Goal: Transaction & Acquisition: Purchase product/service

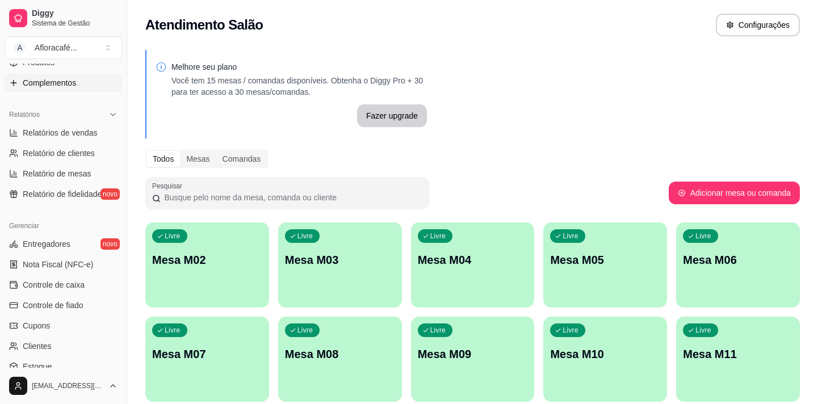
scroll to position [154, 0]
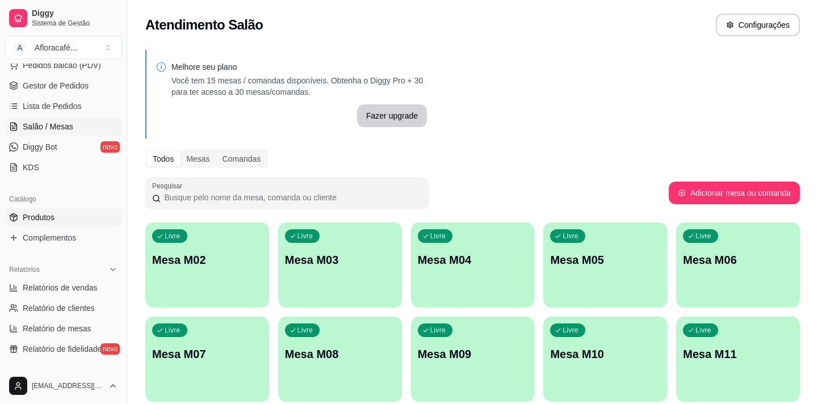
click at [55, 216] on link "Produtos" at bounding box center [64, 217] width 118 height 18
click at [64, 214] on link "Produtos" at bounding box center [64, 217] width 118 height 18
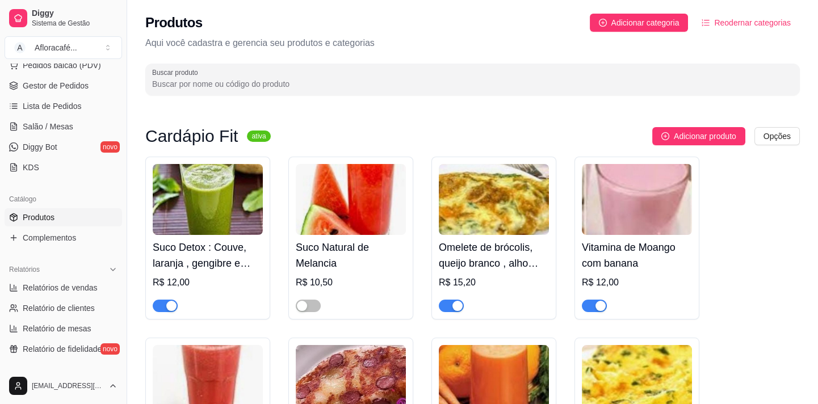
click at [261, 74] on div at bounding box center [472, 79] width 641 height 23
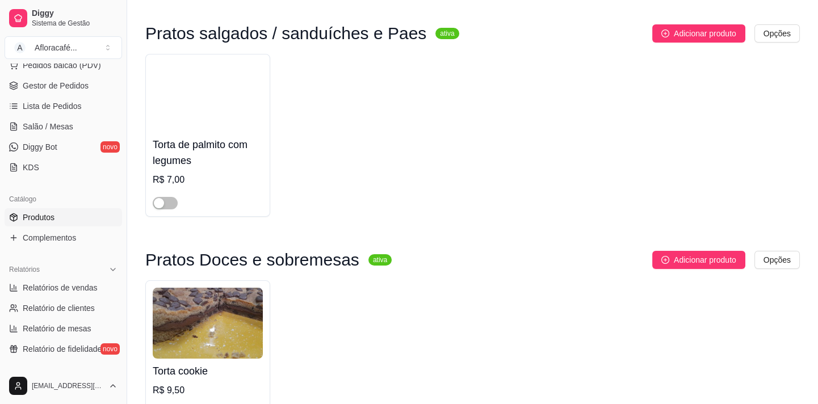
scroll to position [184, 0]
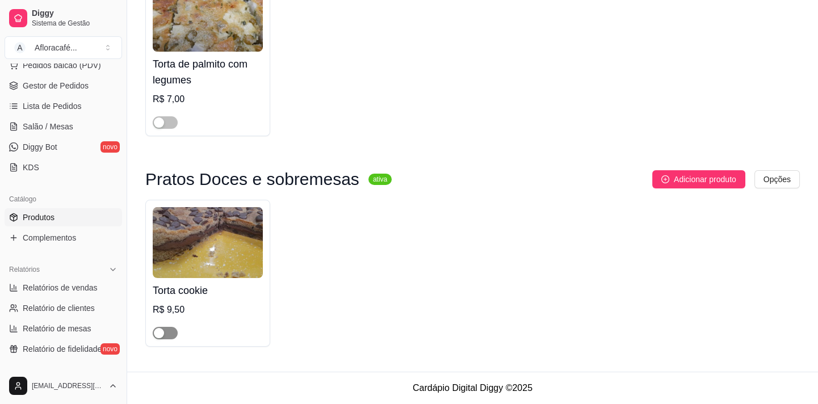
click at [169, 332] on span "button" at bounding box center [165, 333] width 25 height 12
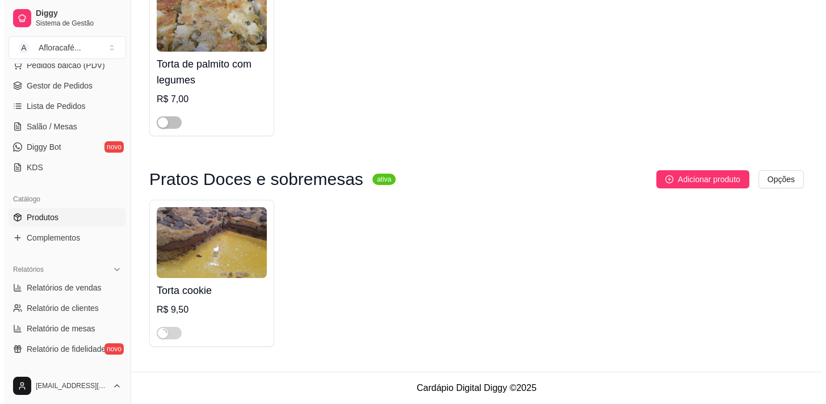
scroll to position [0, 0]
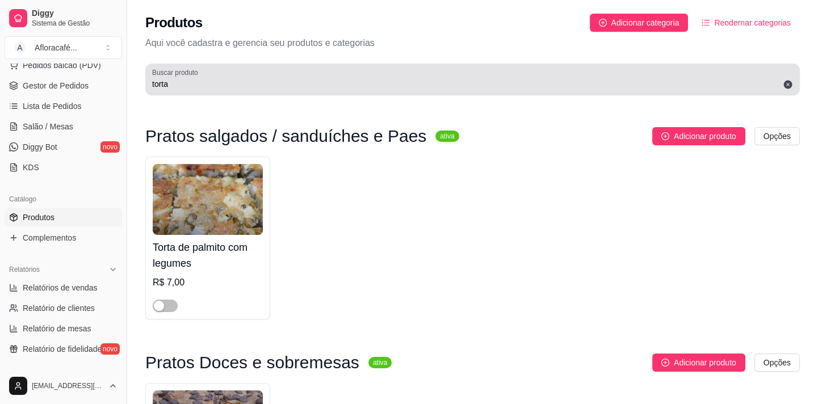
click at [312, 77] on div "torta" at bounding box center [472, 79] width 641 height 23
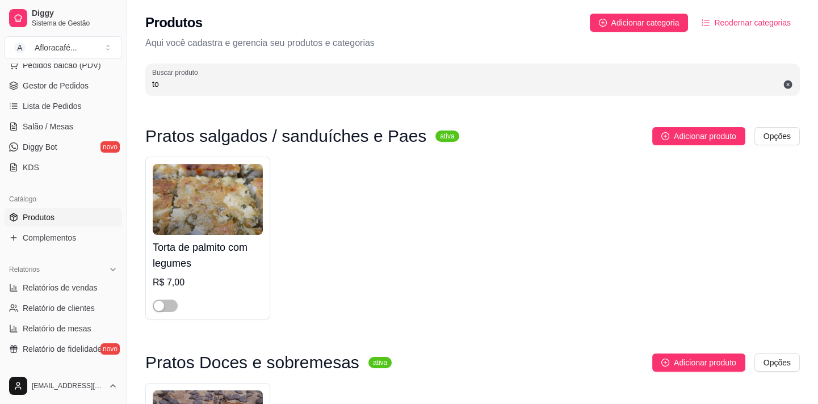
type input "t"
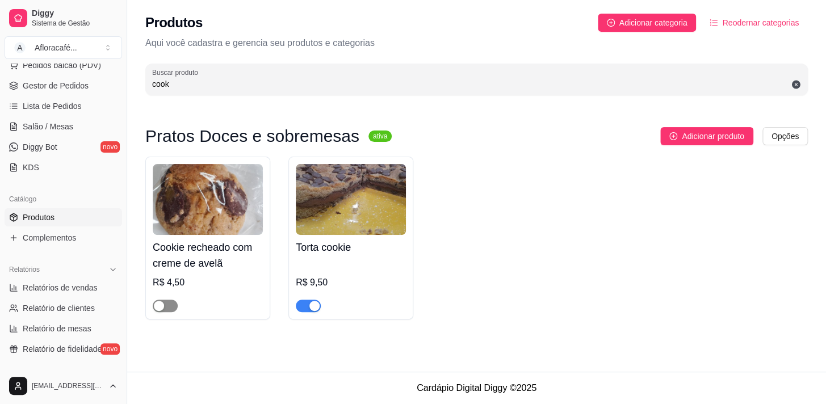
click at [171, 307] on span "button" at bounding box center [165, 306] width 25 height 12
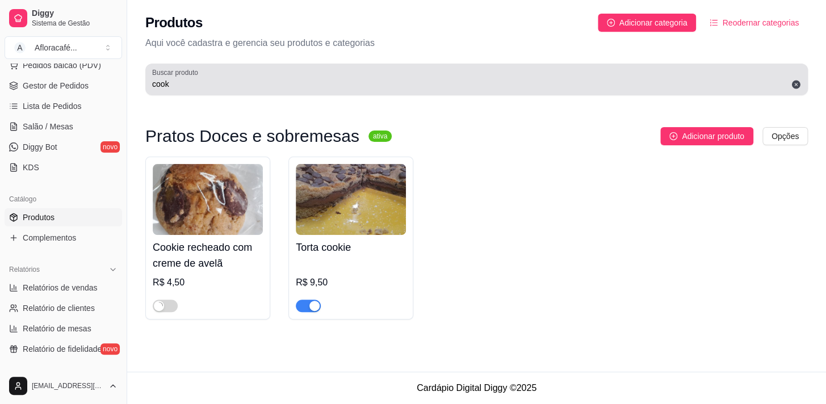
click at [277, 76] on div "cook" at bounding box center [476, 79] width 649 height 23
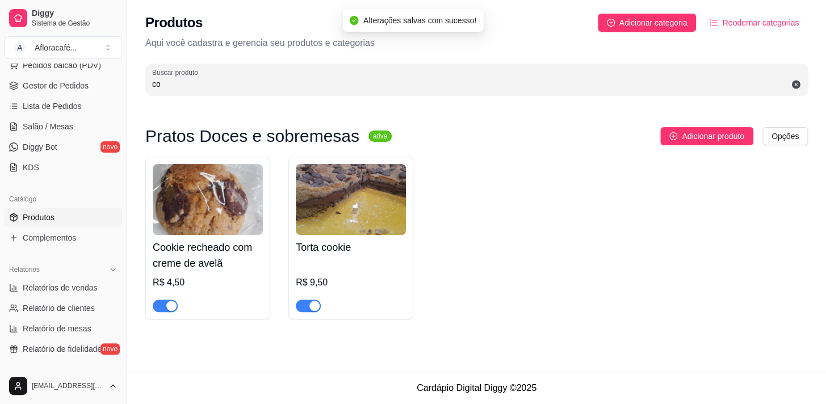
type input "c"
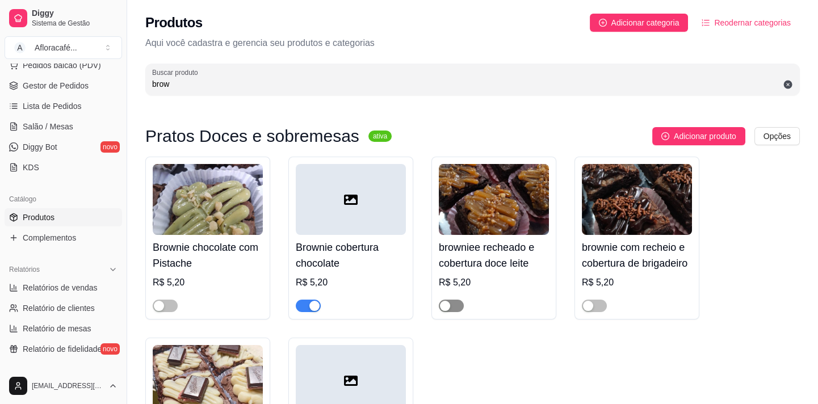
click at [455, 304] on span "button" at bounding box center [451, 306] width 25 height 12
click at [607, 298] on div at bounding box center [637, 301] width 110 height 23
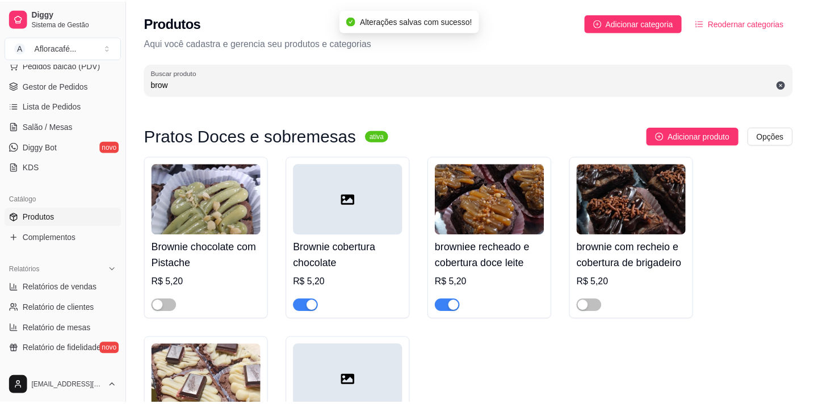
scroll to position [121, 0]
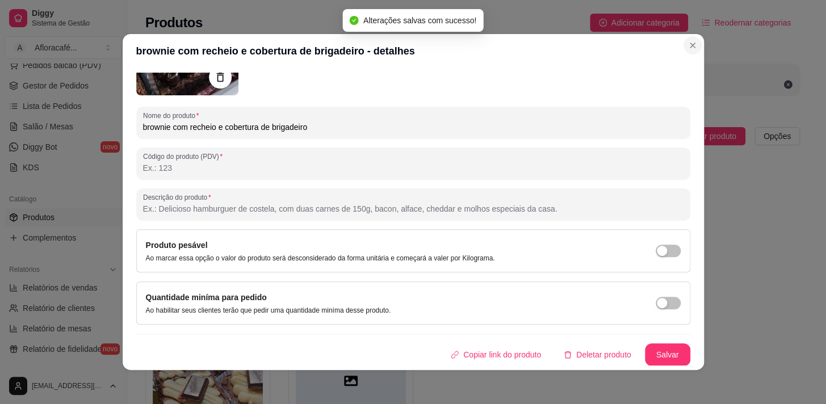
click at [690, 41] on section "brownie com recheio e cobertura de brigadeiro - detalhes Detalhes Preço e varia…" at bounding box center [414, 202] width 582 height 336
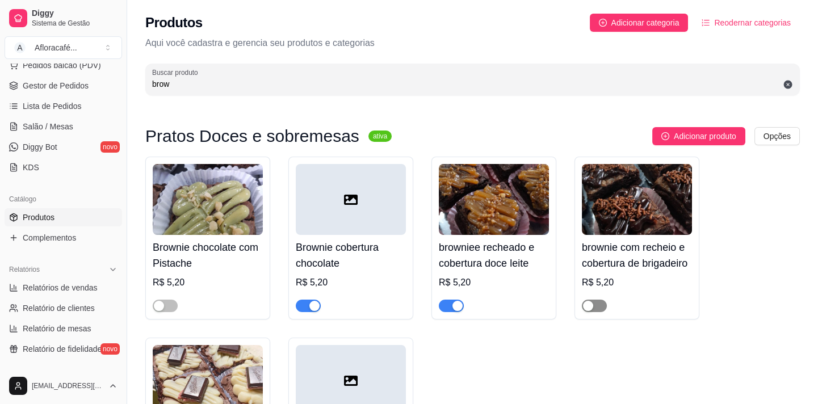
click at [603, 301] on span "button" at bounding box center [594, 306] width 25 height 12
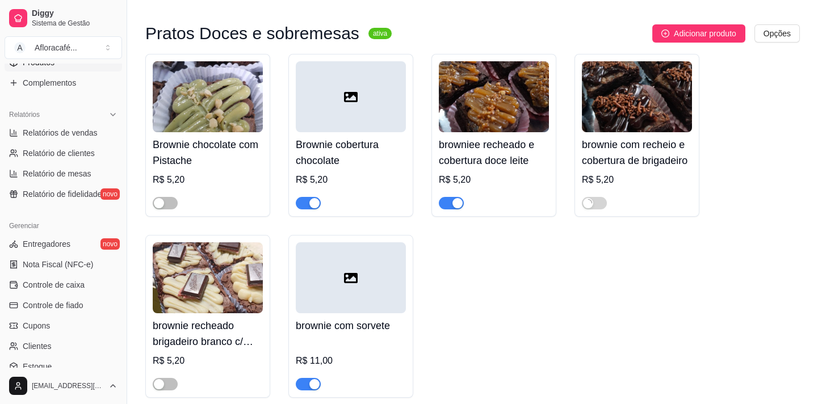
scroll to position [154, 0]
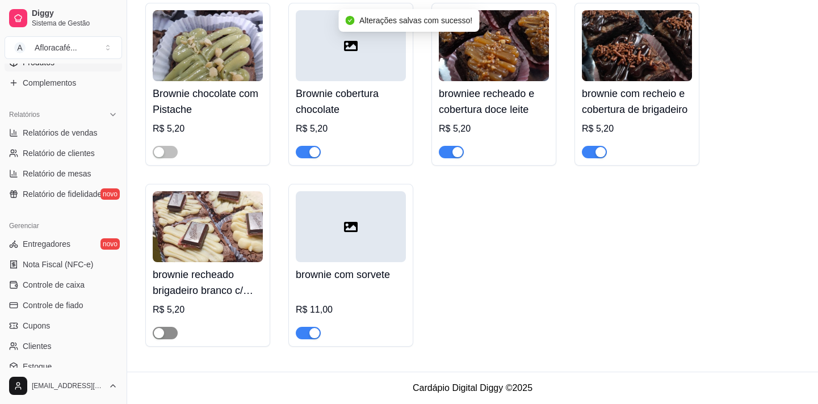
click at [168, 332] on span "button" at bounding box center [165, 333] width 25 height 12
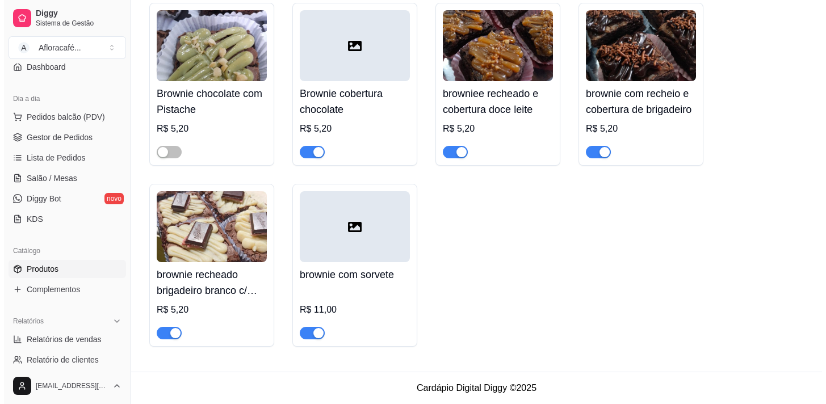
scroll to position [0, 0]
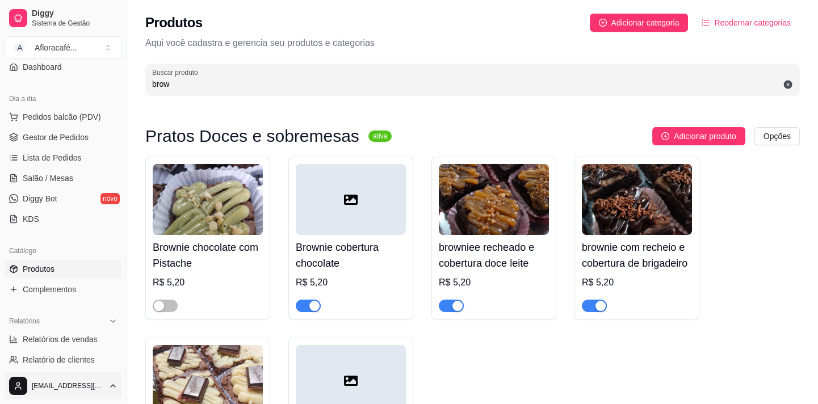
click at [67, 386] on html "Diggy Sistema de Gestão A Afloracafé ... Loja fechada Diggy Pro + 15 até 18/10 …" at bounding box center [409, 202] width 818 height 404
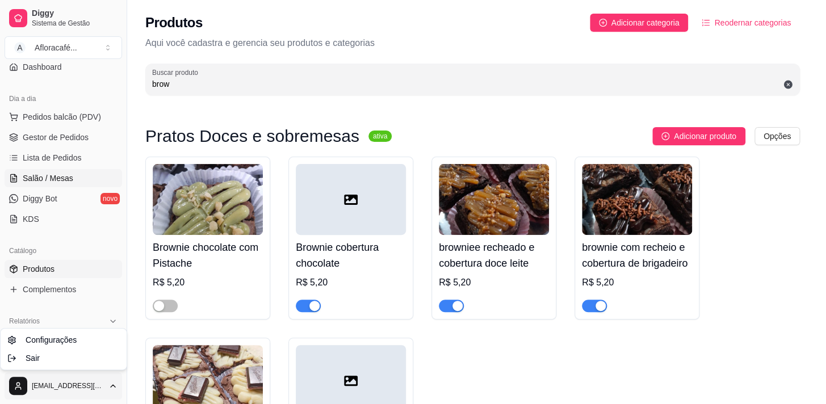
click at [28, 179] on html "Diggy Sistema de Gestão A Afloracafé ... Loja fechada Diggy Pro + 15 até 18/10 …" at bounding box center [413, 202] width 826 height 404
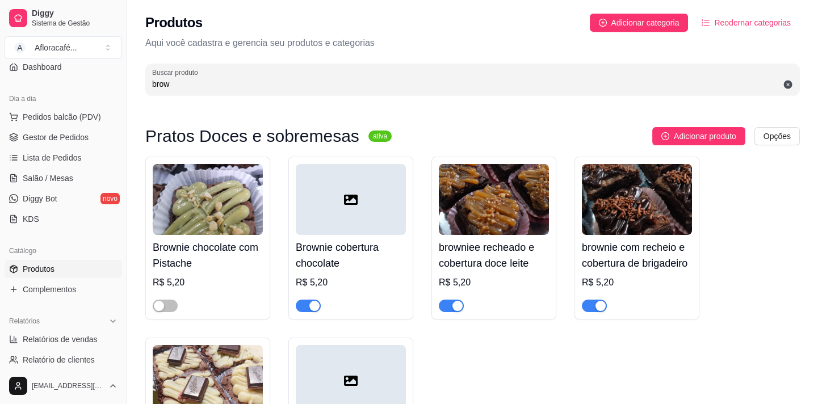
click at [210, 97] on div "Produtos Adicionar categoria Reodernar categorias Aqui você cadastra e gerencia…" at bounding box center [472, 51] width 691 height 102
click at [207, 87] on input "brow" at bounding box center [472, 83] width 641 height 11
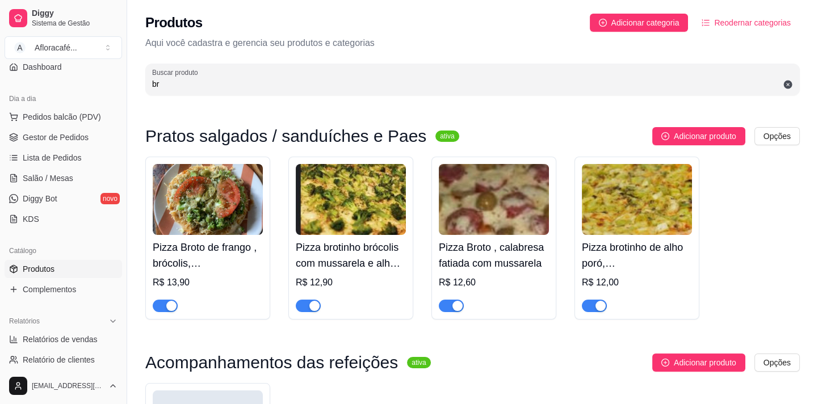
type input "b"
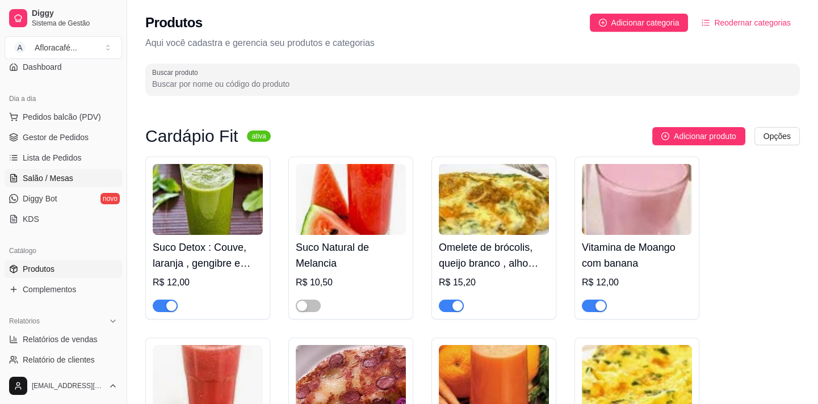
click at [31, 170] on ul "Pedidos balcão (PDV) Gestor de Pedidos Lista de Pedidos Salão / Mesas Diggy Bot…" at bounding box center [64, 168] width 118 height 120
click at [31, 173] on span "Salão / Mesas" at bounding box center [48, 178] width 51 height 11
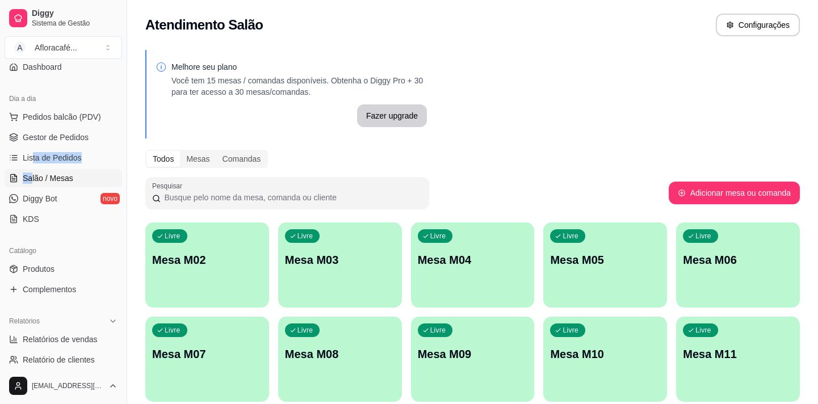
click at [259, 246] on div "Livre Mesa M02" at bounding box center [207, 259] width 124 height 72
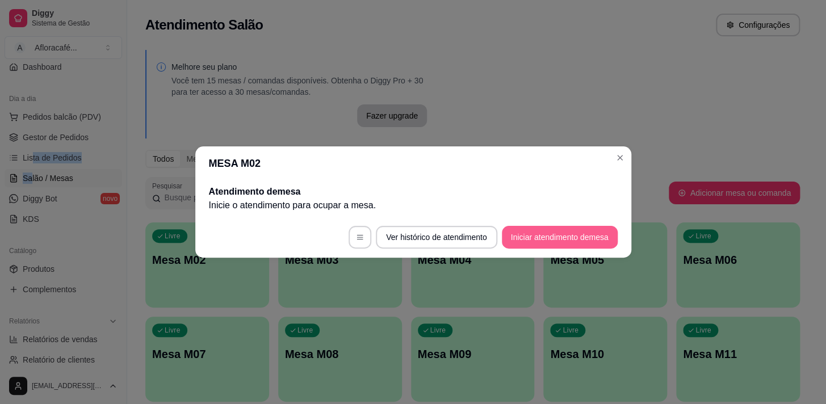
click at [550, 236] on button "Iniciar atendimento de mesa" at bounding box center [560, 237] width 116 height 23
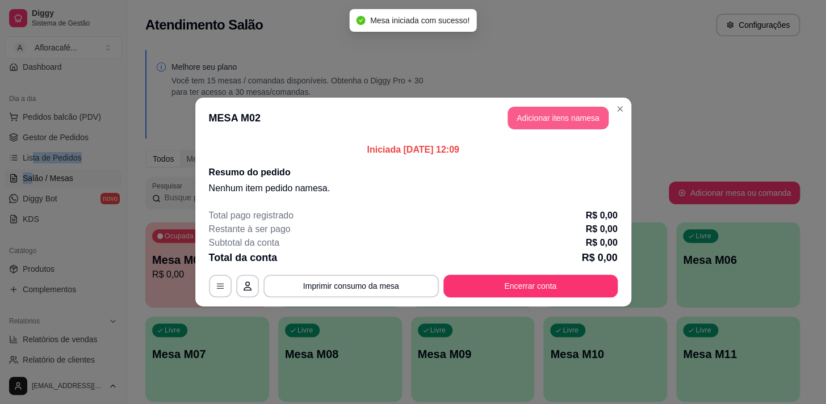
click at [552, 108] on button "Adicionar itens na mesa" at bounding box center [558, 118] width 101 height 23
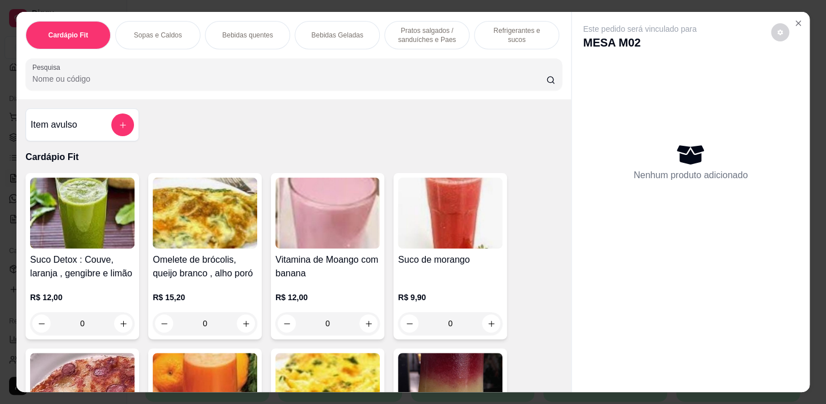
click at [484, 33] on p "Refrigerantes e sucos" at bounding box center [517, 35] width 66 height 18
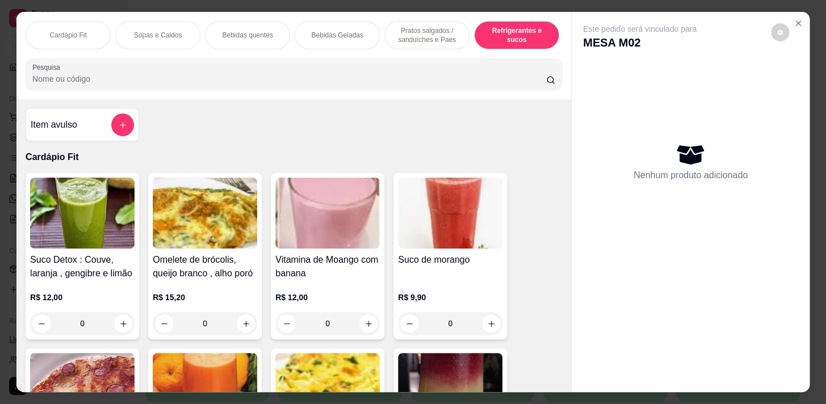
scroll to position [28, 0]
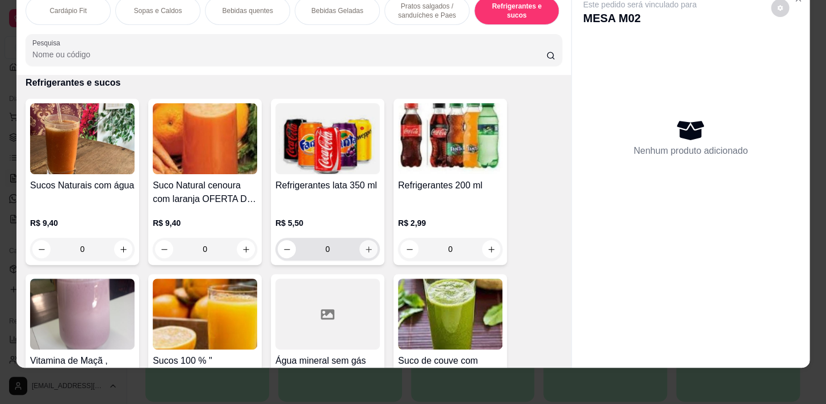
click at [365, 249] on icon "increase-product-quantity" at bounding box center [369, 249] width 9 height 9
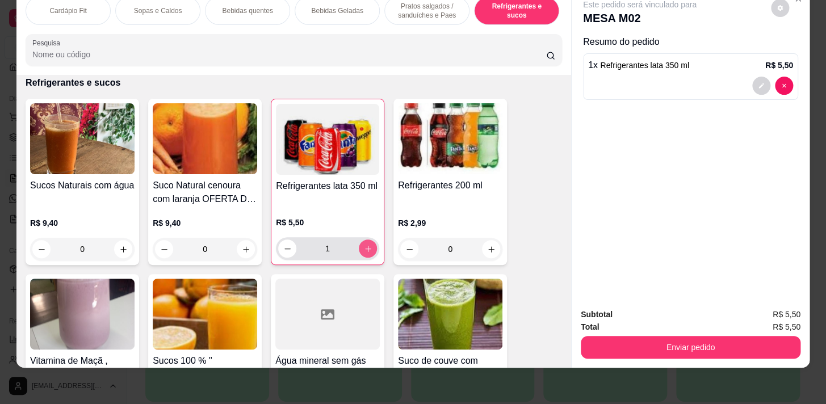
type input "1"
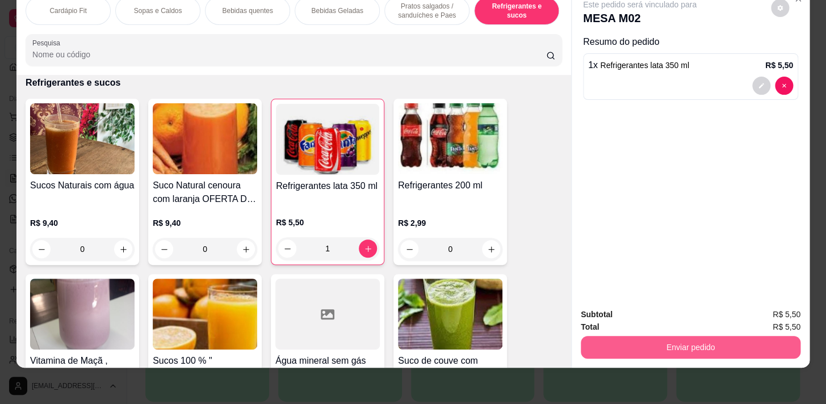
click at [704, 336] on button "Enviar pedido" at bounding box center [691, 347] width 220 height 23
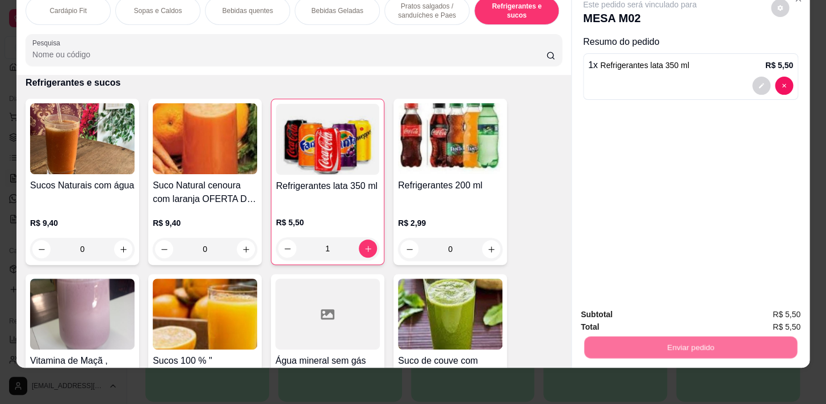
click at [686, 308] on button "Não registrar e enviar pedido" at bounding box center [653, 313] width 118 height 22
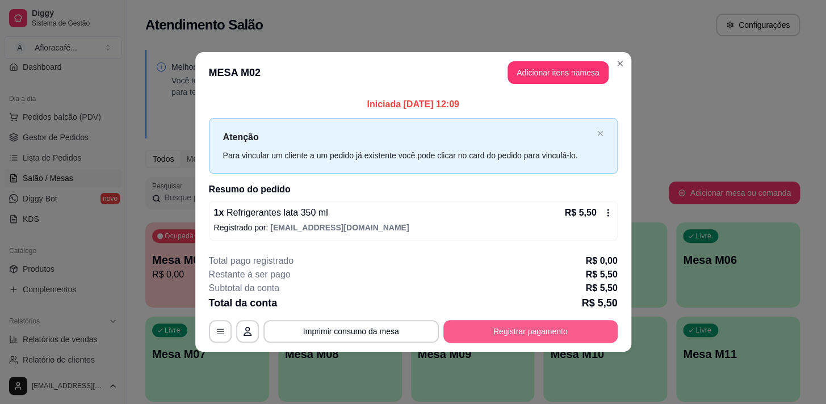
click at [516, 323] on button "Registrar pagamento" at bounding box center [531, 331] width 174 height 23
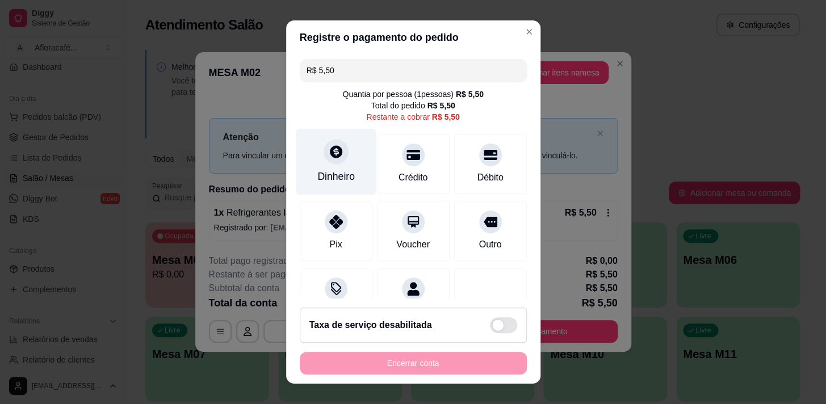
click at [316, 155] on div "Dinheiro" at bounding box center [336, 161] width 80 height 66
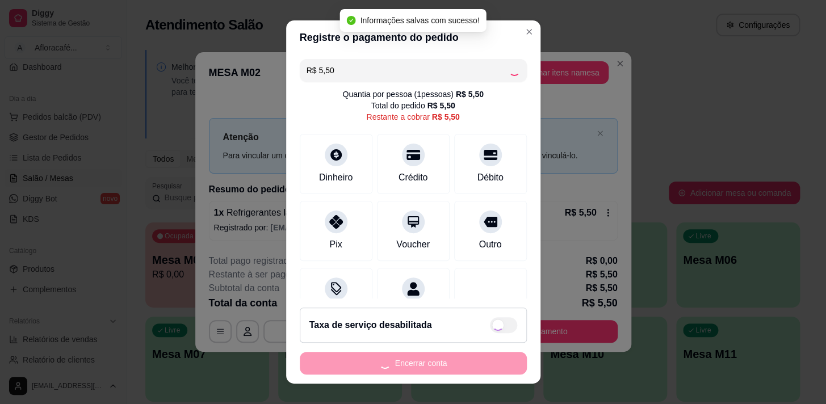
type input "R$ 0,00"
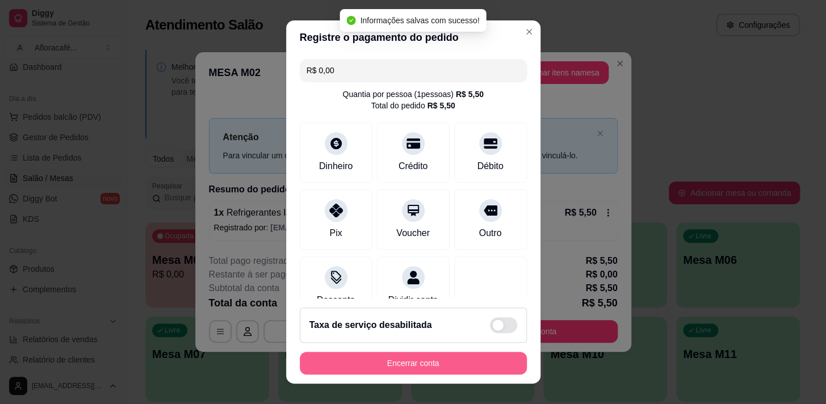
click at [470, 356] on button "Encerrar conta" at bounding box center [413, 363] width 227 height 23
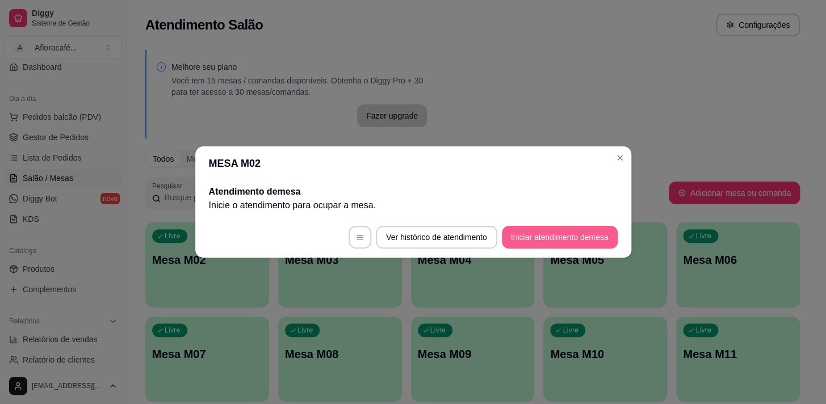
click at [584, 232] on button "Iniciar atendimento de mesa" at bounding box center [560, 237] width 116 height 23
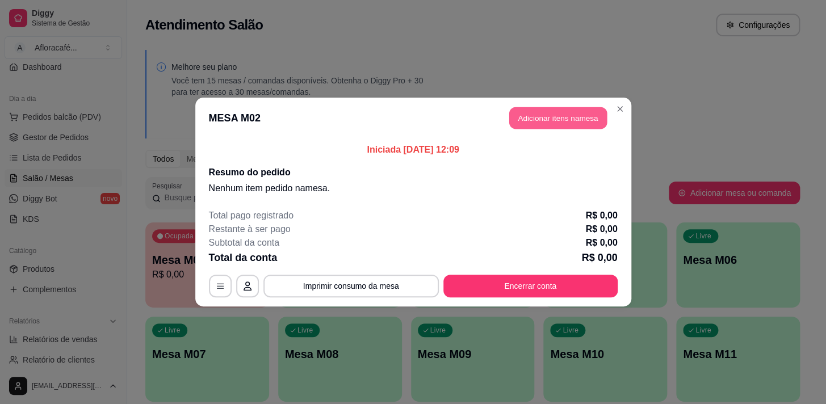
click at [569, 123] on button "Adicionar itens na mesa" at bounding box center [558, 118] width 98 height 22
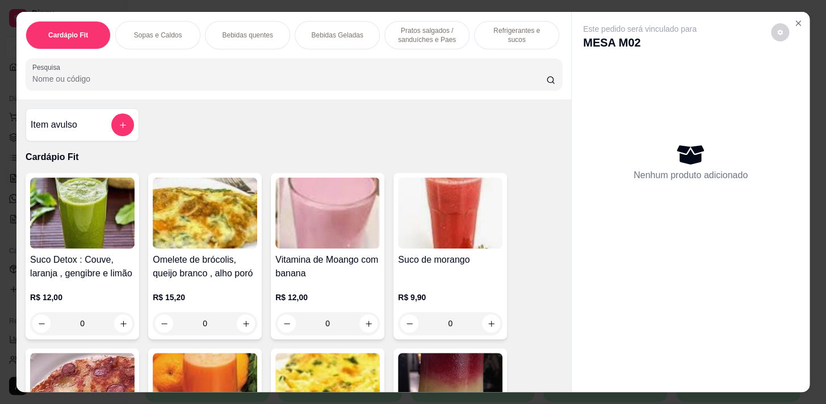
click at [404, 35] on p "Pratos salgados / sanduíches e Paes" at bounding box center [427, 35] width 66 height 18
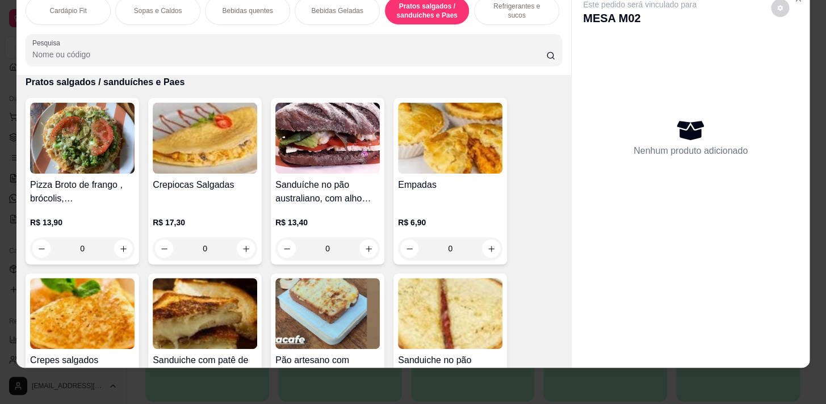
drag, startPoint x: 496, startPoint y: 9, endPoint x: 206, endPoint y: 251, distance: 378.2
click at [496, 9] on div "Refrigerantes e sucos" at bounding box center [516, 11] width 85 height 28
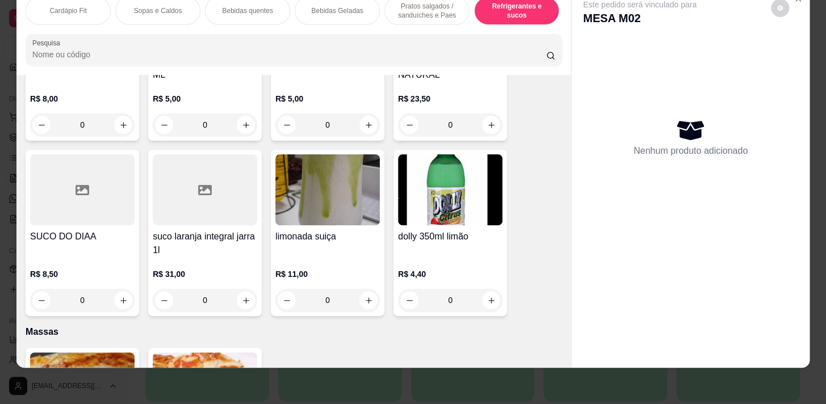
scroll to position [6802, 0]
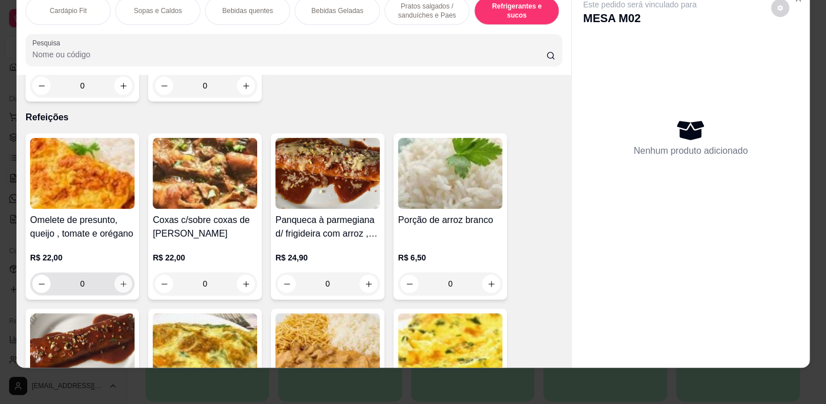
click at [123, 280] on icon "increase-product-quantity" at bounding box center [123, 284] width 9 height 9
type input "1"
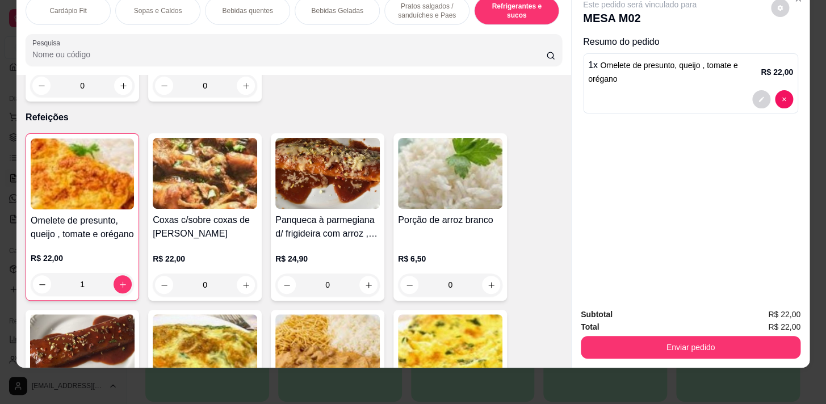
click at [409, 8] on p "Pratos salgados / sanduíches e Paes" at bounding box center [427, 11] width 66 height 18
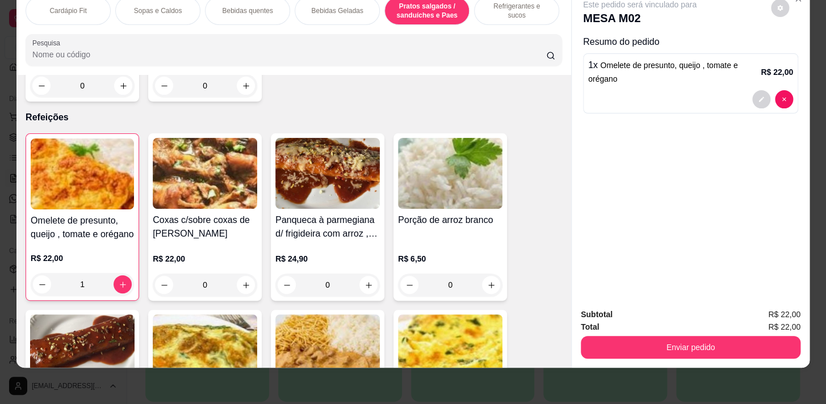
scroll to position [3786, 0]
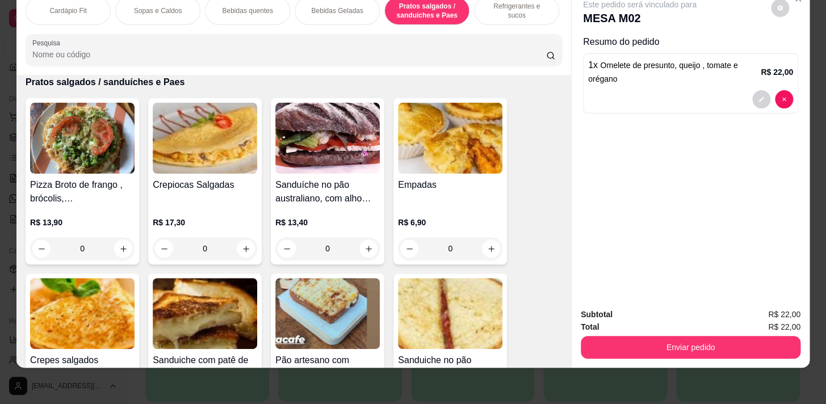
click at [258, 6] on p "Bebidas quentes" at bounding box center [247, 10] width 51 height 9
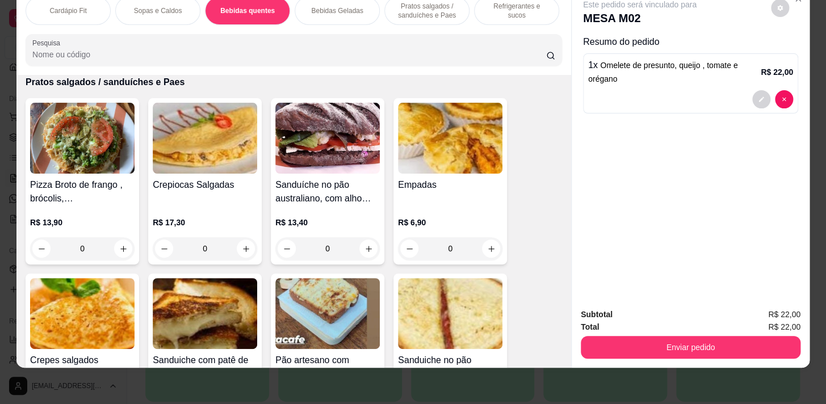
scroll to position [973, 0]
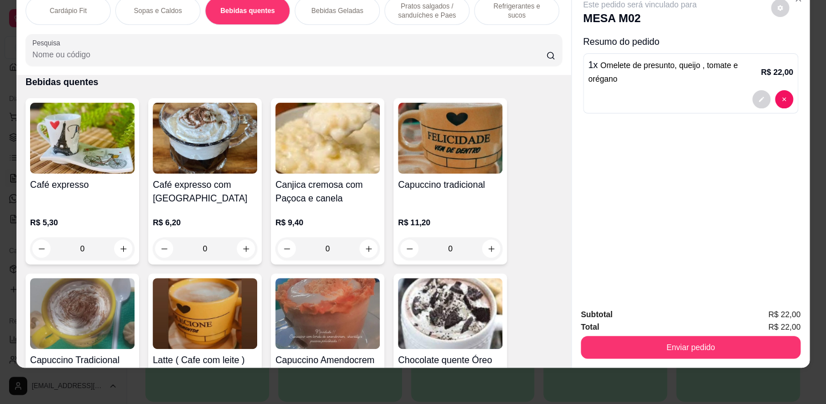
click at [477, 9] on div "Refrigerantes e sucos" at bounding box center [516, 11] width 85 height 28
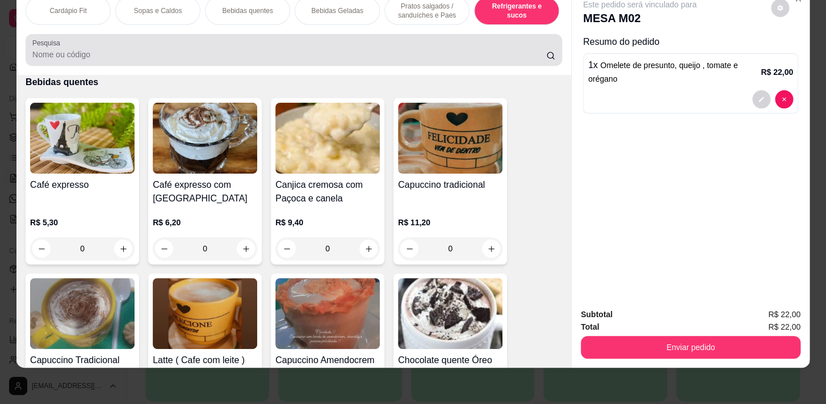
scroll to position [5563, 0]
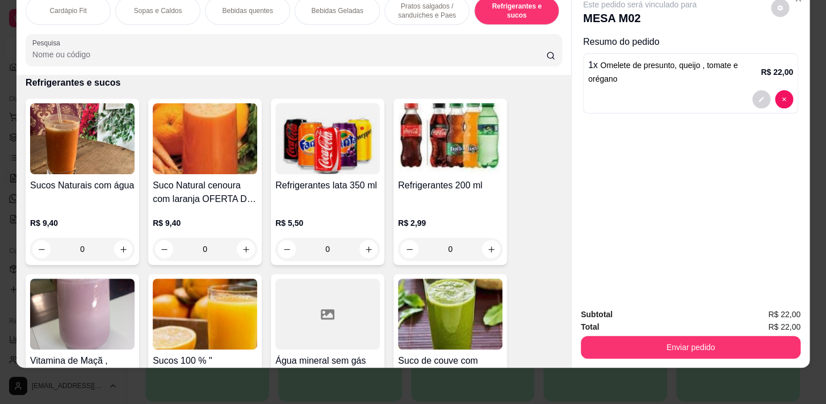
click at [117, 255] on div "0" at bounding box center [82, 249] width 105 height 23
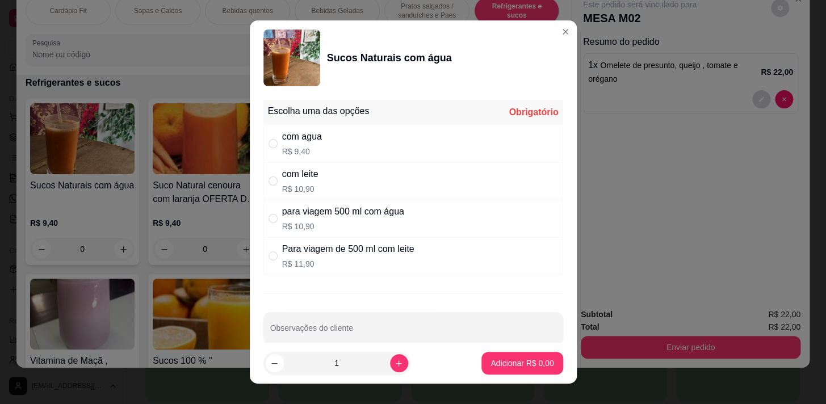
drag, startPoint x: 286, startPoint y: 147, endPoint x: 292, endPoint y: 150, distance: 6.9
click at [287, 149] on p "R$ 9,40" at bounding box center [302, 151] width 40 height 11
radio input "true"
click at [492, 362] on p "Adicionar R$ 9,40" at bounding box center [522, 363] width 61 height 11
type input "1"
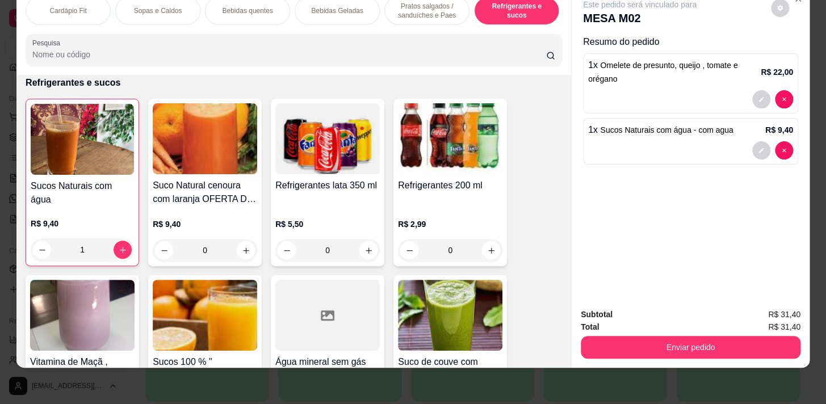
click at [403, 7] on p "Pratos salgados / sanduíches e Paes" at bounding box center [427, 11] width 66 height 18
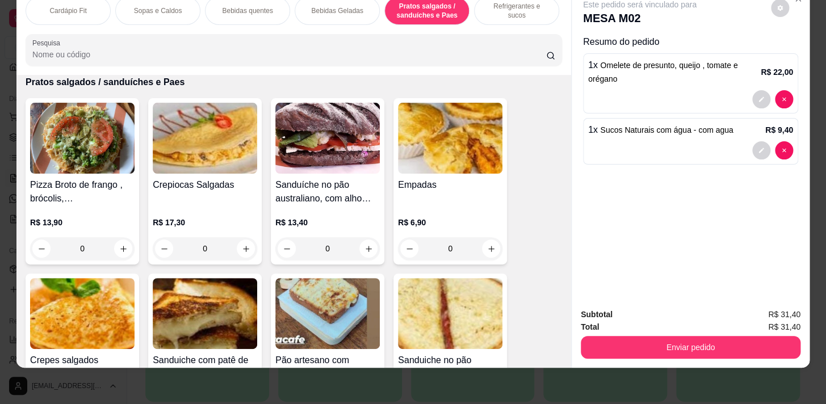
scroll to position [4044, 0]
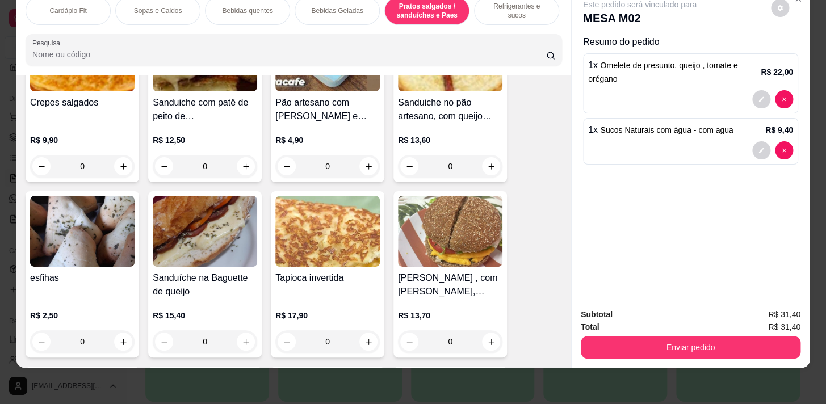
click at [768, 349] on button "Enviar pedido" at bounding box center [691, 347] width 220 height 23
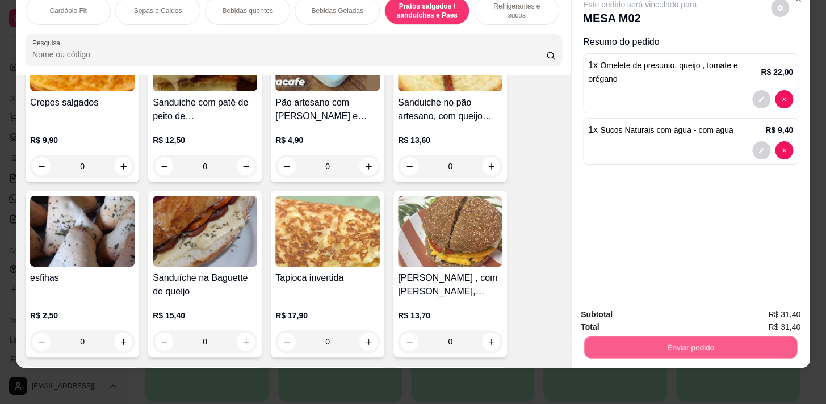
click at [756, 336] on button "Enviar pedido" at bounding box center [690, 347] width 213 height 22
click at [721, 336] on button "Enviar pedido" at bounding box center [691, 347] width 220 height 23
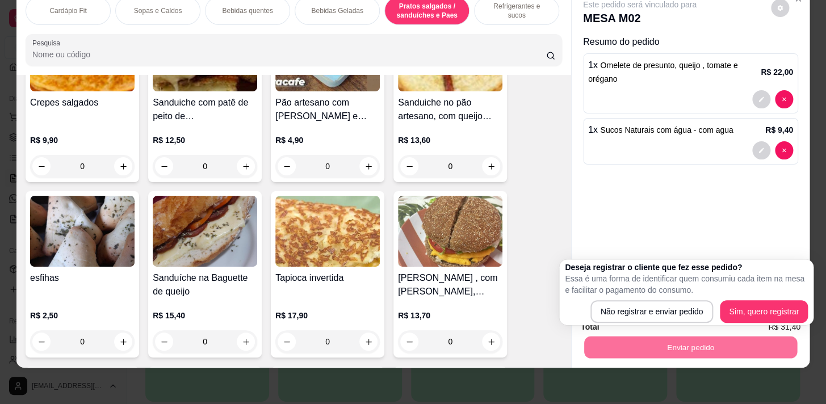
click at [759, 292] on p "Essa é uma forma de identificar quem consumiu cada item na mesa e facilitar o p…" at bounding box center [686, 284] width 243 height 23
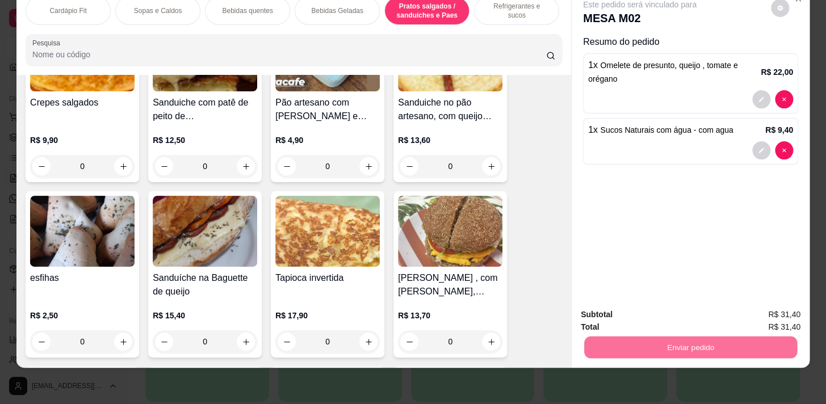
click at [751, 313] on button "Sim, quero registrar" at bounding box center [761, 312] width 82 height 21
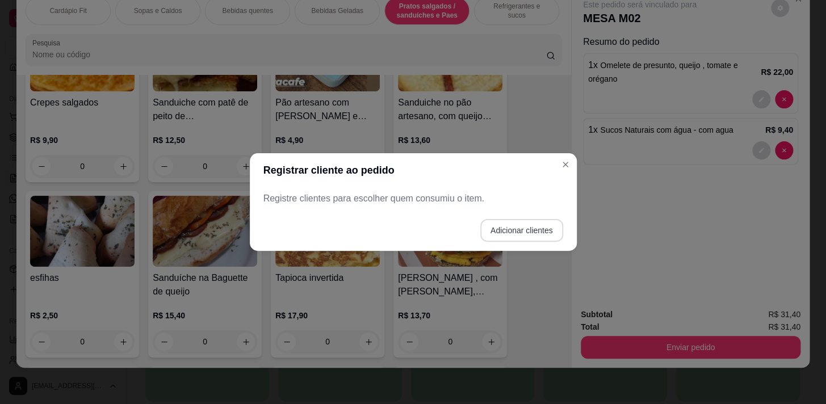
click at [521, 228] on button "Adicionar clientes" at bounding box center [521, 230] width 83 height 23
click at [512, 199] on input "Nome do cliente" at bounding box center [413, 203] width 287 height 11
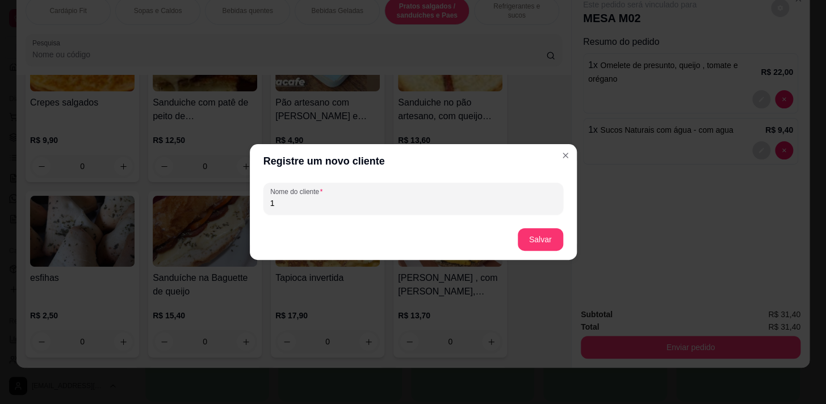
type input "1"
click at [545, 239] on button "Salvar" at bounding box center [541, 240] width 44 height 22
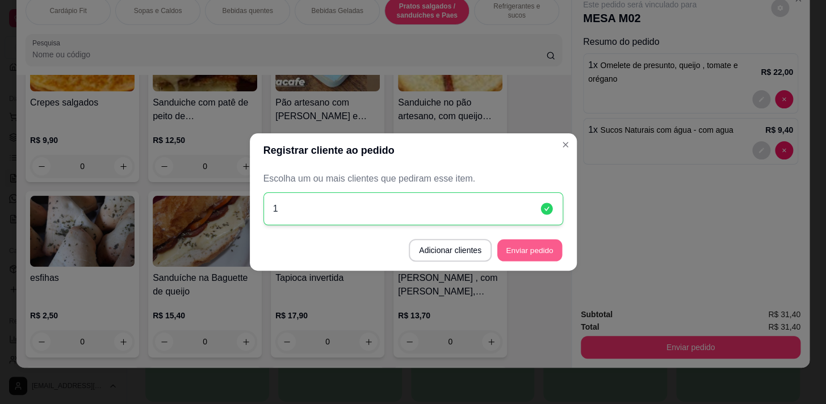
click at [541, 249] on button "Enviar pedido" at bounding box center [530, 251] width 65 height 22
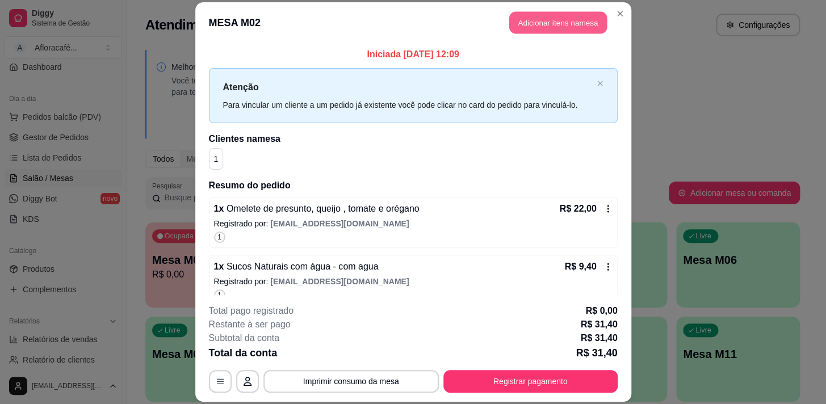
click at [518, 17] on button "Adicionar itens na mesa" at bounding box center [558, 22] width 98 height 22
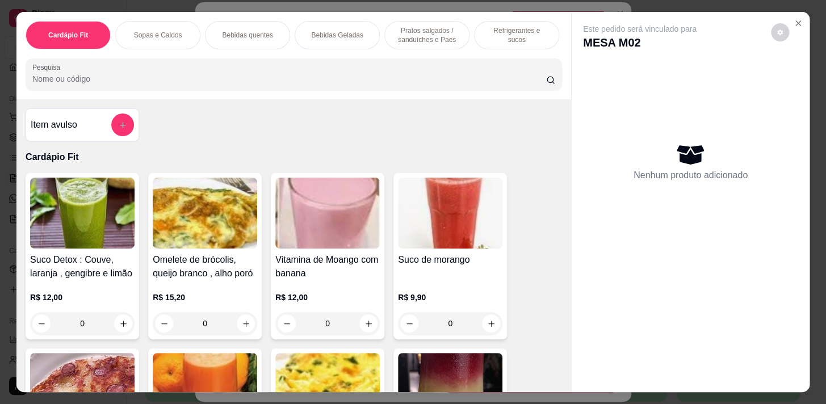
click at [491, 37] on div "Refrigerantes e sucos" at bounding box center [516, 35] width 85 height 28
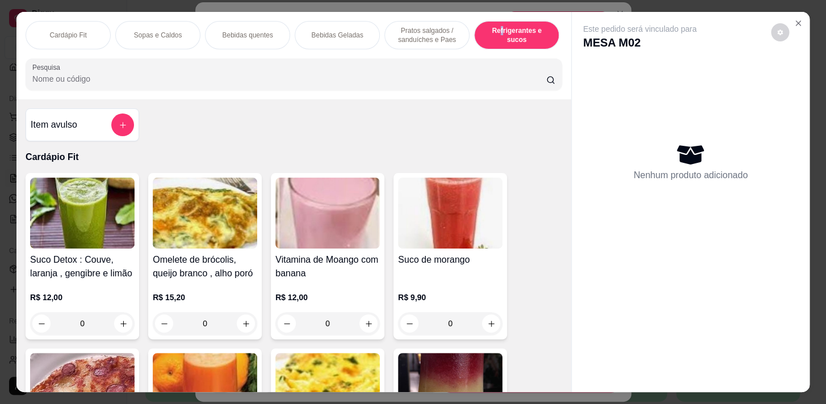
scroll to position [28, 0]
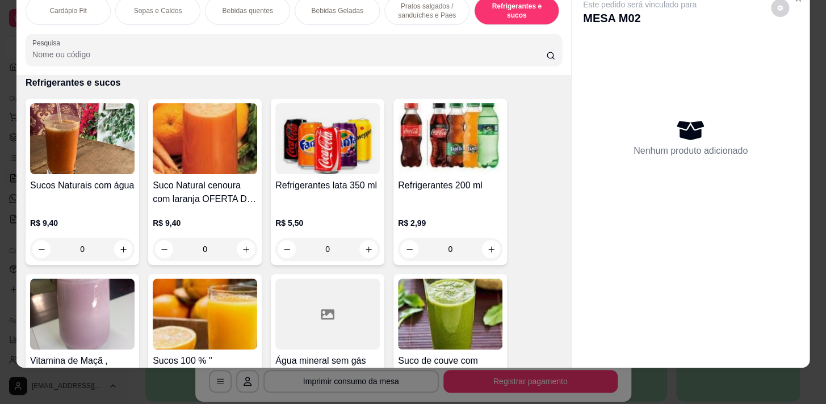
click at [129, 244] on div "0" at bounding box center [82, 249] width 105 height 23
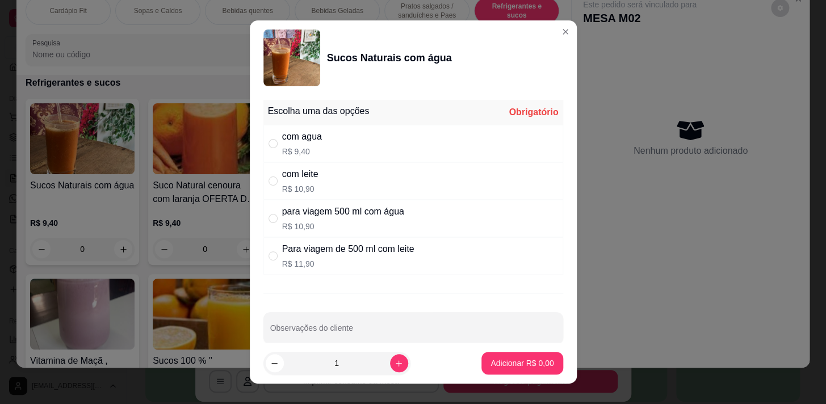
click at [391, 148] on div "com agua R$ 9,40" at bounding box center [414, 143] width 300 height 37
radio input "true"
click at [527, 366] on p "Adicionar R$ 9,40" at bounding box center [522, 363] width 61 height 11
type input "1"
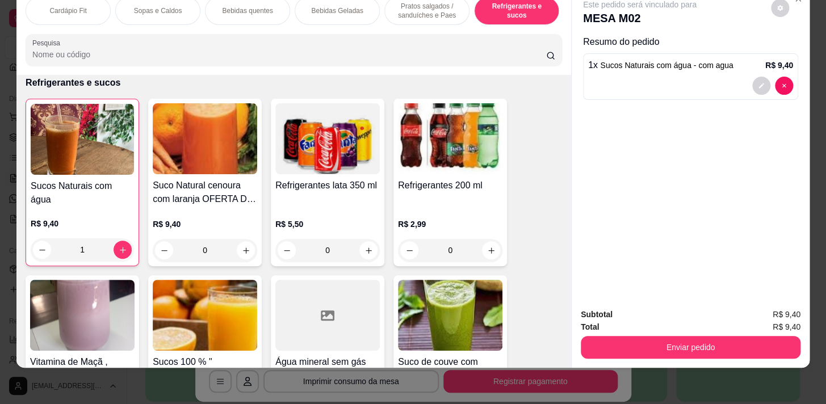
click at [324, 9] on div "Bebidas Geladas" at bounding box center [337, 11] width 85 height 28
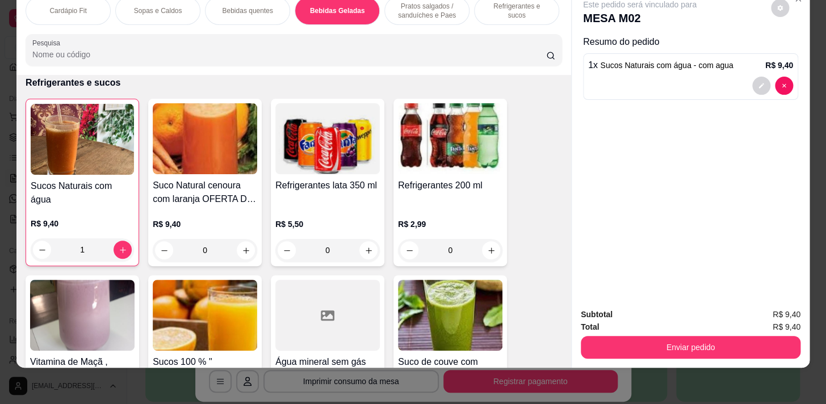
scroll to position [2211, 0]
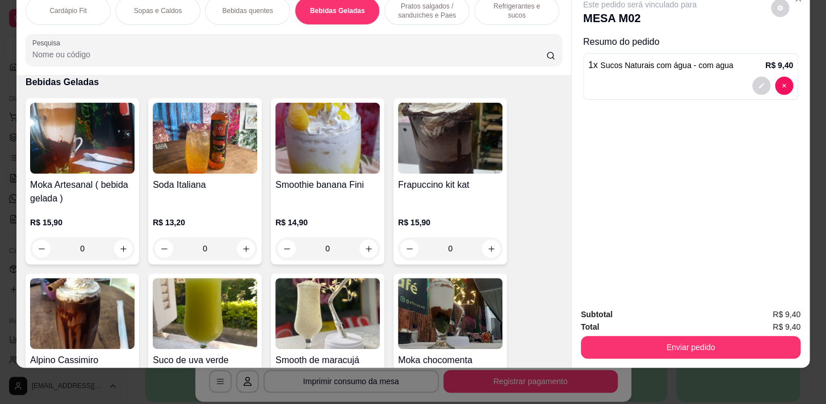
click at [491, 4] on p "Refrigerantes e sucos" at bounding box center [517, 11] width 66 height 18
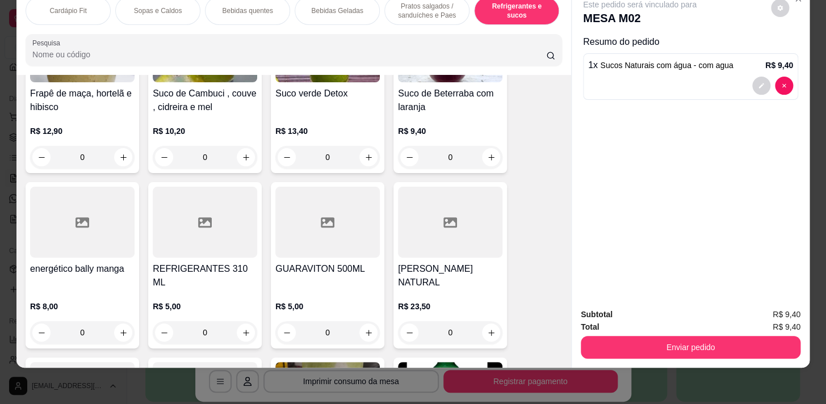
scroll to position [0, 469]
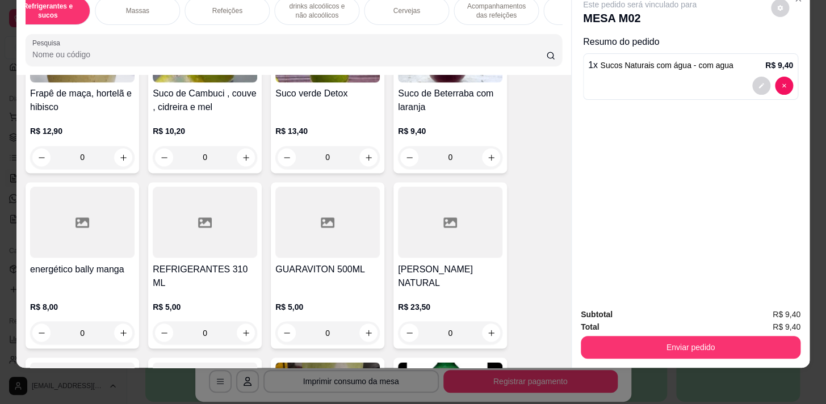
click at [203, 8] on div "Refeições" at bounding box center [227, 11] width 85 height 28
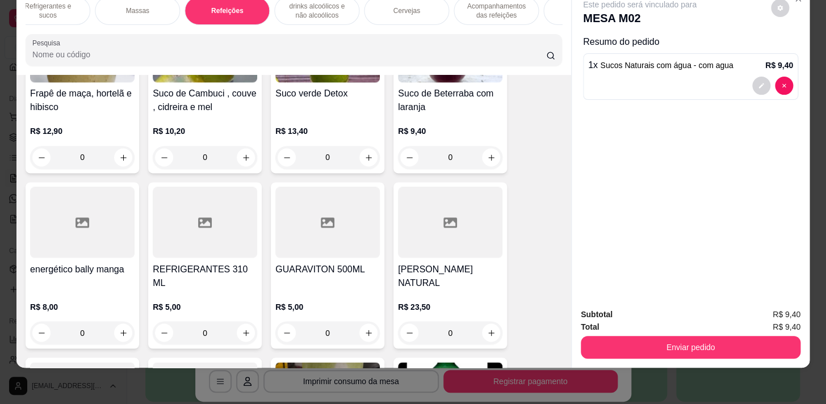
scroll to position [6824, 0]
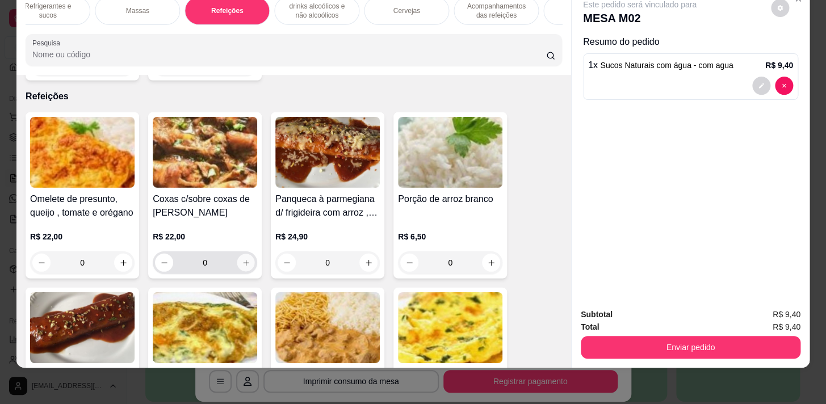
click at [243, 254] on button "increase-product-quantity" at bounding box center [246, 263] width 18 height 18
type input "1"
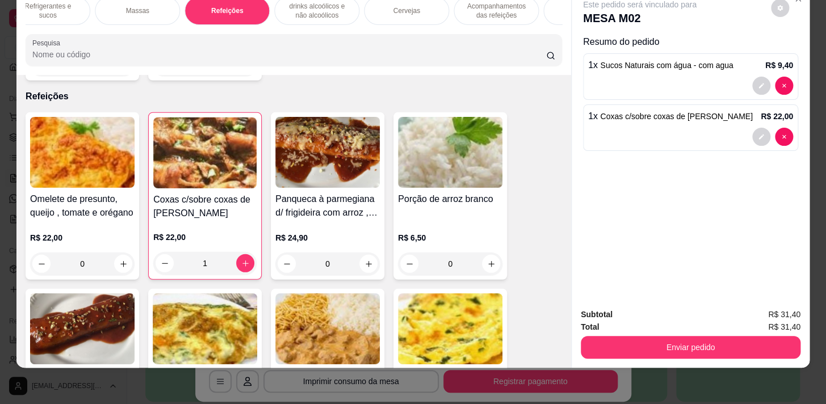
drag, startPoint x: 666, startPoint y: 352, endPoint x: 704, endPoint y: 333, distance: 42.2
click at [669, 352] on div "Subtotal R$ 31,40 Total R$ 31,40 Enviar pedido" at bounding box center [691, 333] width 238 height 69
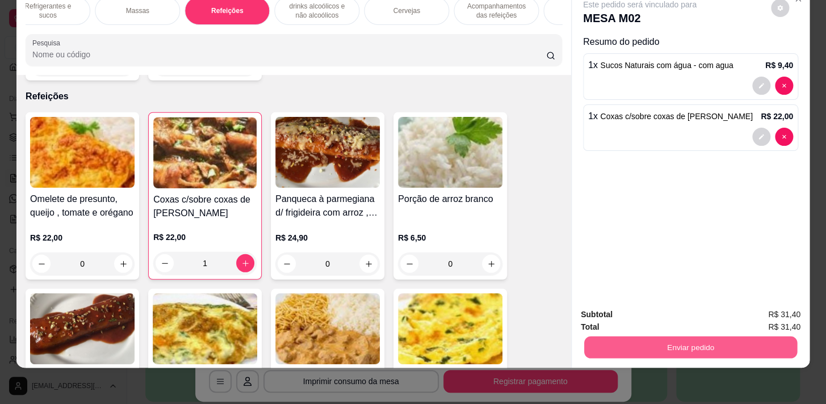
click at [780, 336] on button "Enviar pedido" at bounding box center [690, 347] width 213 height 22
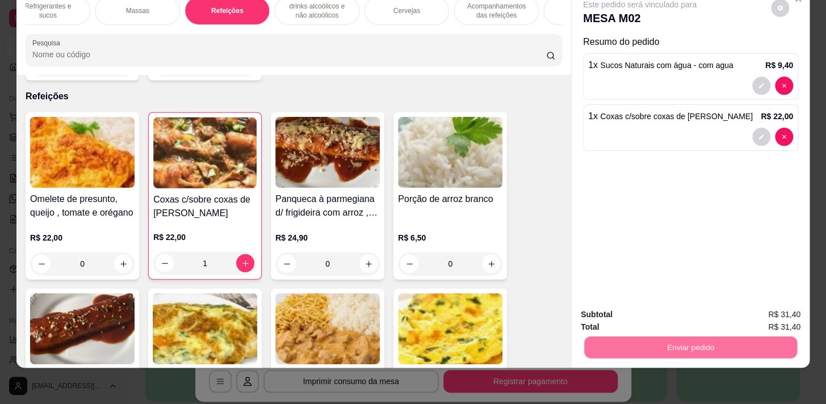
click at [775, 315] on button "Sim, quero registrar" at bounding box center [761, 313] width 85 height 22
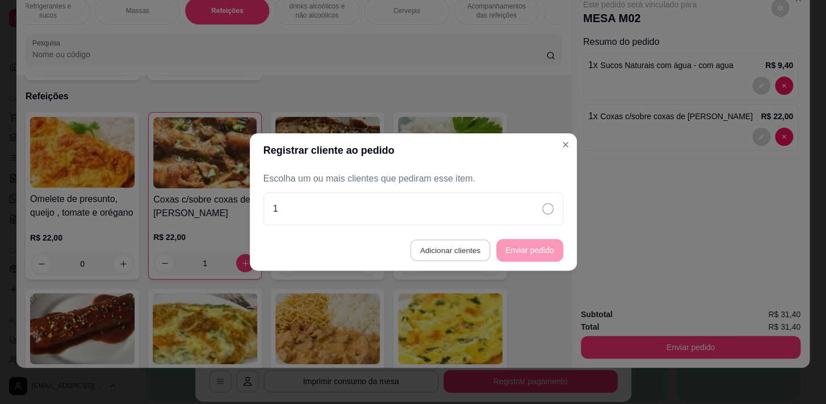
click at [479, 248] on button "Adicionar clientes" at bounding box center [450, 251] width 80 height 22
click at [478, 207] on input "Nome do cliente" at bounding box center [413, 203] width 286 height 11
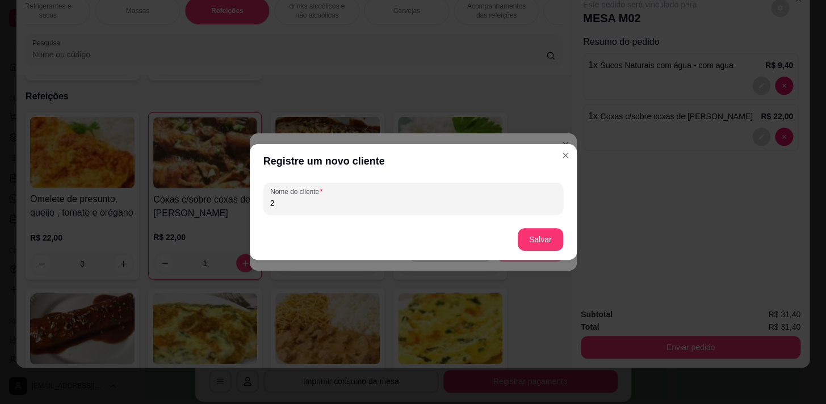
type input "2"
click at [562, 234] on footer "Salvar" at bounding box center [413, 239] width 327 height 41
click at [542, 243] on button "Salvar" at bounding box center [541, 240] width 44 height 22
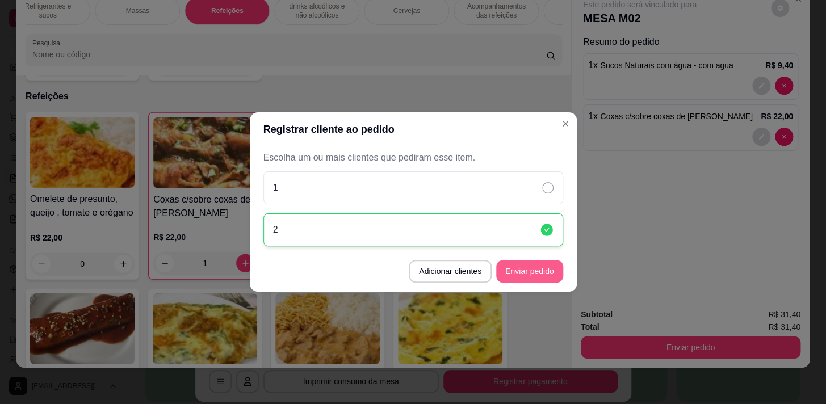
click at [550, 266] on button "Enviar pedido" at bounding box center [529, 271] width 67 height 23
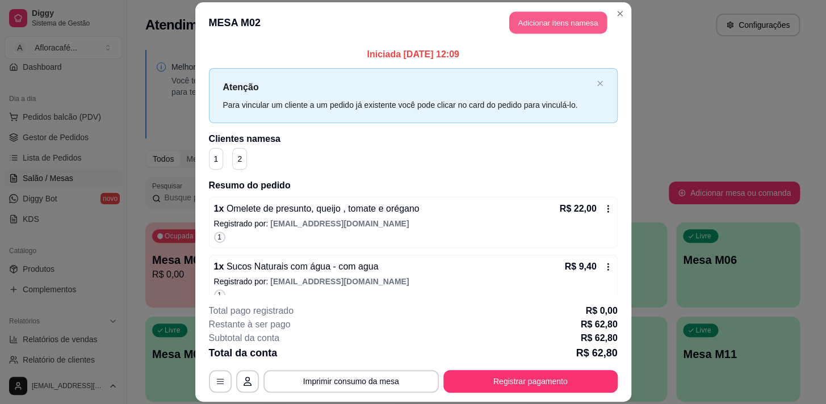
click at [583, 26] on button "Adicionar itens na mesa" at bounding box center [558, 22] width 98 height 22
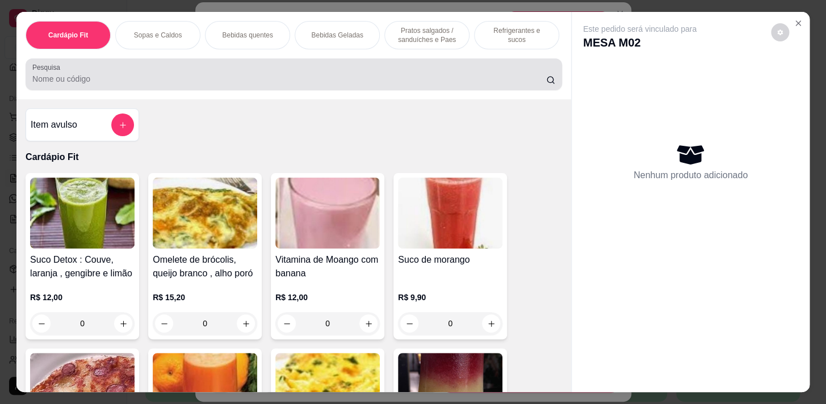
click at [458, 77] on input "Pesquisa" at bounding box center [289, 78] width 514 height 11
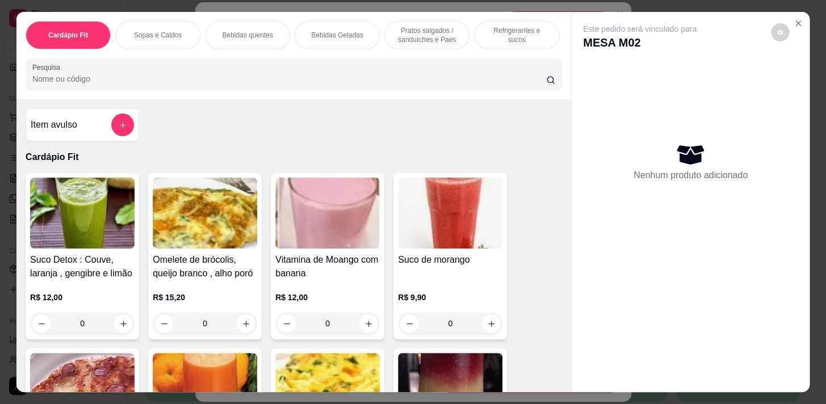
click at [495, 29] on p "Refrigerantes e sucos" at bounding box center [517, 35] width 66 height 18
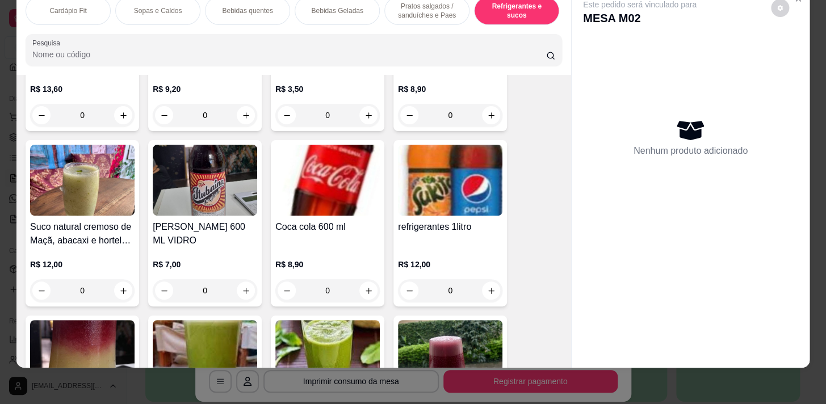
scroll to position [6183, 0]
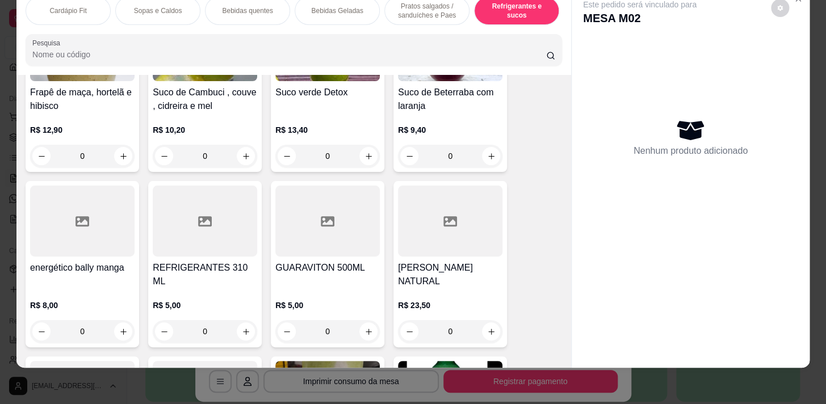
click at [406, 14] on div "Pratos salgados / sanduíches e Paes" at bounding box center [427, 11] width 85 height 28
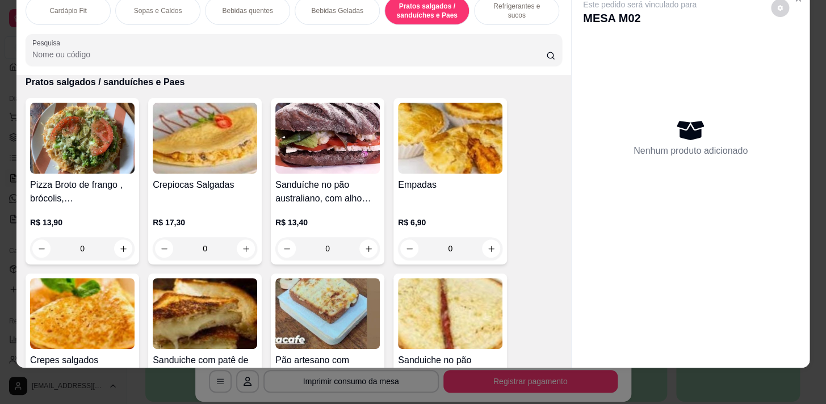
scroll to position [3425, 0]
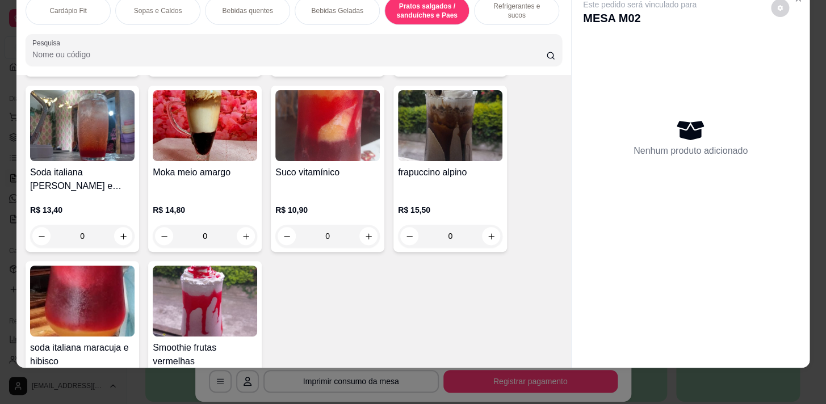
click at [96, 3] on div "Cardápio Fit" at bounding box center [68, 11] width 85 height 28
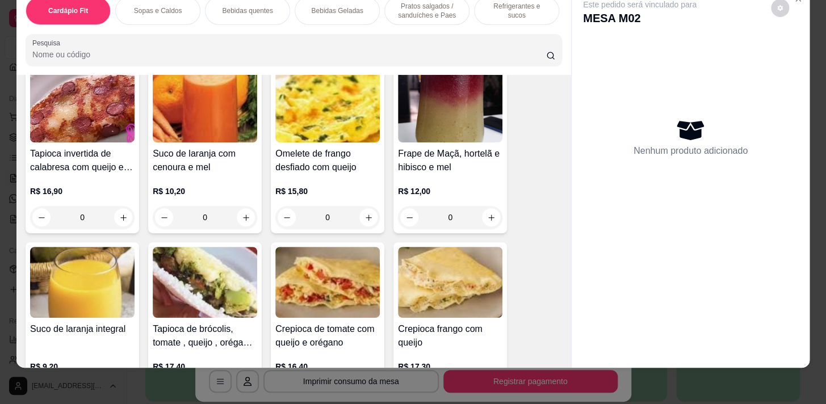
scroll to position [412, 0]
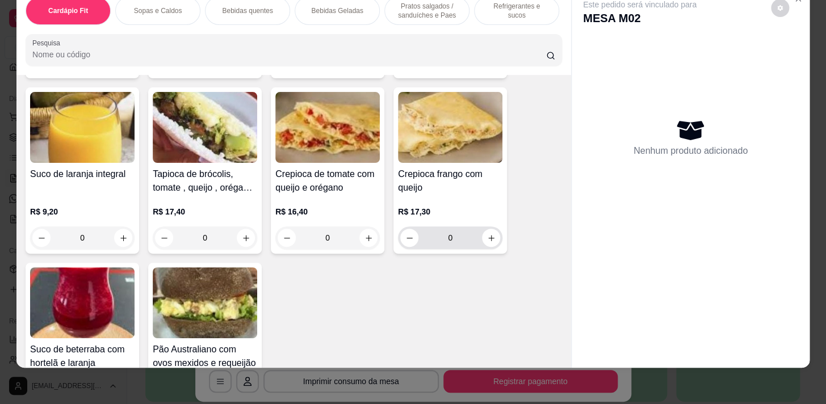
click at [479, 239] on div "0" at bounding box center [450, 238] width 100 height 23
click at [491, 237] on icon "increase-product-quantity" at bounding box center [491, 238] width 9 height 9
type input "1"
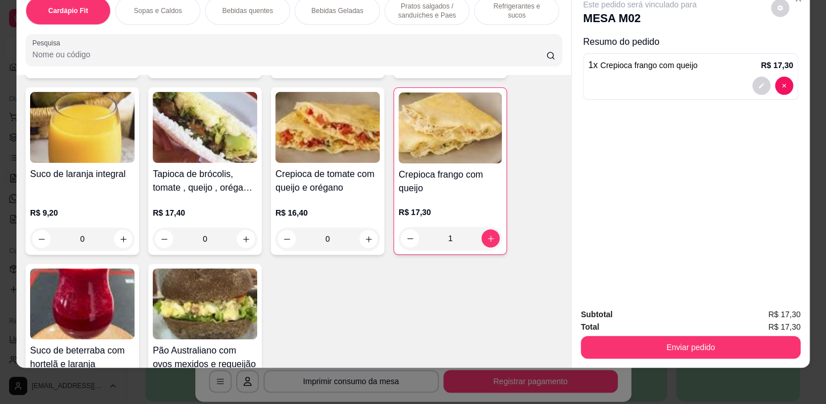
click at [425, 2] on p "Pratos salgados / sanduíches e Paes" at bounding box center [427, 11] width 66 height 18
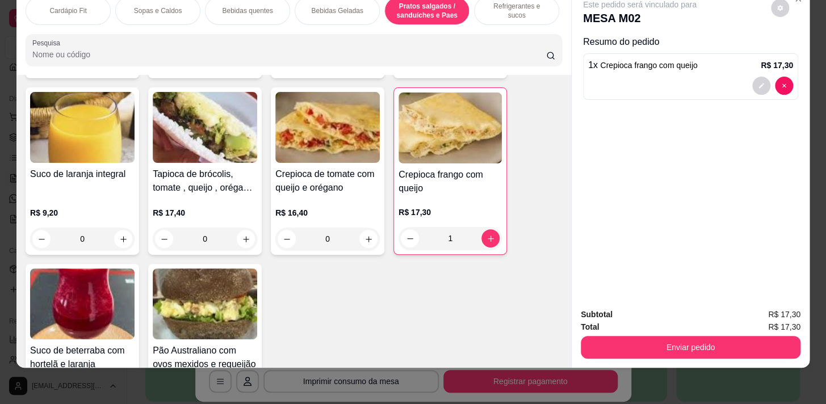
scroll to position [3787, 0]
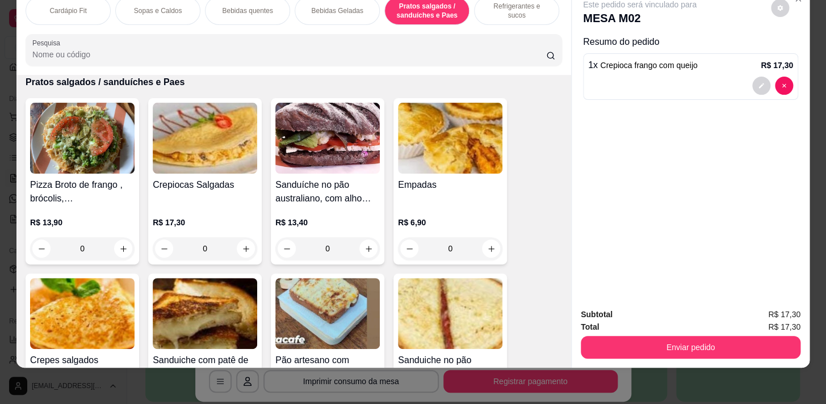
click at [488, 6] on p "Refrigerantes e sucos" at bounding box center [517, 11] width 66 height 18
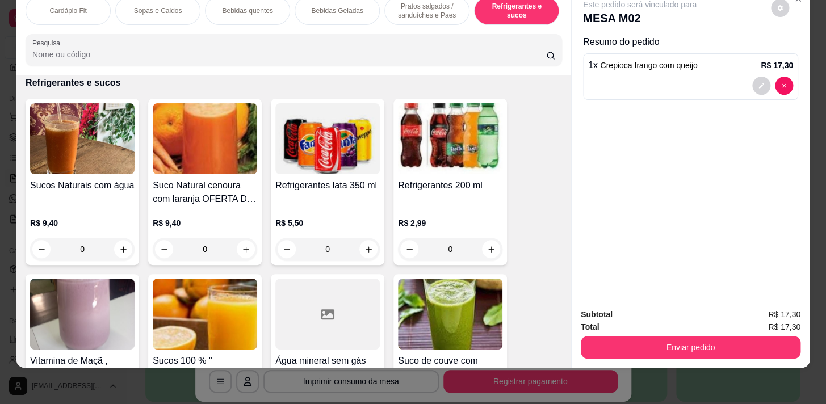
click at [80, 11] on div "Cardápio Fit" at bounding box center [68, 11] width 85 height 28
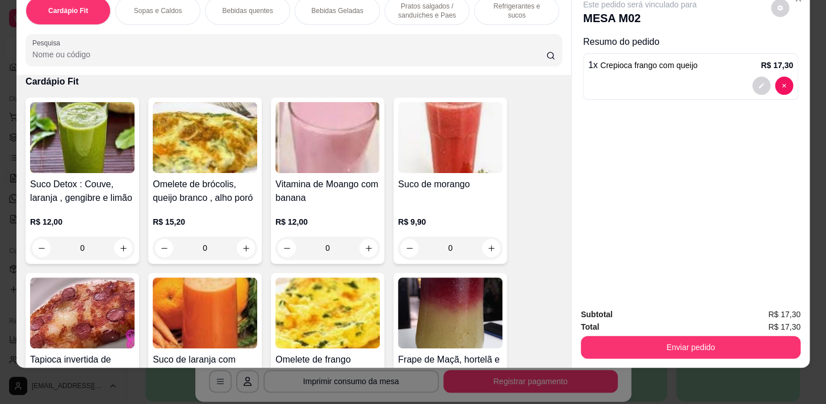
scroll to position [257, 0]
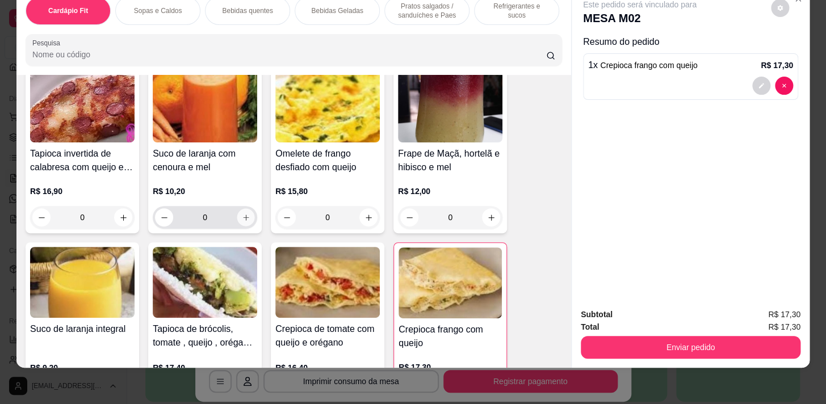
click at [245, 218] on icon "increase-product-quantity" at bounding box center [246, 218] width 9 height 9
type input "1"
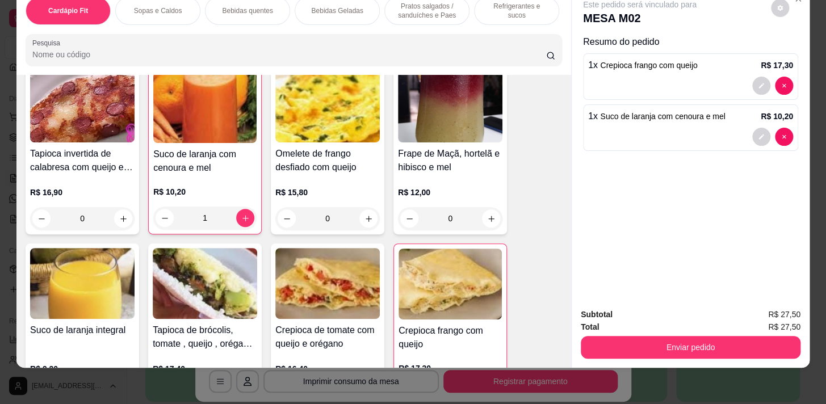
click at [721, 333] on div "Enviar pedido" at bounding box center [691, 346] width 220 height 26
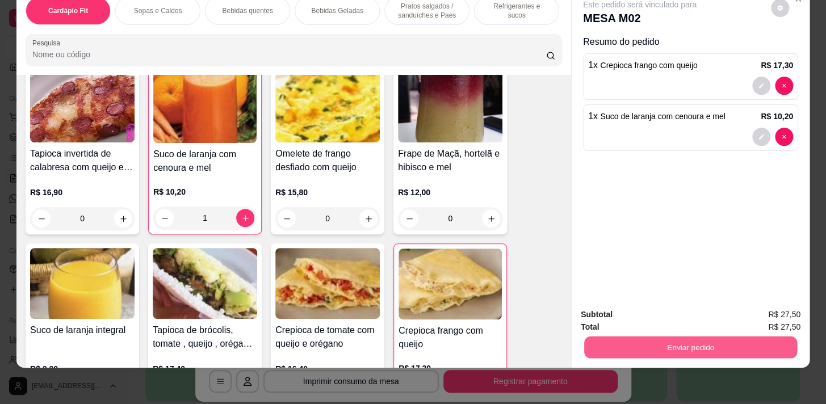
click at [728, 338] on button "Enviar pedido" at bounding box center [690, 347] width 213 height 22
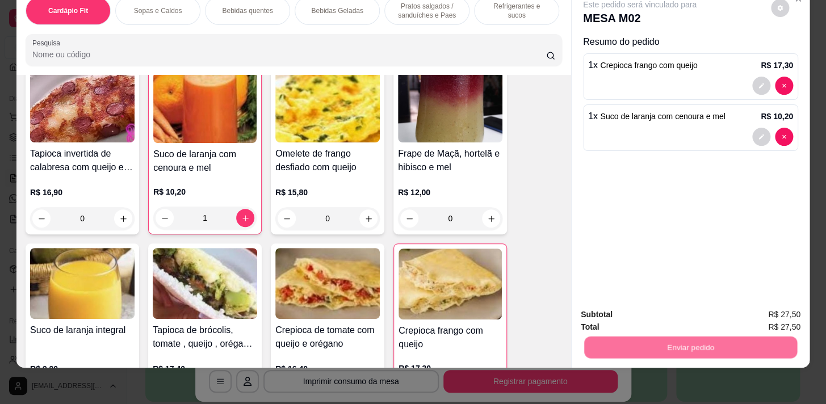
click at [772, 308] on button "Sim, quero registrar" at bounding box center [761, 313] width 85 height 22
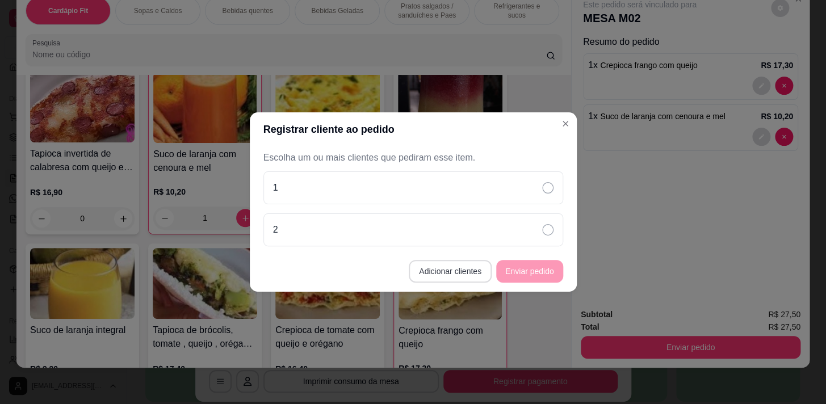
click at [465, 271] on button "Adicionar clientes" at bounding box center [450, 271] width 83 height 23
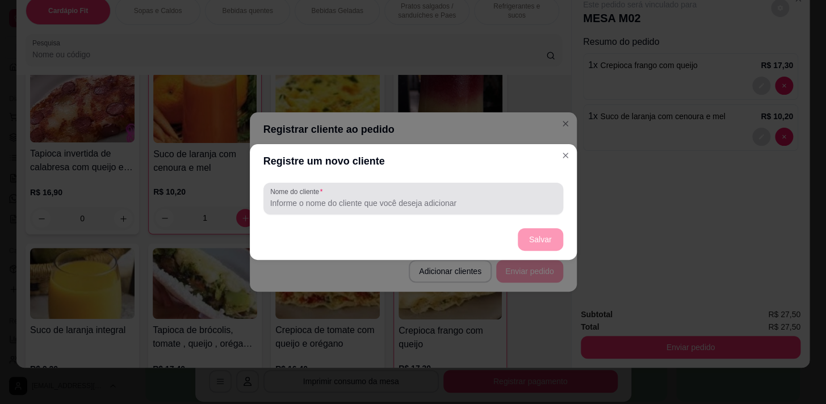
click at [469, 190] on div at bounding box center [413, 198] width 286 height 23
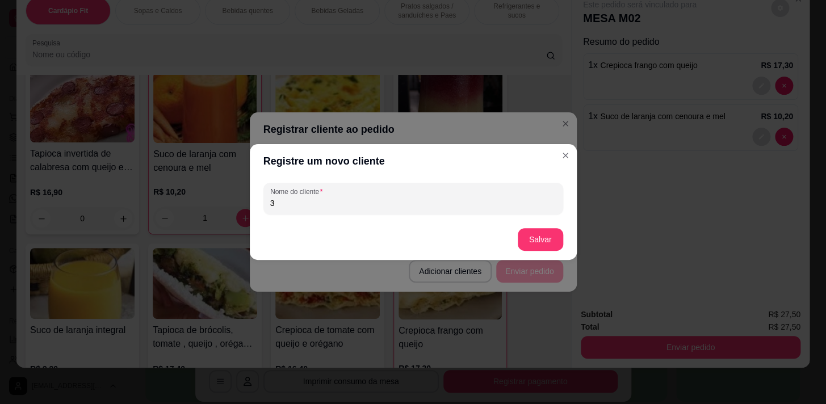
type input "3"
click at [523, 233] on button "Salvar" at bounding box center [541, 240] width 44 height 22
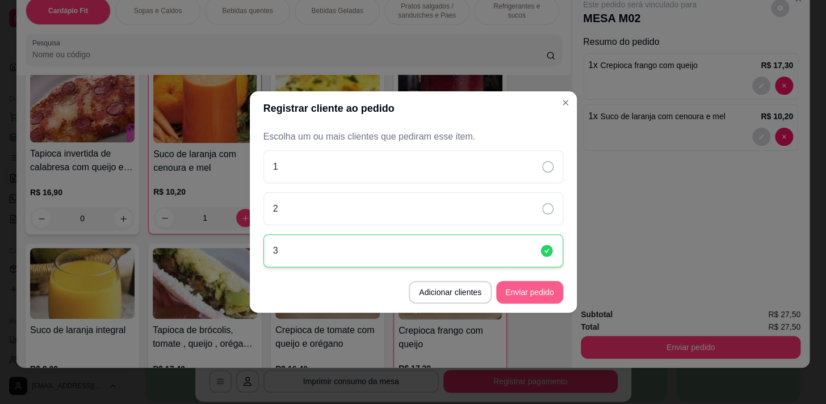
click at [501, 289] on button "Enviar pedido" at bounding box center [529, 292] width 67 height 23
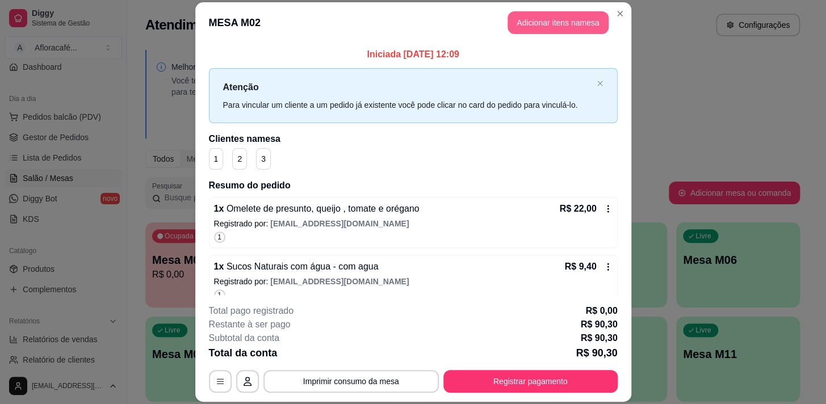
click at [585, 20] on button "Adicionar itens na mesa" at bounding box center [558, 22] width 101 height 23
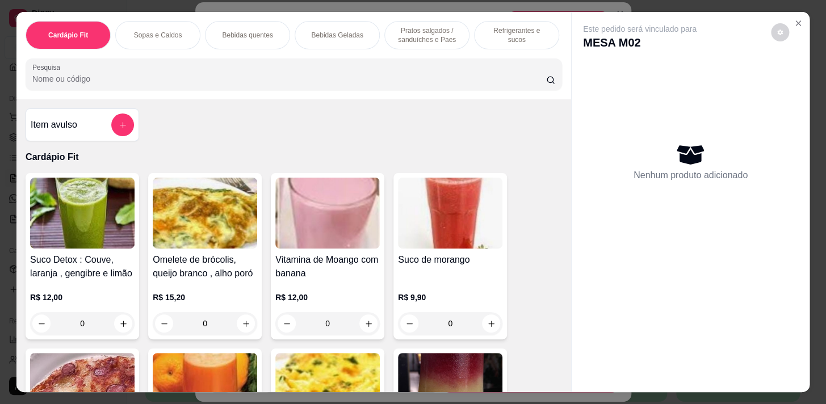
scroll to position [0, 469]
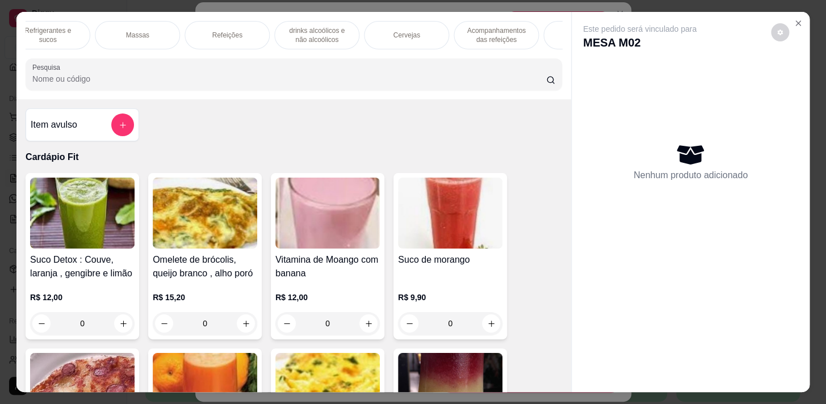
drag, startPoint x: 237, startPoint y: 34, endPoint x: 295, endPoint y: 186, distance: 163.6
click at [237, 34] on p "Refeições" at bounding box center [227, 35] width 30 height 9
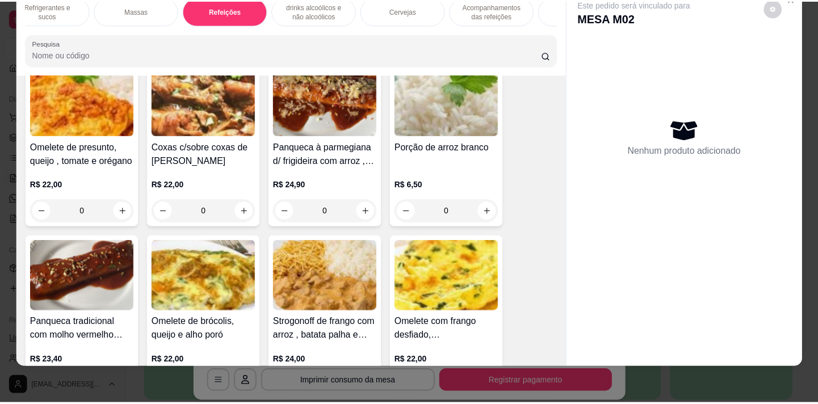
scroll to position [6978, 0]
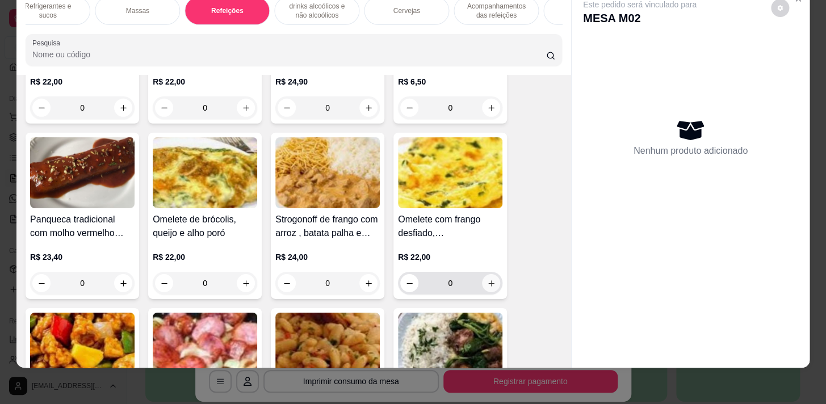
click at [491, 274] on button "increase-product-quantity" at bounding box center [491, 283] width 18 height 18
type input "1"
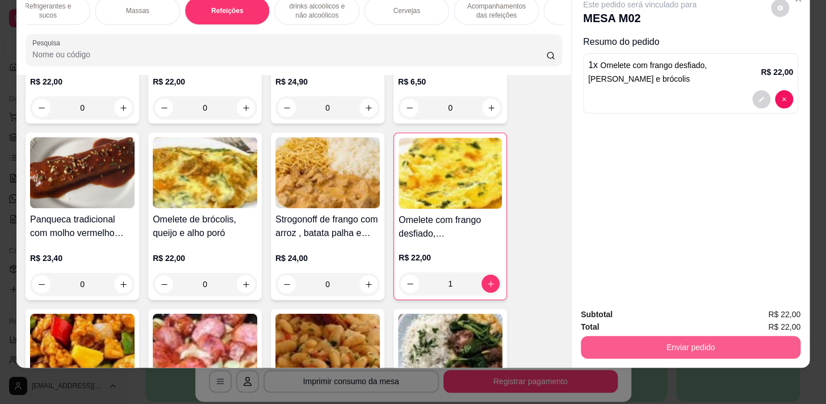
click at [712, 346] on button "Enviar pedido" at bounding box center [691, 347] width 220 height 23
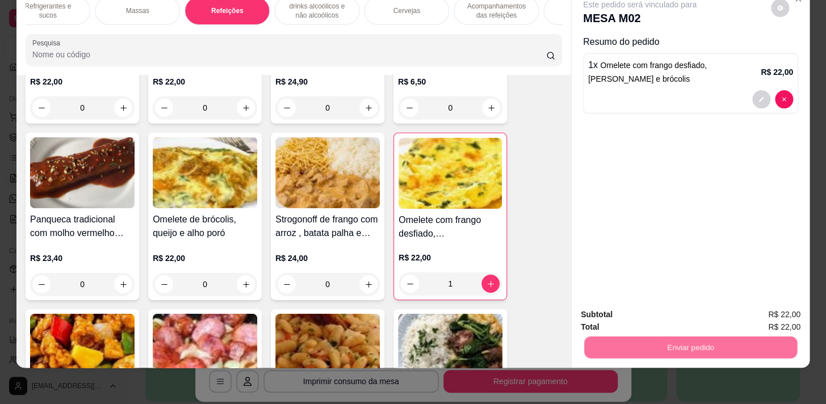
click at [760, 315] on button "Sim, quero registrar" at bounding box center [761, 312] width 82 height 21
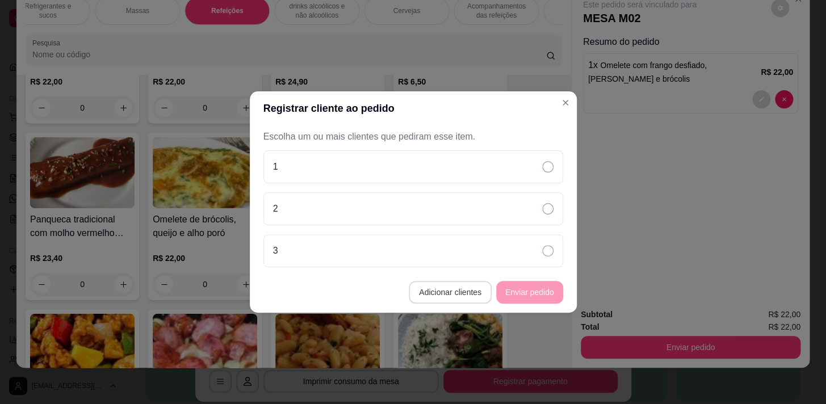
click at [458, 299] on button "Adicionar clientes" at bounding box center [450, 292] width 83 height 23
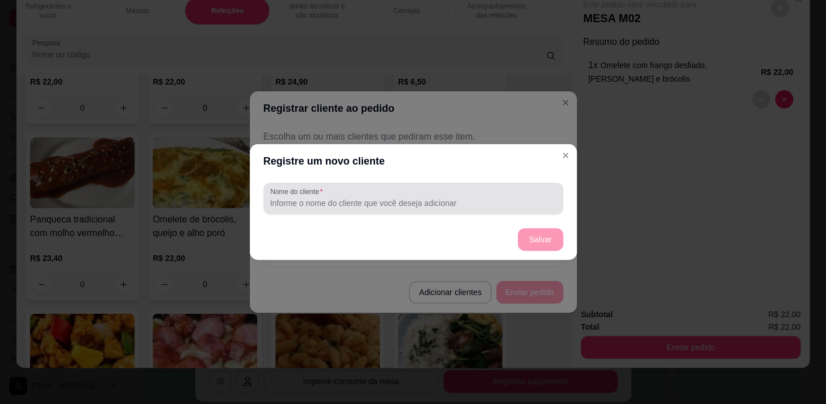
drag, startPoint x: 458, startPoint y: 183, endPoint x: 460, endPoint y: 191, distance: 8.8
click at [459, 188] on div "Nome do cliente" at bounding box center [414, 199] width 300 height 32
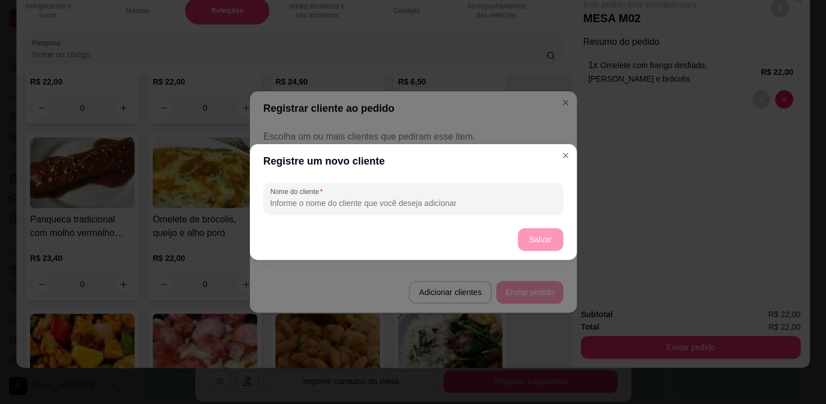
type input "5"
type input "4"
click at [530, 234] on button "Salvar" at bounding box center [540, 239] width 45 height 23
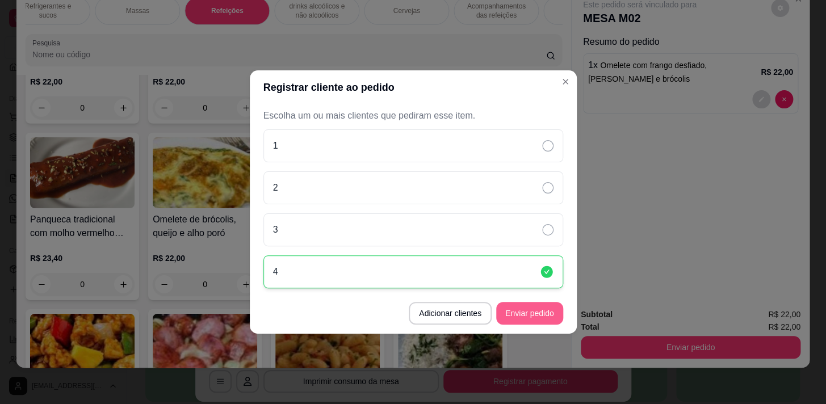
click at [557, 312] on button "Enviar pedido" at bounding box center [529, 313] width 67 height 23
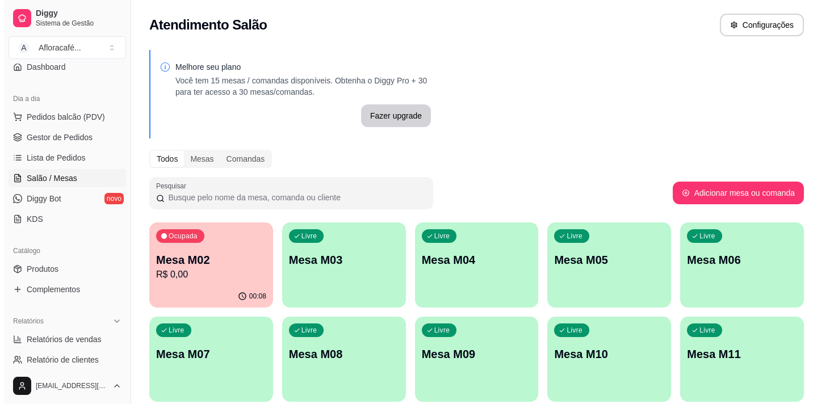
scroll to position [51, 0]
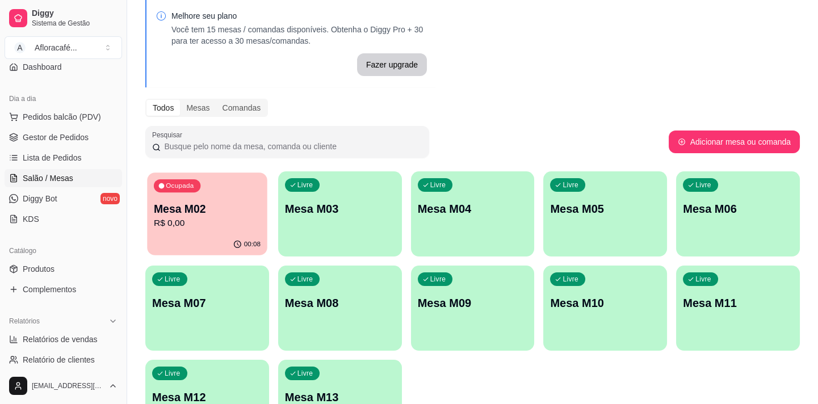
click at [197, 196] on div "Ocupada Mesa M02 R$ 0,00" at bounding box center [207, 203] width 120 height 61
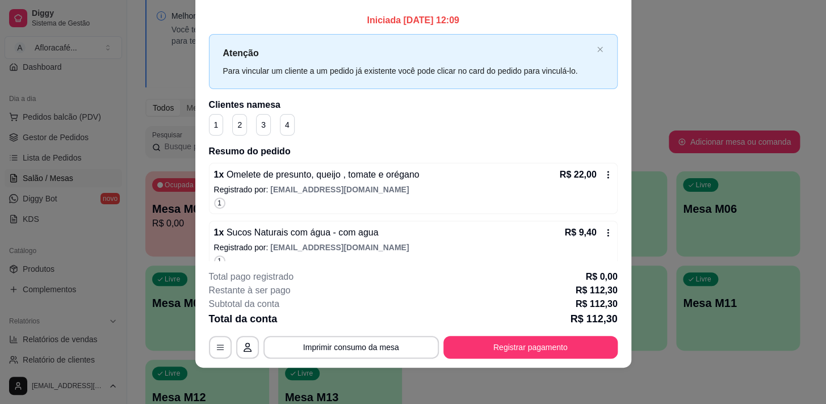
scroll to position [0, 0]
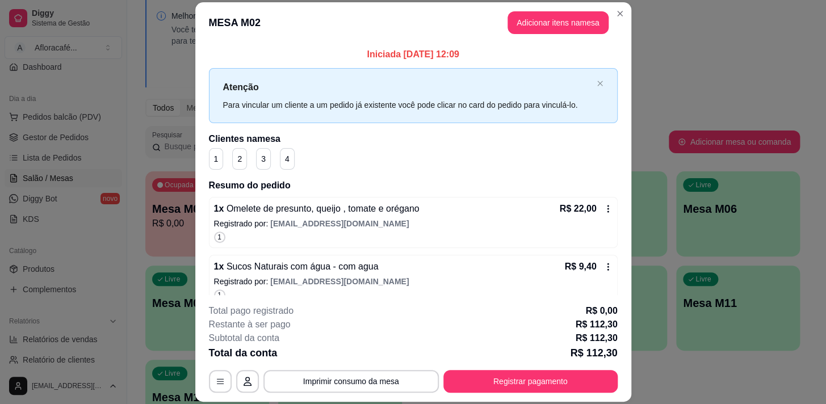
drag, startPoint x: 597, startPoint y: 10, endPoint x: 590, endPoint y: 20, distance: 12.3
click at [593, 16] on header "MESA M02 Adicionar itens na mesa" at bounding box center [413, 22] width 436 height 41
click at [580, 28] on button "Adicionar itens na mesa" at bounding box center [558, 22] width 98 height 22
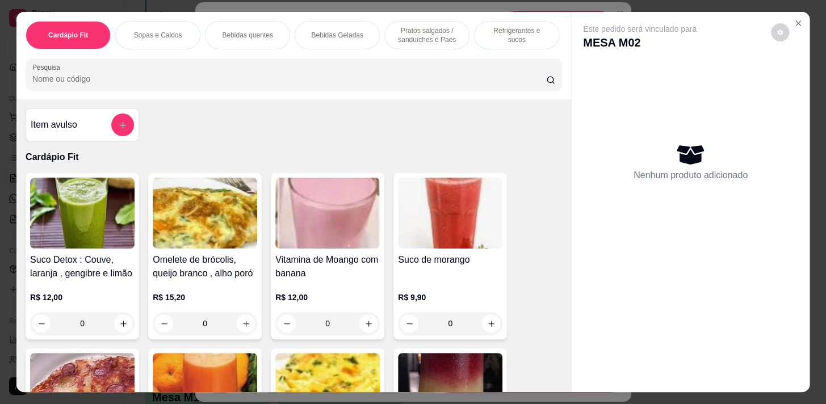
scroll to position [0, 469]
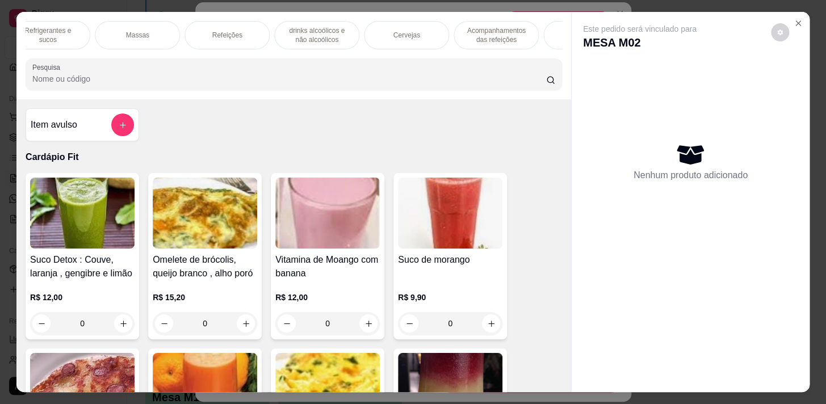
click at [467, 37] on p "Acompanhamentos das refeições" at bounding box center [496, 35] width 66 height 18
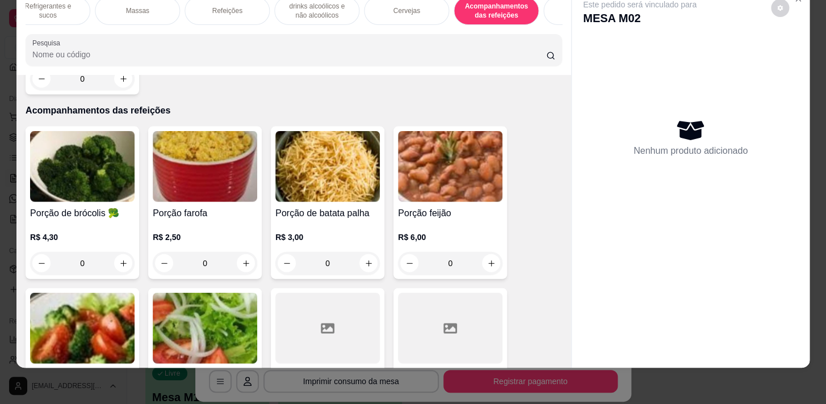
click at [257, 233] on div "Porção farofa R$ 2,50 0" at bounding box center [205, 202] width 114 height 153
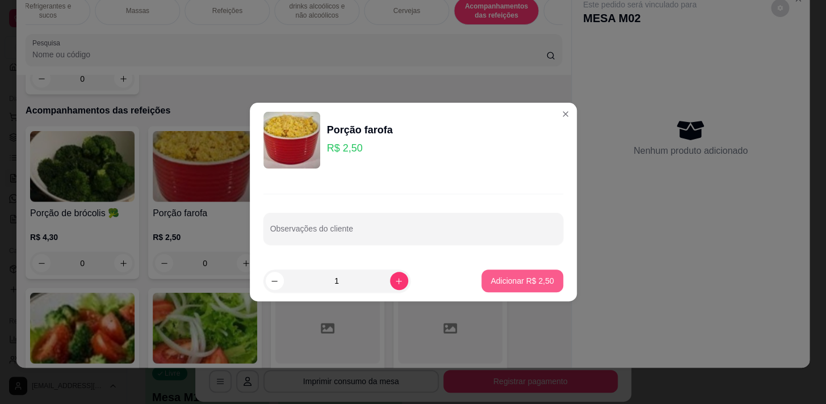
drag, startPoint x: 515, startPoint y: 270, endPoint x: 516, endPoint y: 276, distance: 6.3
click at [516, 274] on footer "1 Adicionar R$ 2,50" at bounding box center [413, 281] width 327 height 41
click at [516, 277] on p "Adicionar R$ 2,50" at bounding box center [522, 280] width 61 height 11
type input "1"
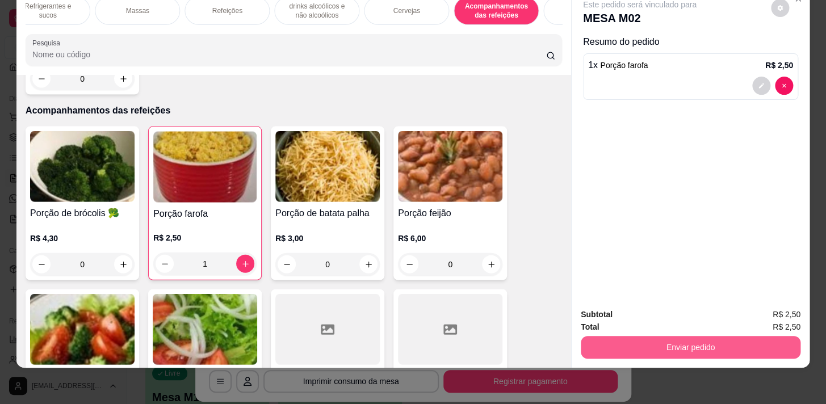
click at [767, 342] on button "Enviar pedido" at bounding box center [691, 347] width 220 height 23
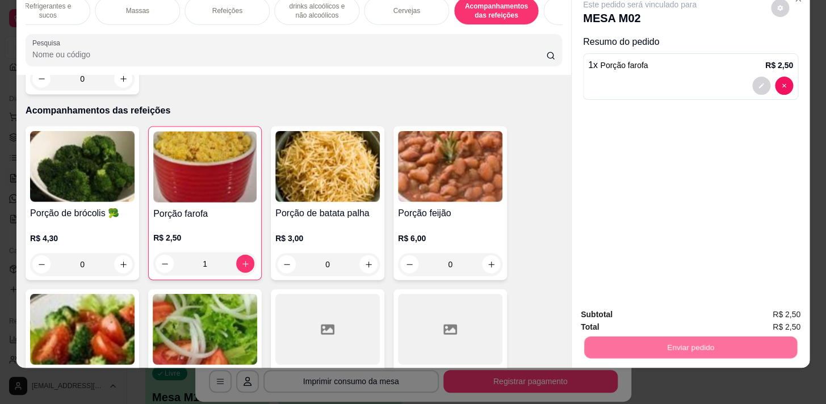
click at [767, 320] on button "Sim, quero registrar" at bounding box center [761, 312] width 82 height 21
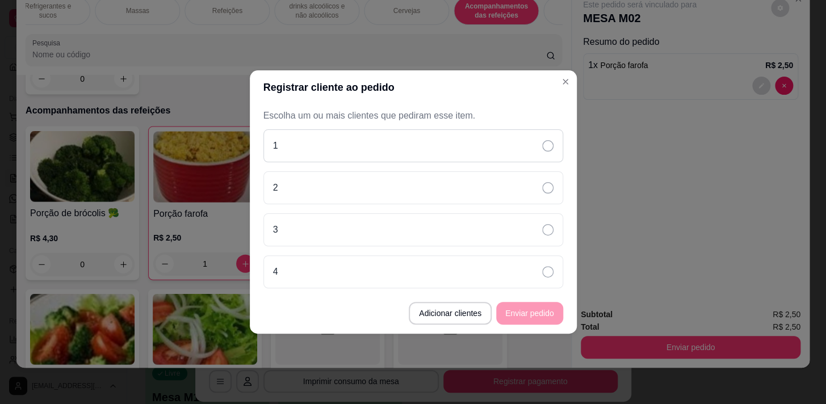
click at [480, 159] on div "1" at bounding box center [414, 145] width 300 height 33
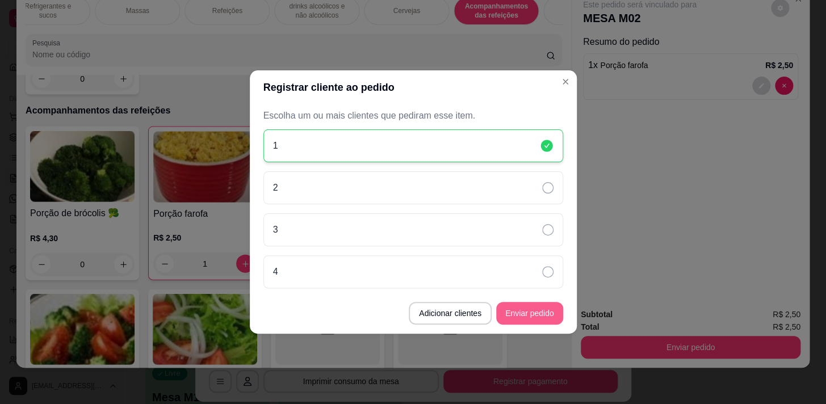
click at [549, 306] on button "Enviar pedido" at bounding box center [529, 313] width 67 height 23
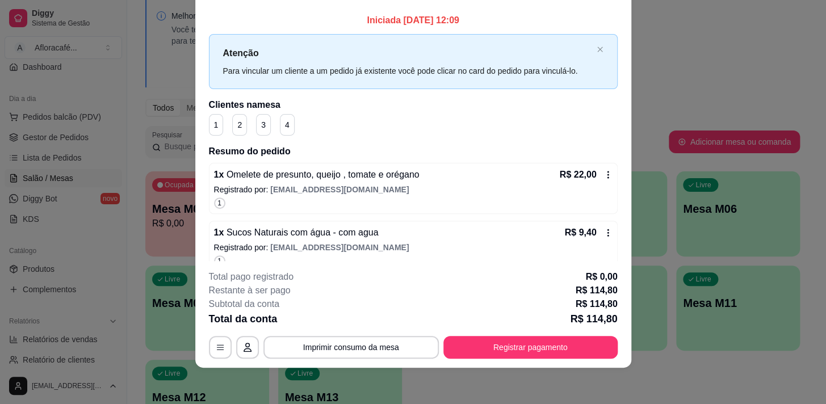
scroll to position [0, 0]
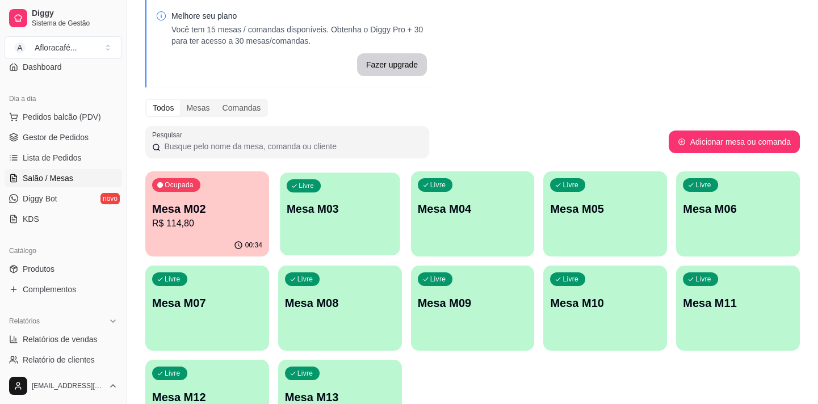
click at [320, 193] on div "Livre Mesa M03" at bounding box center [340, 207] width 120 height 69
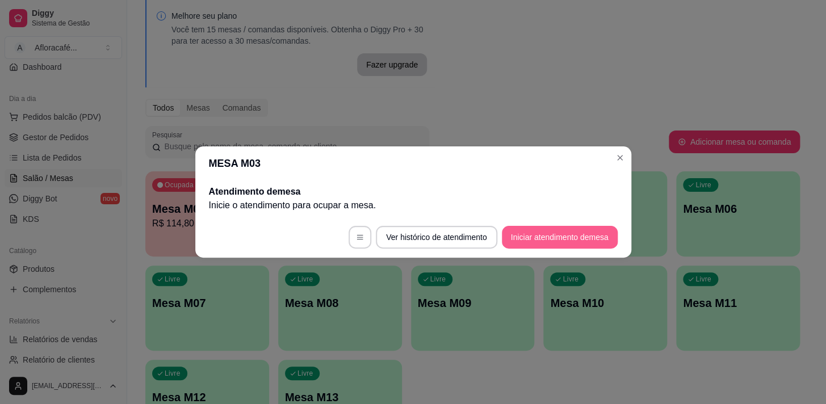
click at [553, 239] on button "Iniciar atendimento de mesa" at bounding box center [560, 237] width 116 height 23
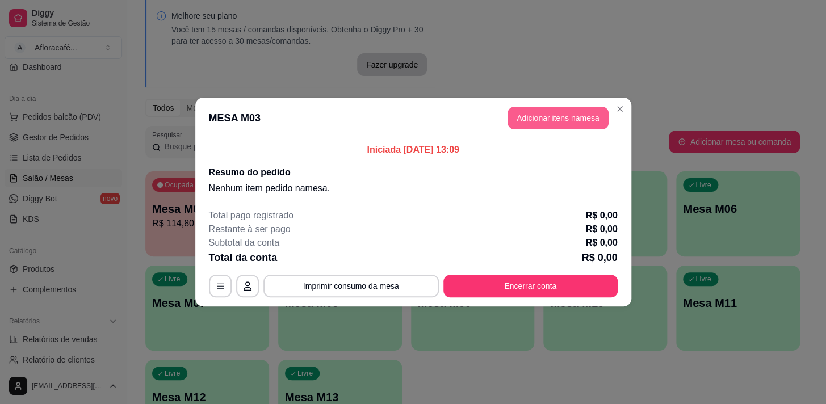
click at [592, 114] on button "Adicionar itens na mesa" at bounding box center [558, 118] width 101 height 23
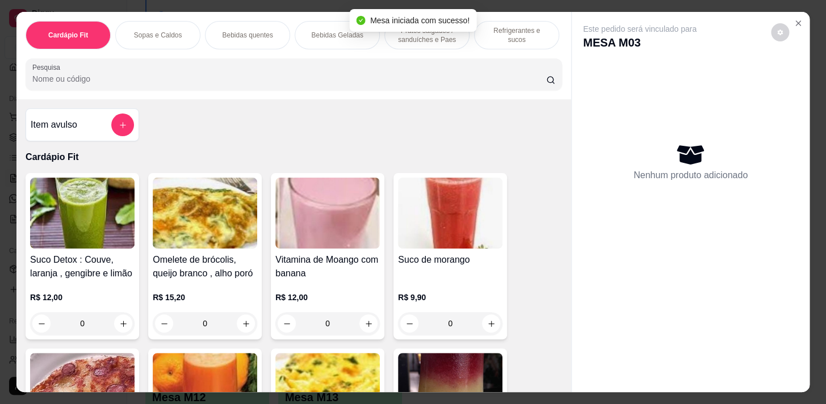
click at [364, 85] on input "Pesquisa" at bounding box center [289, 78] width 514 height 11
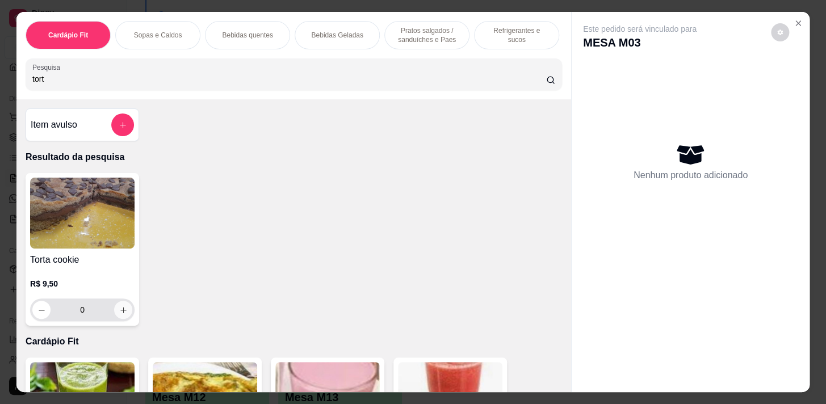
type input "tort"
click at [114, 315] on button "increase-product-quantity" at bounding box center [123, 310] width 18 height 18
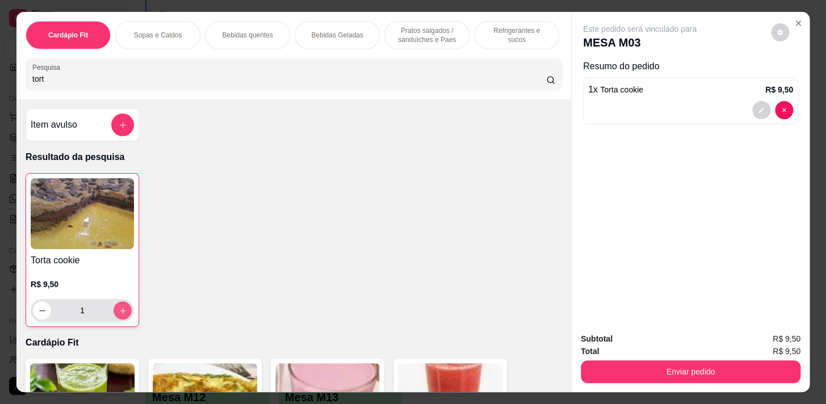
type input "1"
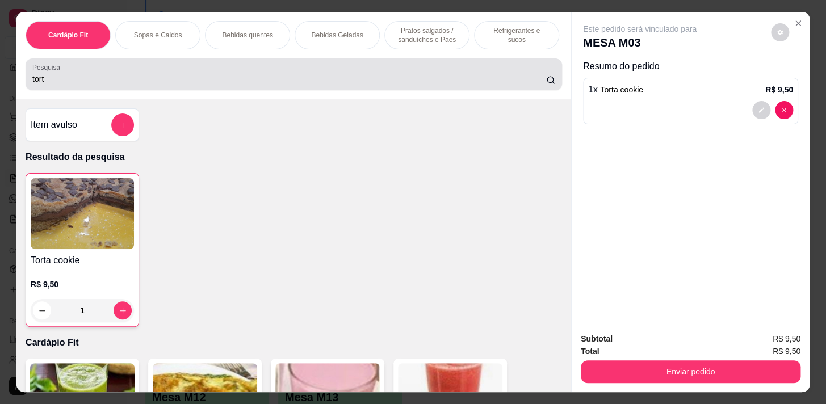
click at [434, 64] on div "Pesquisa tort" at bounding box center [294, 74] width 537 height 32
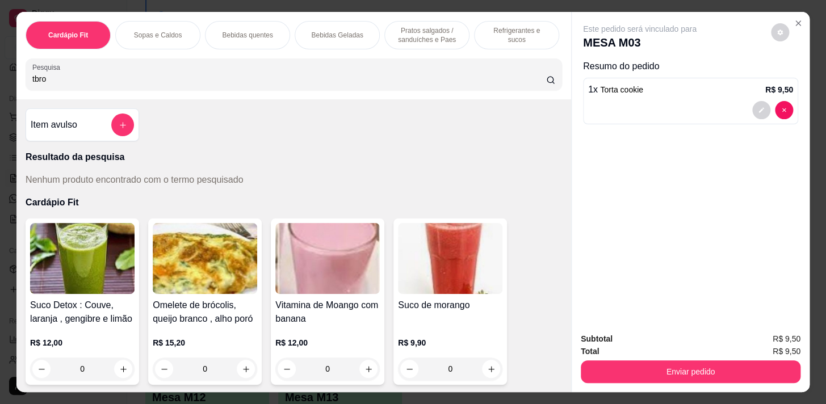
type input "tbro"
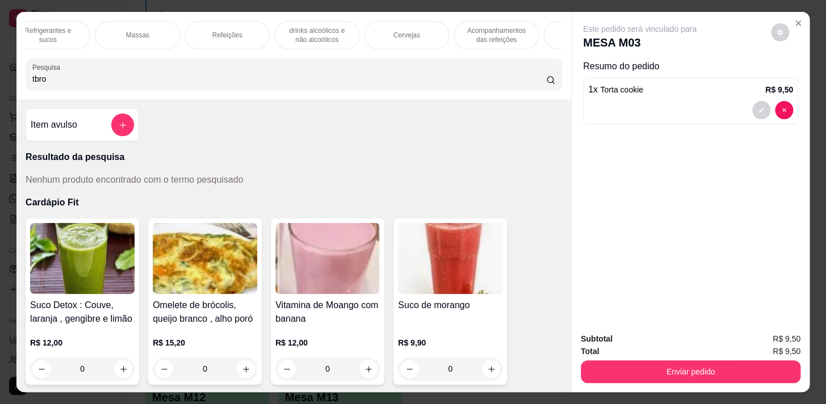
drag, startPoint x: 437, startPoint y: 31, endPoint x: 509, endPoint y: 34, distance: 72.2
click at [435, 31] on div "Cervejas" at bounding box center [406, 35] width 85 height 28
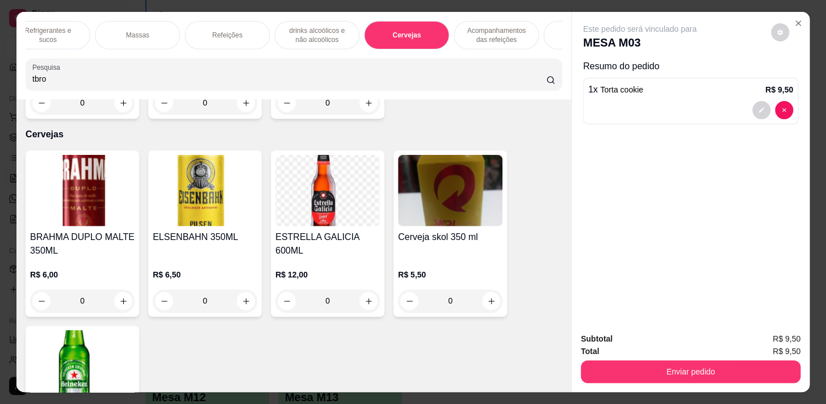
scroll to position [28, 0]
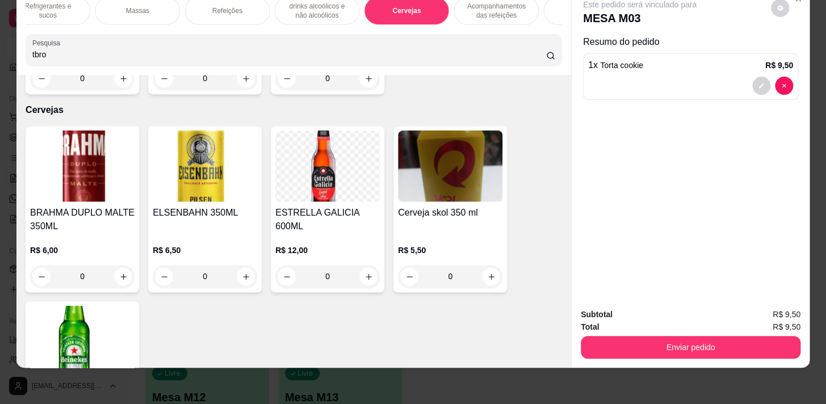
click at [304, 5] on p "drinks alcoólicos e não alcoólicos" at bounding box center [317, 11] width 66 height 18
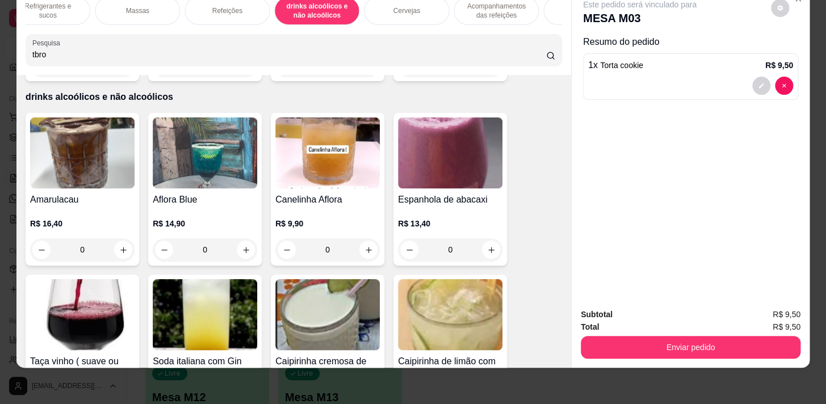
click at [234, 6] on p "Refeições" at bounding box center [227, 10] width 30 height 9
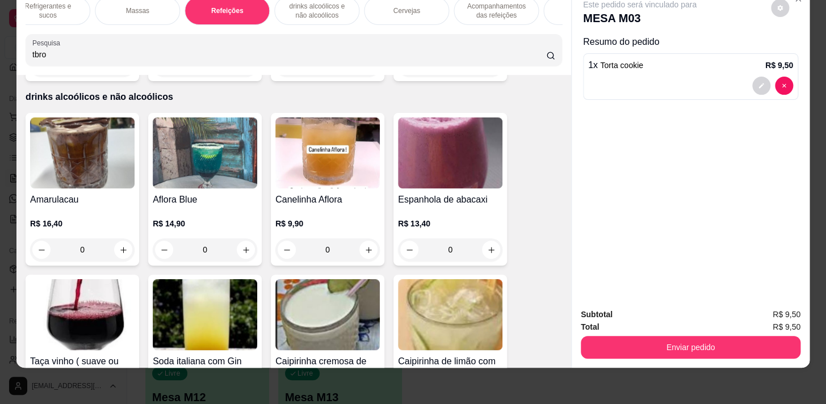
scroll to position [6869, 0]
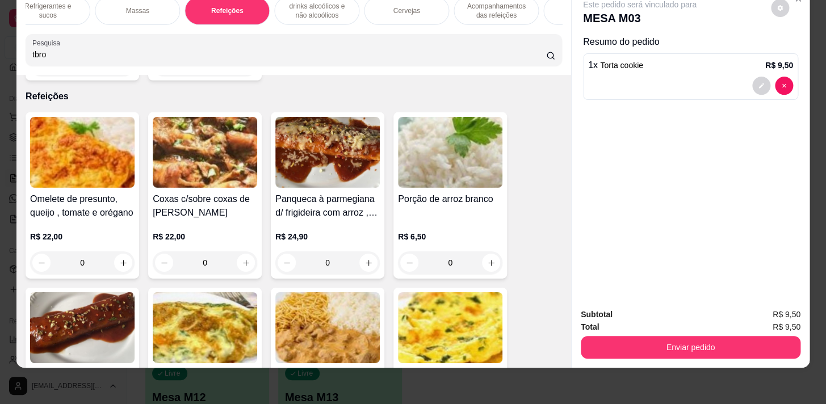
click at [490, 6] on p "Acompanhamentos das refeições" at bounding box center [496, 11] width 66 height 18
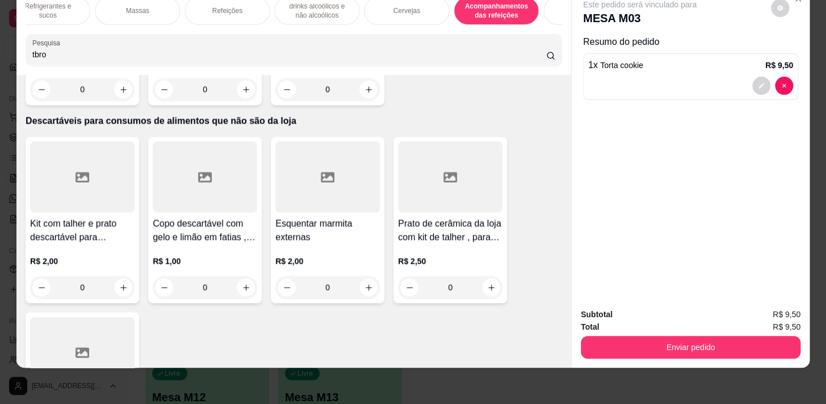
scroll to position [9694, 0]
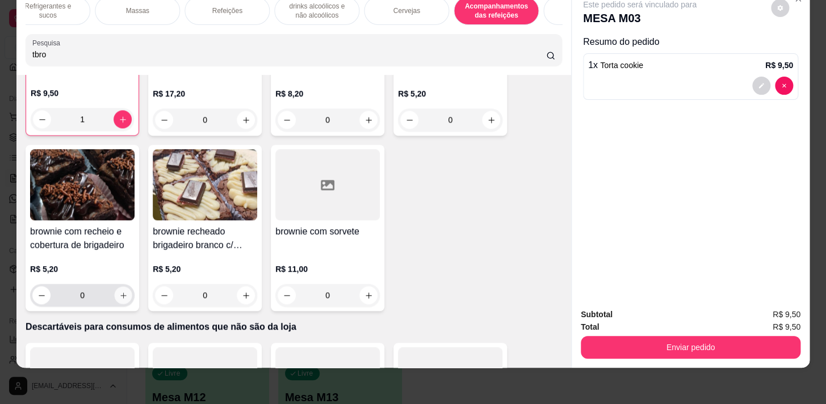
click at [119, 291] on icon "increase-product-quantity" at bounding box center [123, 295] width 9 height 9
type input "1"
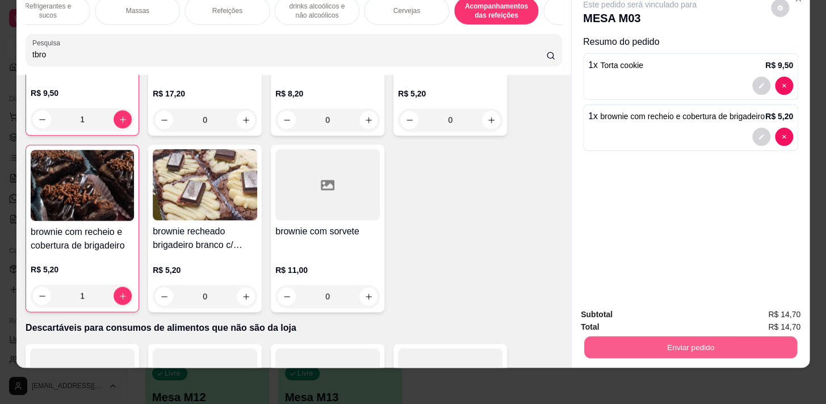
click at [766, 340] on button "Enviar pedido" at bounding box center [690, 347] width 213 height 22
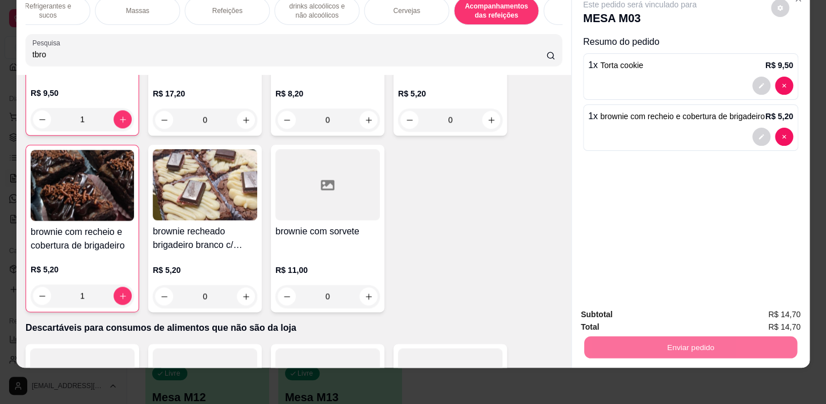
click at [683, 315] on button "Não registrar e enviar pedido" at bounding box center [653, 312] width 115 height 21
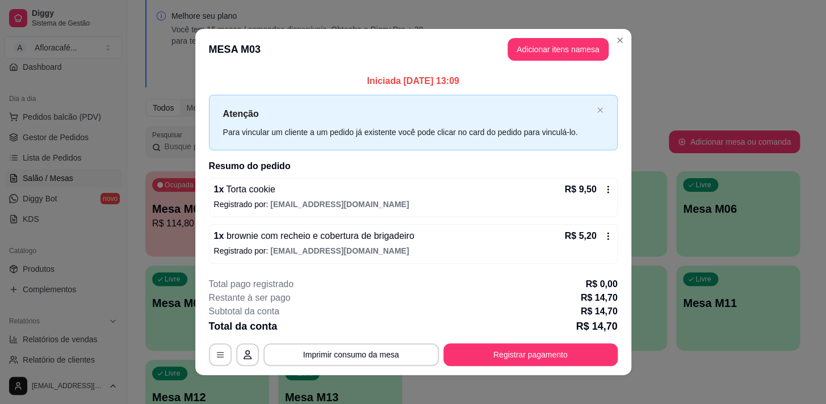
click at [542, 375] on footer "**********" at bounding box center [413, 322] width 436 height 107
click at [544, 354] on button "Registrar pagamento" at bounding box center [531, 355] width 174 height 23
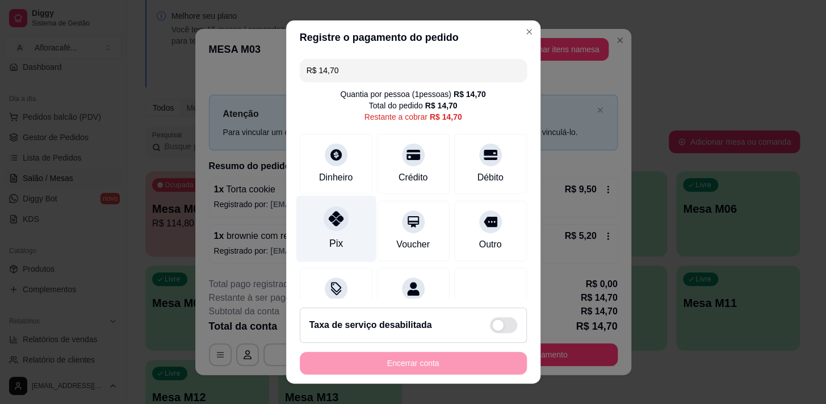
click at [328, 222] on icon at bounding box center [335, 218] width 15 height 15
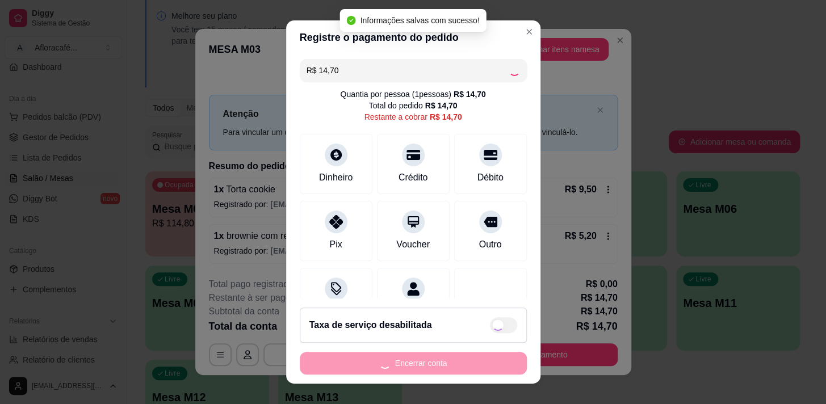
type input "R$ 0,00"
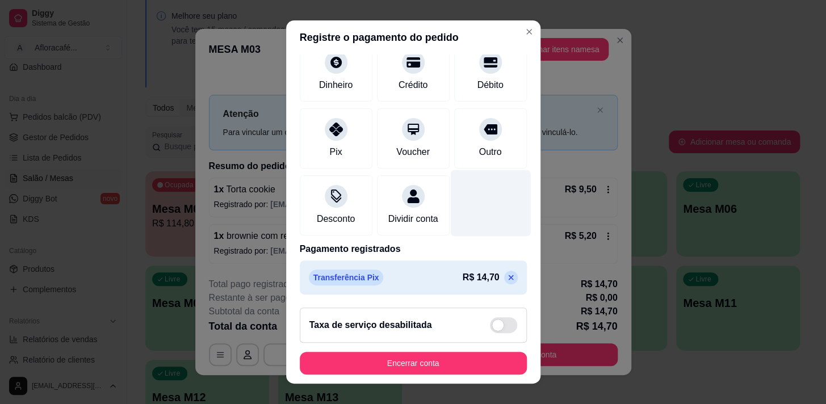
scroll to position [0, 0]
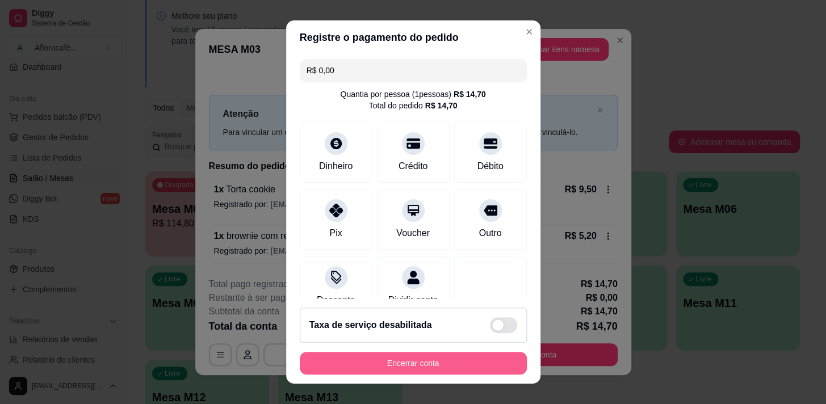
click at [427, 352] on button "Encerrar conta" at bounding box center [413, 363] width 227 height 23
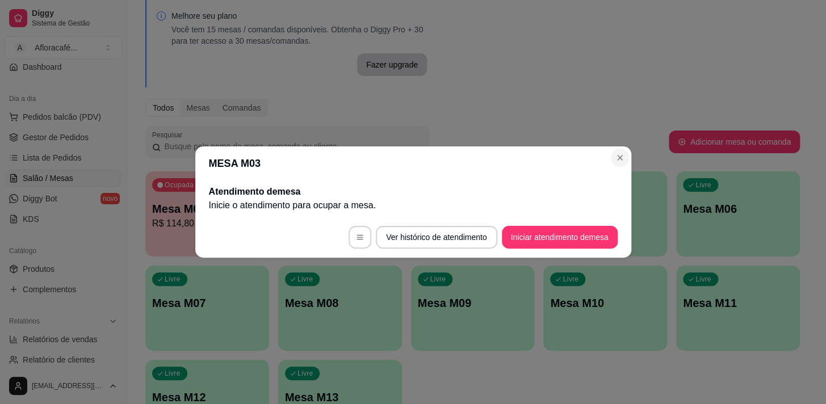
click at [611, 157] on section "MESA M03 Atendimento de mesa Inicie o atendimento para ocupar a mesa . Ver hist…" at bounding box center [413, 202] width 436 height 111
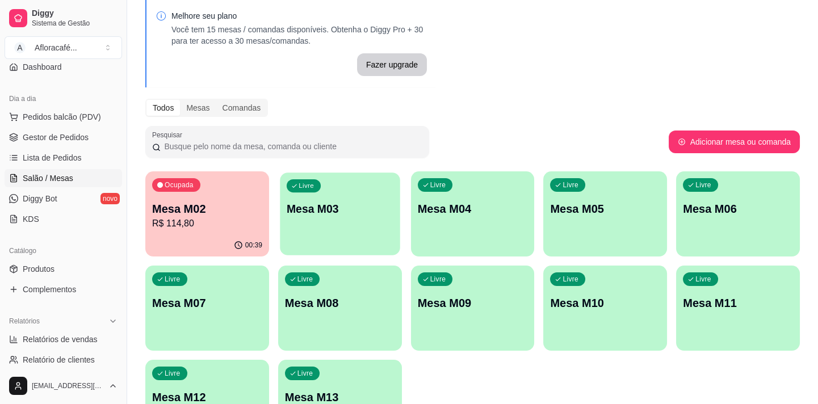
click at [331, 208] on p "Mesa M03" at bounding box center [340, 209] width 107 height 15
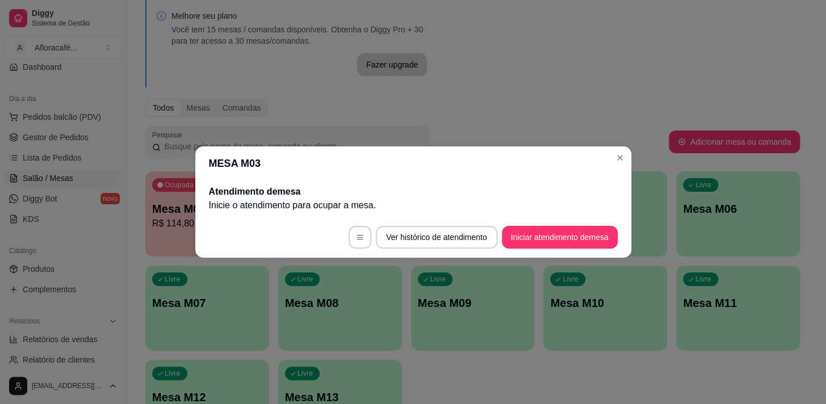
drag, startPoint x: 524, startPoint y: 250, endPoint x: 519, endPoint y: 244, distance: 7.7
click at [523, 250] on footer "Ver histórico de atendimento Iniciar atendimento de mesa" at bounding box center [413, 237] width 436 height 41
click at [521, 239] on button "Iniciar atendimento de mesa" at bounding box center [560, 237] width 116 height 23
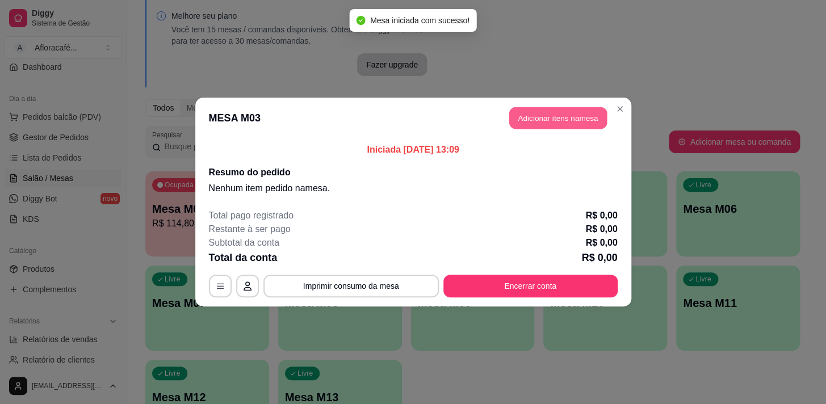
click at [590, 108] on button "Adicionar itens na mesa" at bounding box center [558, 118] width 98 height 22
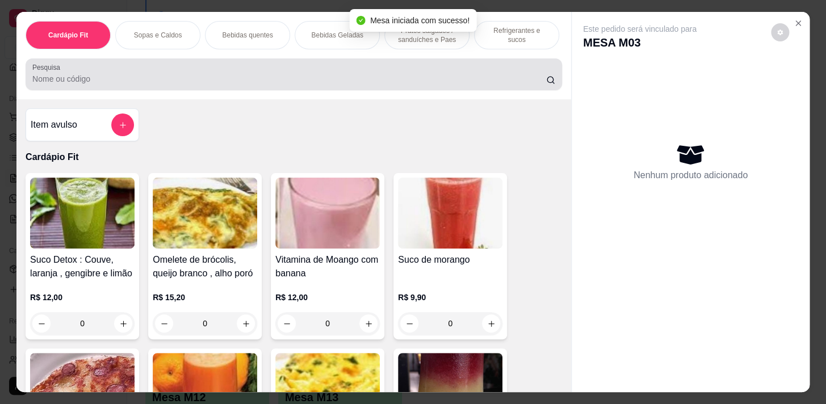
click at [307, 77] on input "Pesquisa" at bounding box center [289, 78] width 514 height 11
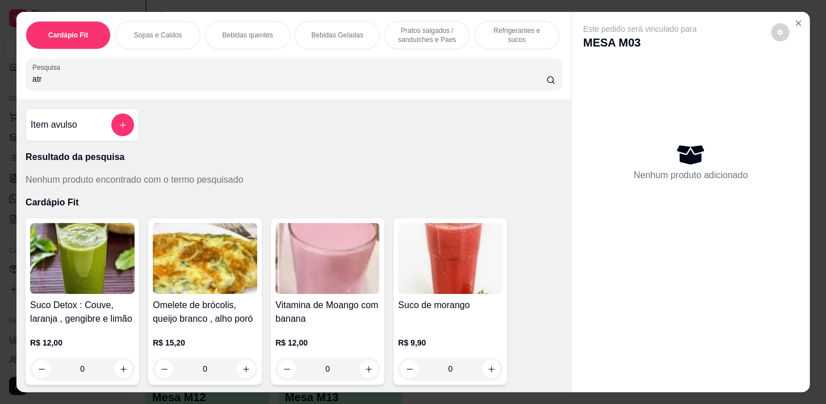
type input "atr"
drag, startPoint x: 533, startPoint y: 28, endPoint x: 306, endPoint y: 197, distance: 283.3
click at [530, 28] on p "Refrigerantes e sucos" at bounding box center [517, 35] width 66 height 18
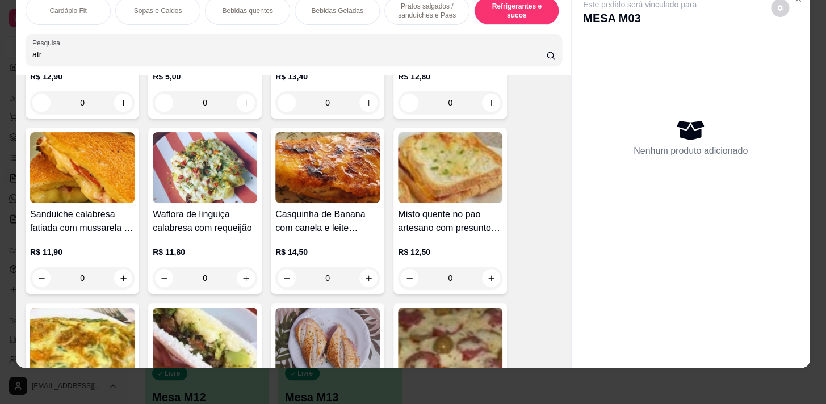
scroll to position [0, 469]
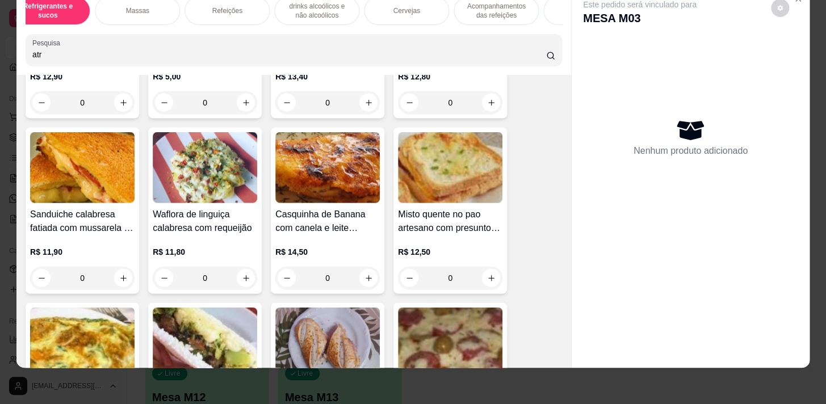
click at [216, 15] on div "Refeições" at bounding box center [227, 11] width 85 height 28
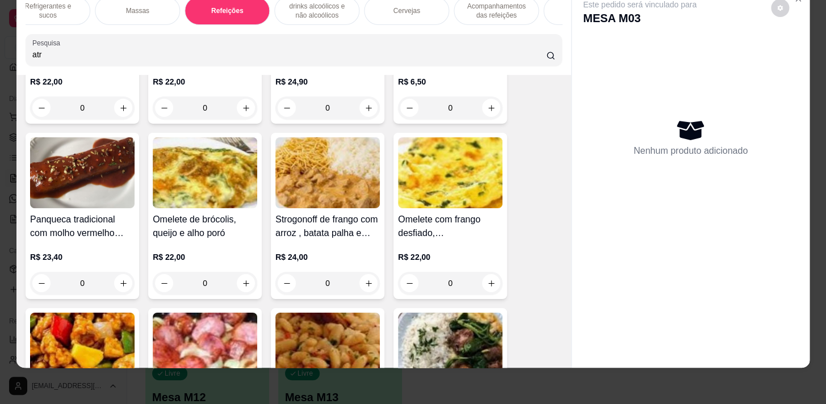
scroll to position [7179, 0]
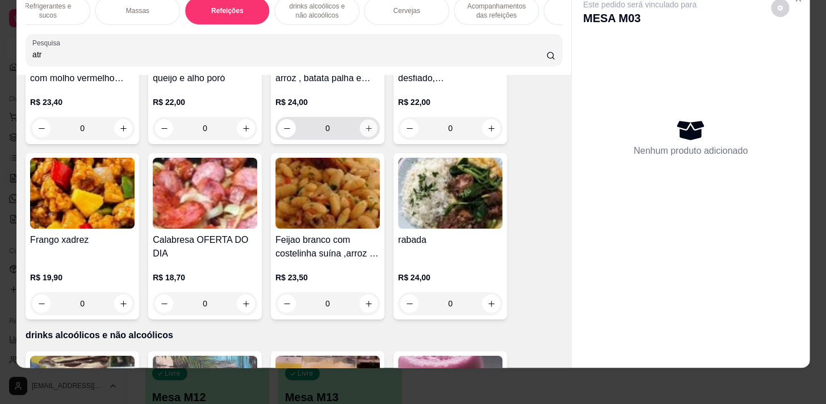
click at [367, 124] on icon "increase-product-quantity" at bounding box center [369, 128] width 9 height 9
type input "1"
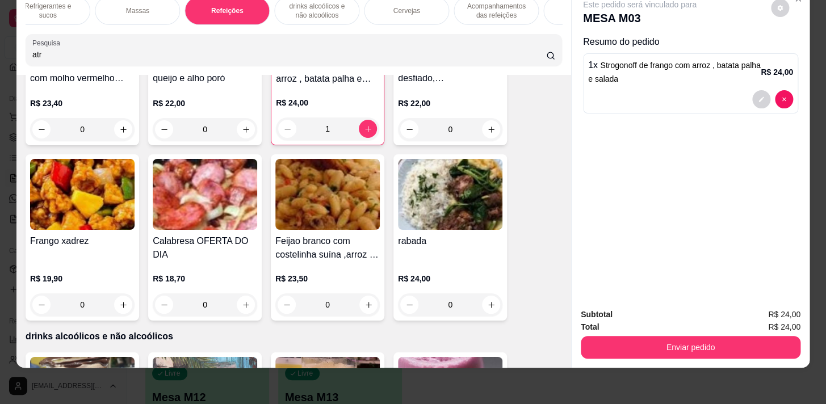
scroll to position [7179, 0]
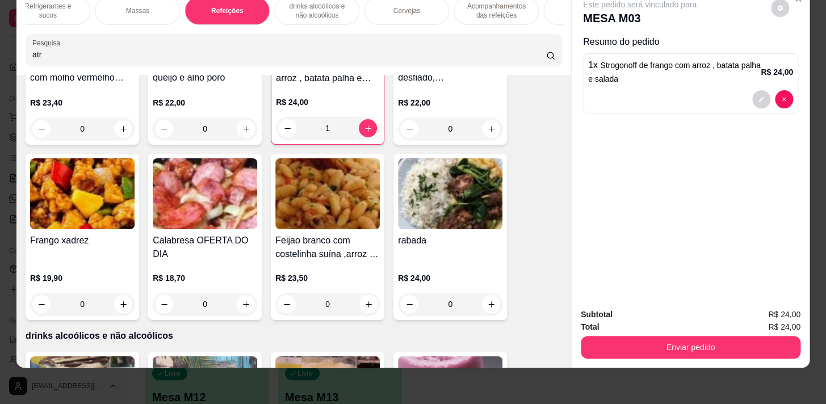
drag, startPoint x: 486, startPoint y: 5, endPoint x: 351, endPoint y: 1, distance: 134.7
click at [484, 5] on p "Acompanhamentos das refeições" at bounding box center [496, 11] width 66 height 18
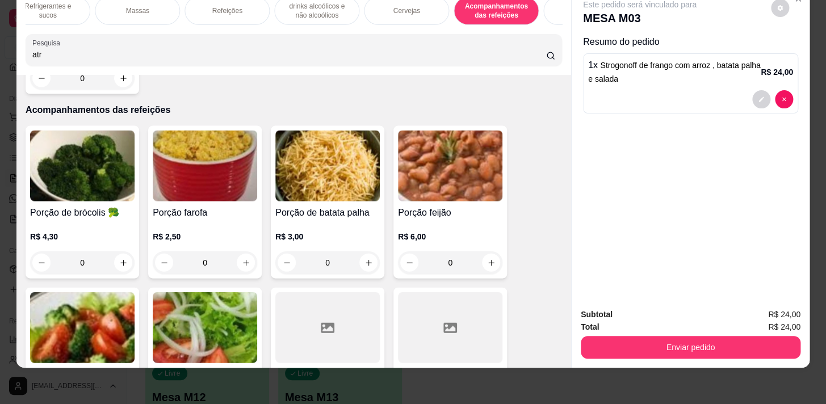
drag, startPoint x: 319, startPoint y: 7, endPoint x: 85, endPoint y: 18, distance: 234.8
click at [317, 7] on p "drinks alcoólicos e não alcoólicos" at bounding box center [317, 11] width 66 height 18
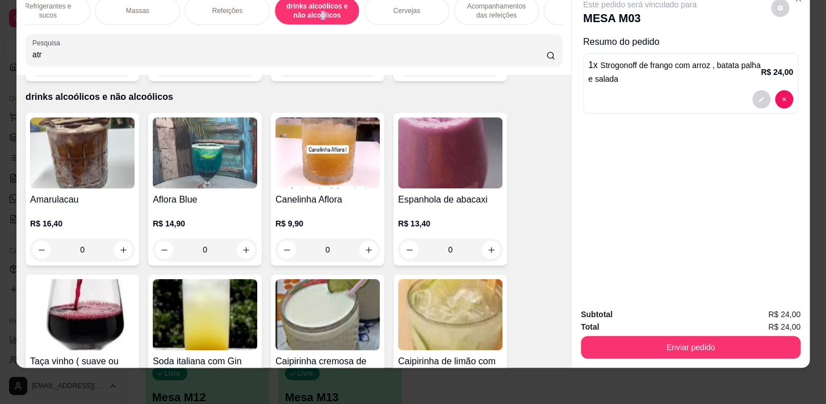
scroll to position [0, 0]
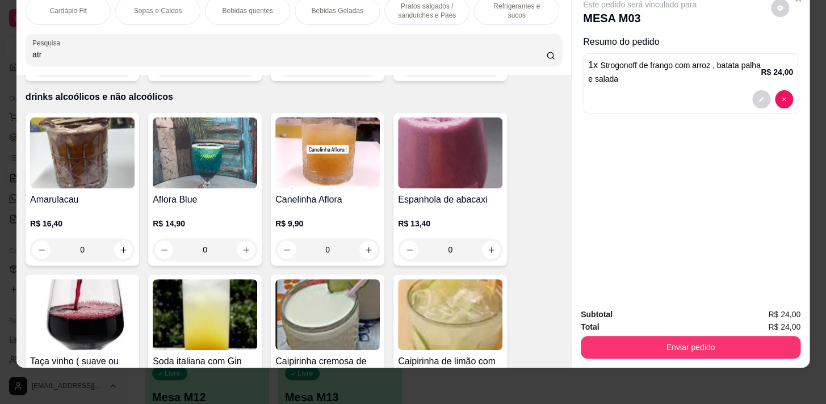
drag, startPoint x: 345, startPoint y: 9, endPoint x: 379, endPoint y: 14, distance: 35.0
click at [343, 9] on div "Bebidas Geladas" at bounding box center [337, 11] width 85 height 28
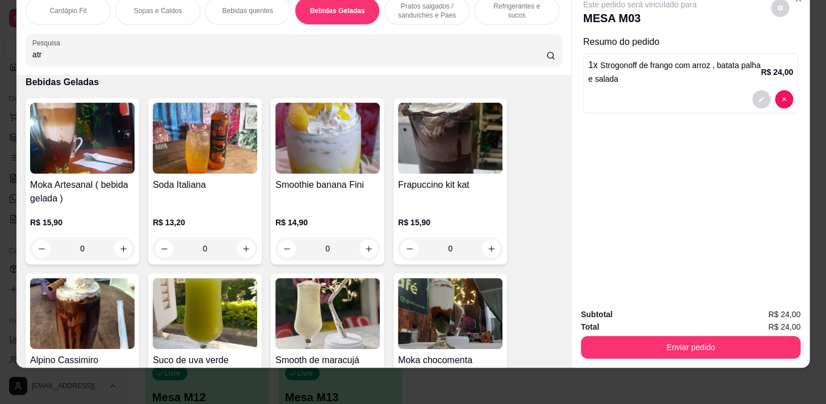
click at [435, 7] on p "Pratos salgados / sanduíches e Paes" at bounding box center [427, 11] width 66 height 18
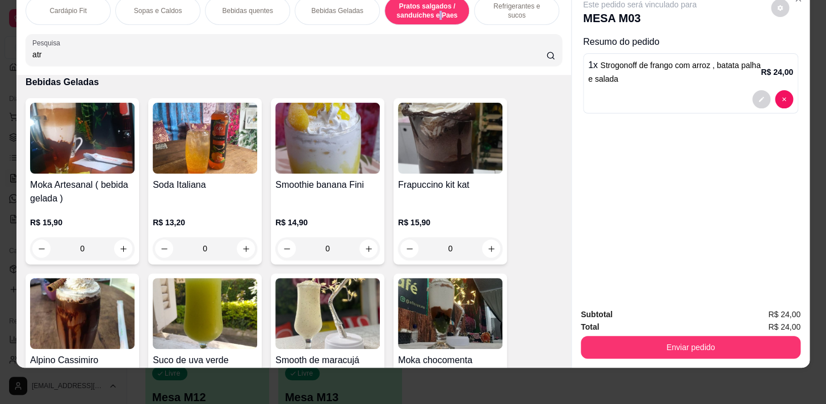
scroll to position [3831, 0]
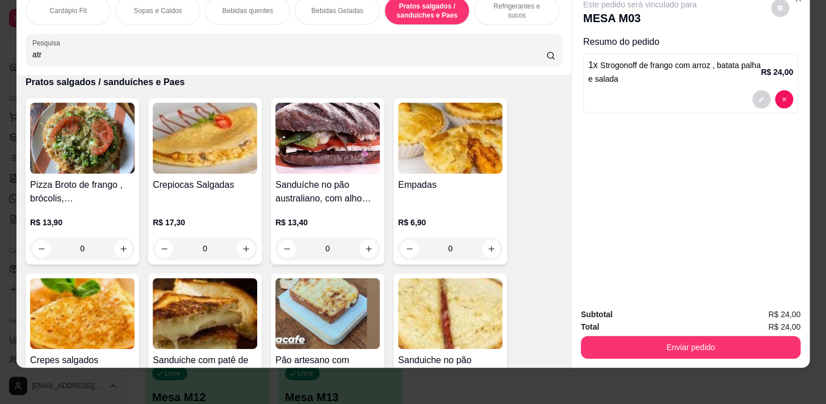
click at [491, 5] on p "Refrigerantes e sucos" at bounding box center [517, 11] width 66 height 18
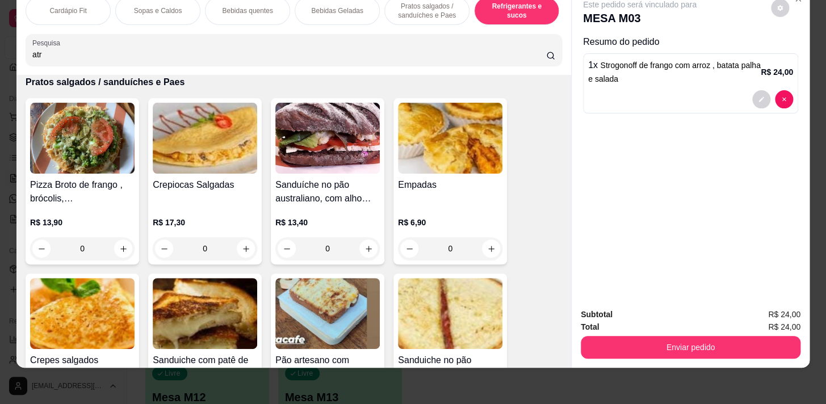
scroll to position [5609, 0]
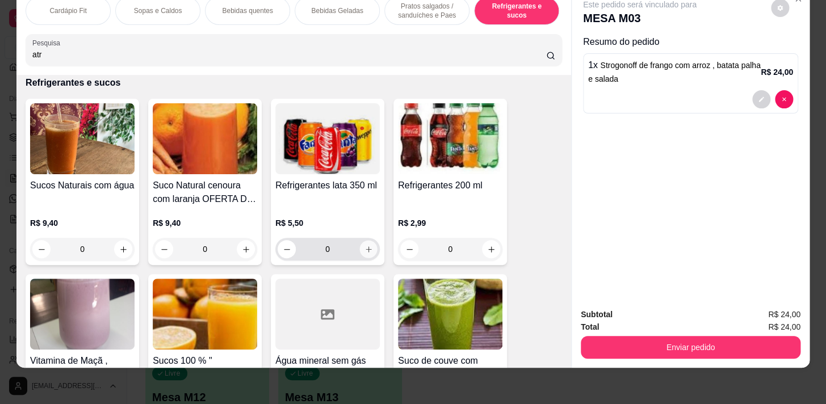
click at [365, 250] on icon "increase-product-quantity" at bounding box center [369, 249] width 9 height 9
type input "1"
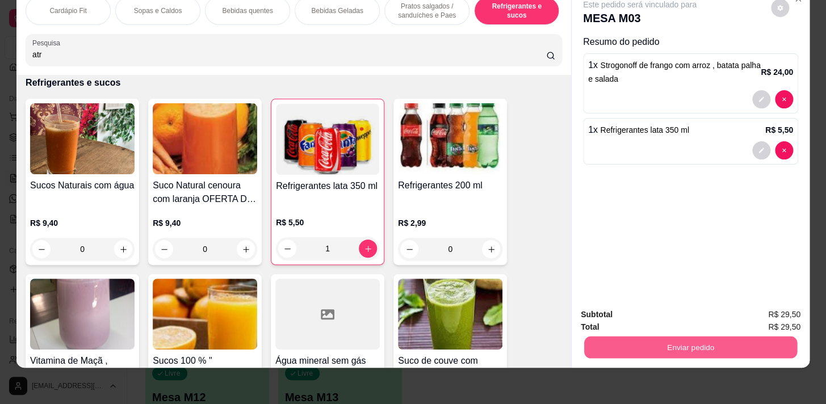
click at [748, 337] on button "Enviar pedido" at bounding box center [690, 347] width 213 height 22
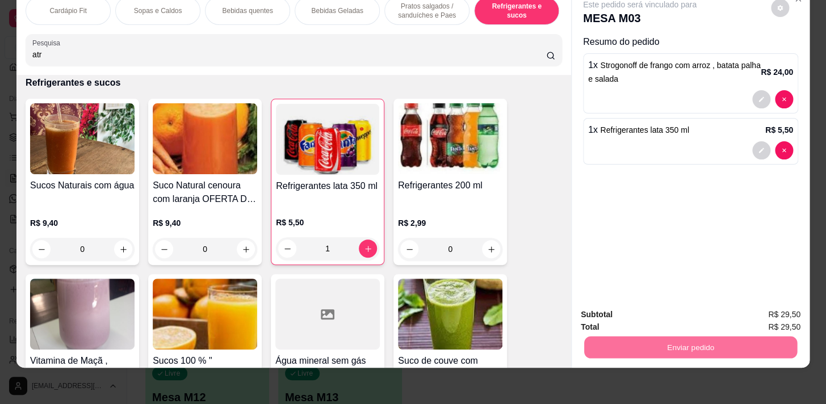
click at [765, 307] on button "Sim, quero registrar" at bounding box center [761, 313] width 85 height 22
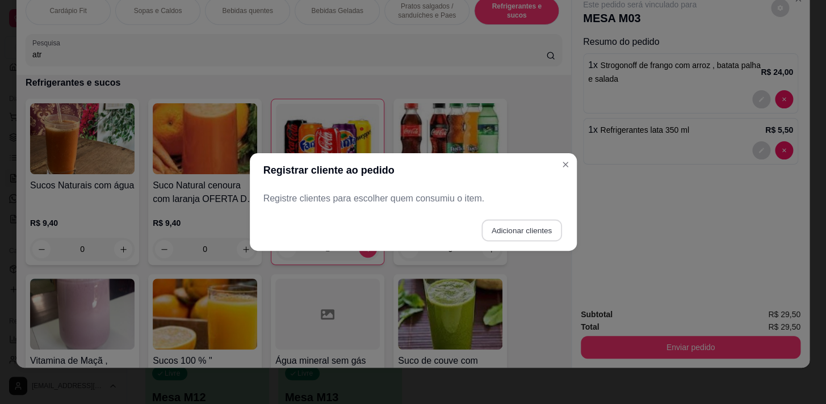
click at [530, 233] on button "Adicionar clientes" at bounding box center [522, 231] width 80 height 22
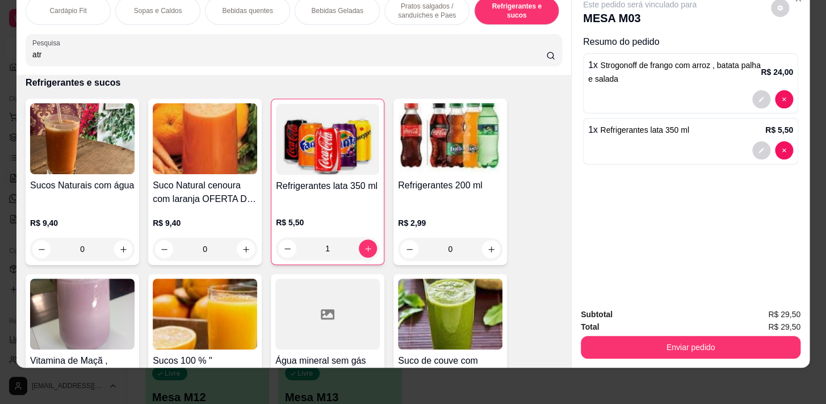
click at [684, 348] on button "Enviar pedido" at bounding box center [691, 347] width 220 height 23
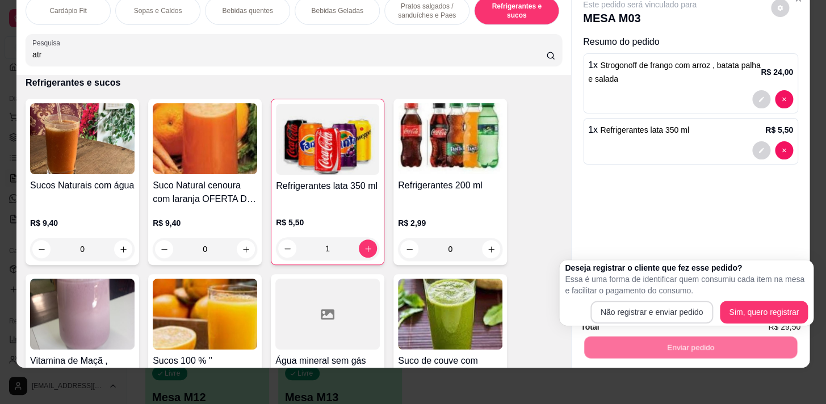
click at [670, 301] on div "Não registrar e enviar pedido Sim, quero registrar" at bounding box center [686, 312] width 243 height 23
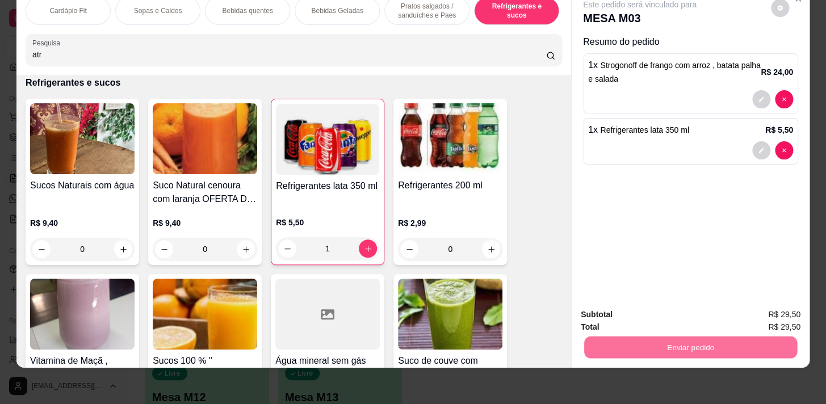
click at [665, 311] on button "Não registrar e enviar pedido" at bounding box center [653, 313] width 118 height 22
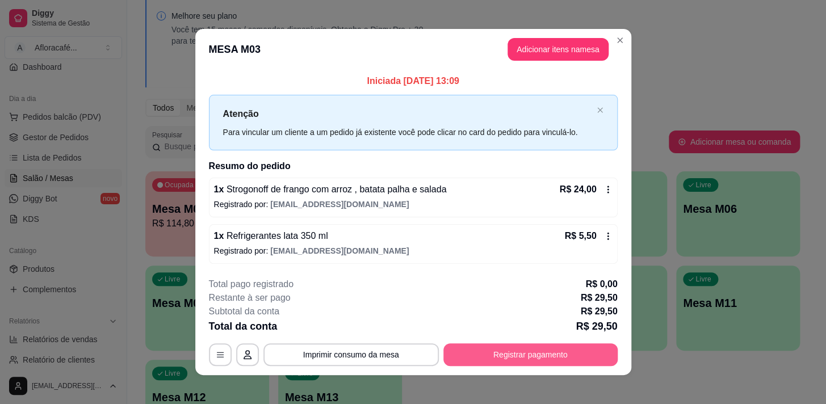
click at [516, 354] on button "Registrar pagamento" at bounding box center [531, 355] width 174 height 23
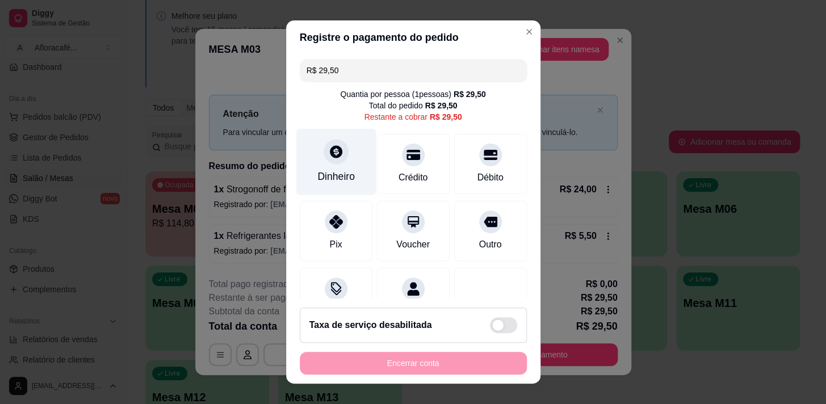
click at [334, 158] on icon at bounding box center [335, 151] width 15 height 15
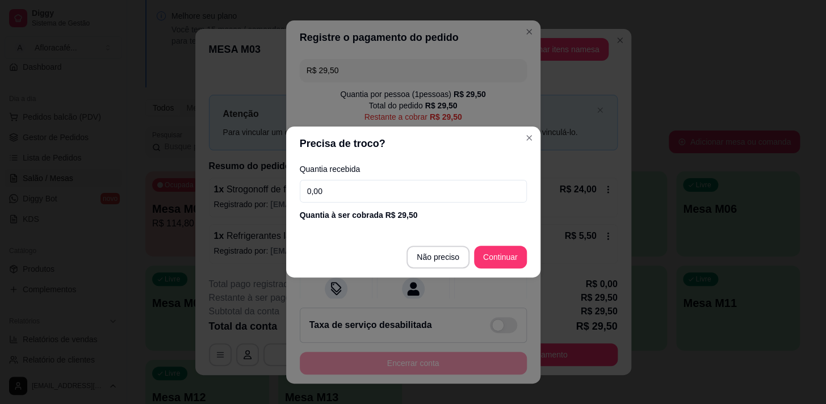
click at [392, 190] on input "0,00" at bounding box center [413, 191] width 227 height 23
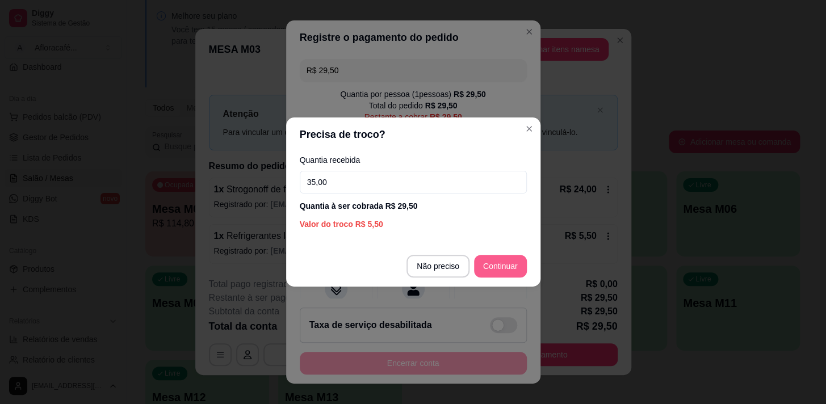
type input "35,00"
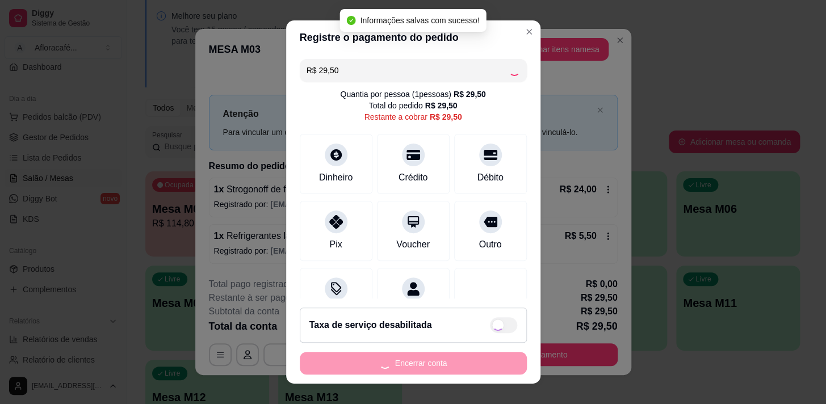
type input "R$ 0,00"
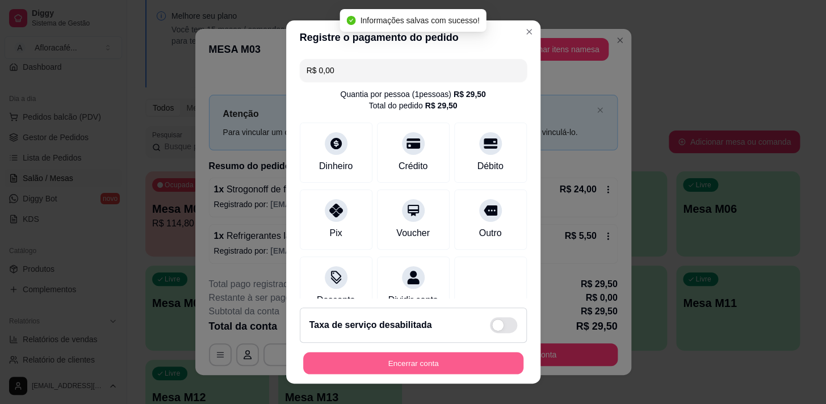
click at [466, 361] on button "Encerrar conta" at bounding box center [413, 364] width 220 height 22
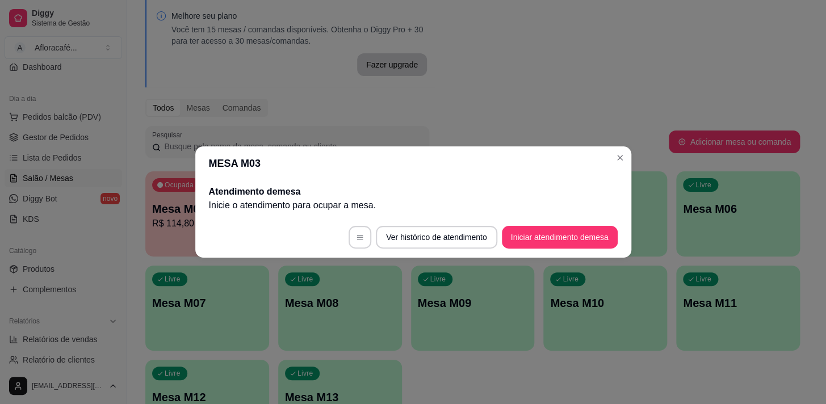
drag, startPoint x: 630, startPoint y: 162, endPoint x: 584, endPoint y: 157, distance: 45.8
click at [626, 160] on section "MESA M03 Atendimento de mesa Inicie o atendimento para ocupar a mesa . Ver hist…" at bounding box center [413, 202] width 436 height 111
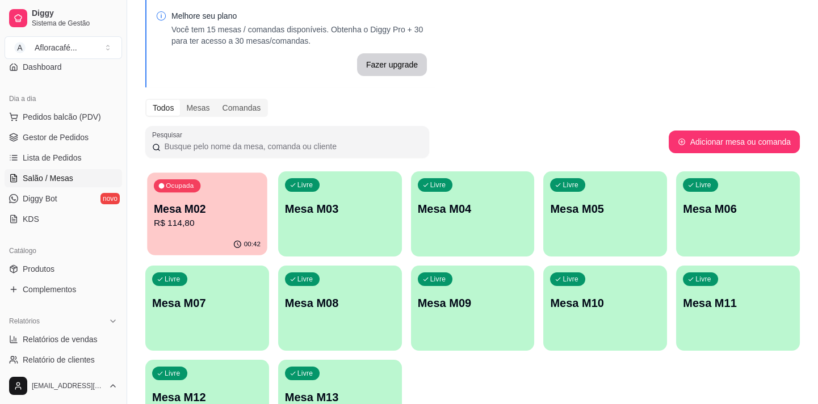
click at [222, 183] on div "Ocupada Mesa M02 R$ 114,80" at bounding box center [207, 203] width 120 height 61
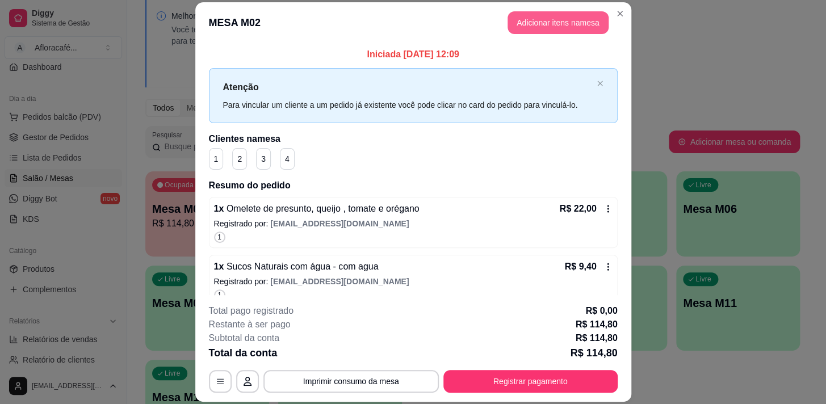
click at [566, 28] on button "Adicionar itens na mesa" at bounding box center [558, 22] width 101 height 23
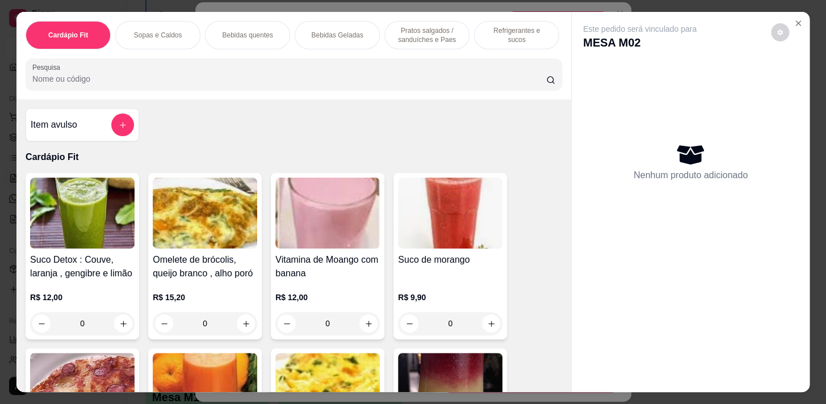
click at [794, 22] on icon "Close" at bounding box center [798, 23] width 9 height 9
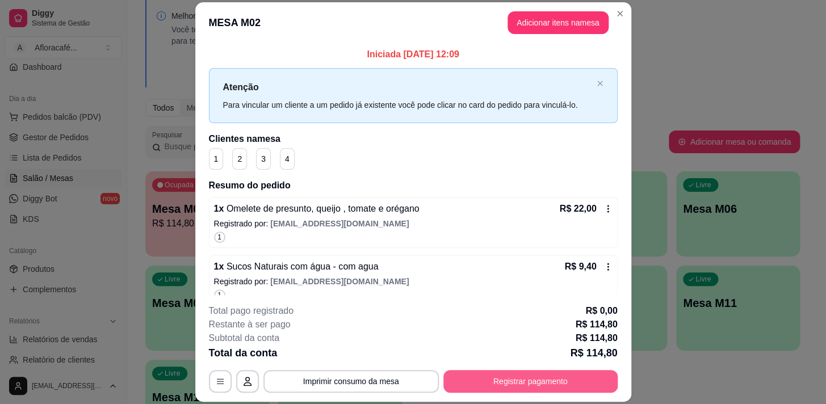
click at [562, 377] on button "Registrar pagamento" at bounding box center [531, 381] width 174 height 23
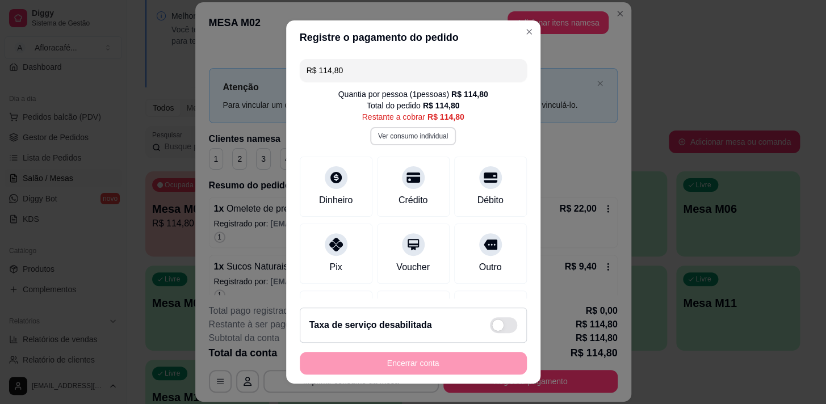
click at [436, 131] on button "Ver consumo individual" at bounding box center [413, 136] width 86 height 18
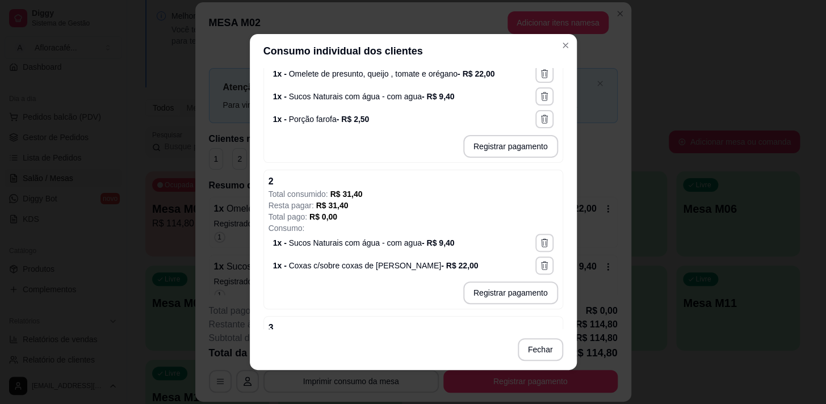
scroll to position [258, 0]
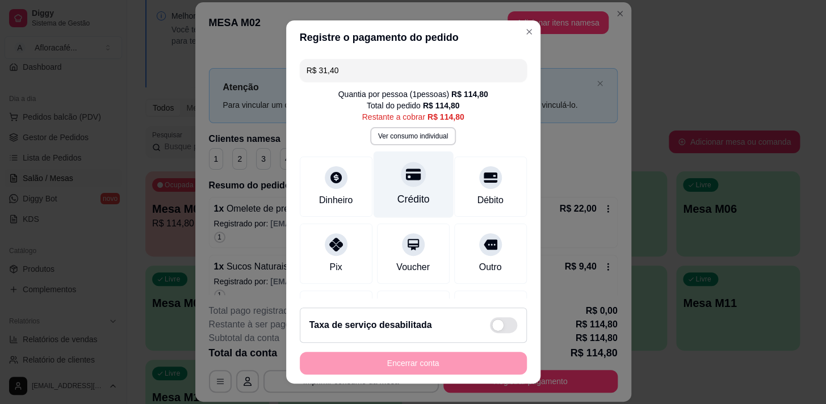
click at [409, 189] on div "Crédito" at bounding box center [413, 184] width 80 height 66
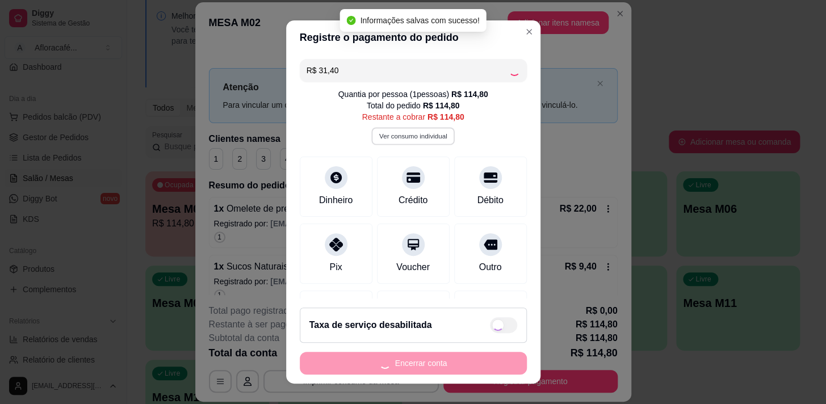
click at [411, 137] on button "Ver consumo individual" at bounding box center [412, 136] width 83 height 18
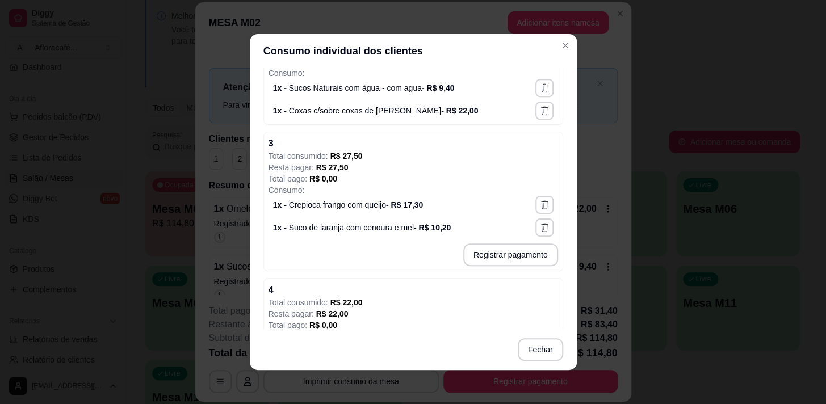
scroll to position [413, 0]
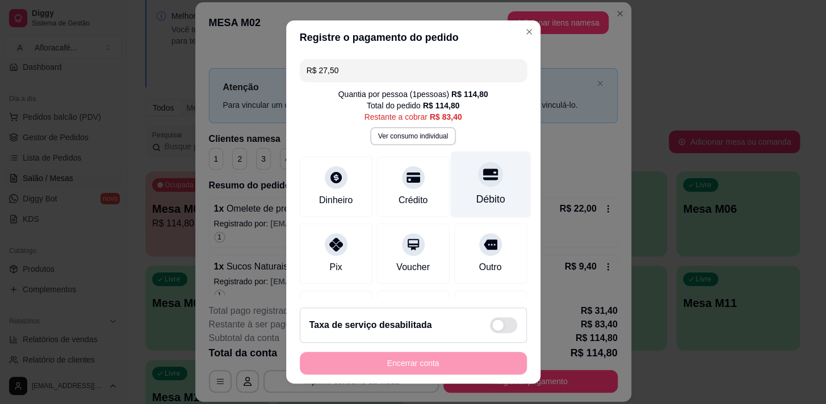
click at [483, 175] on icon at bounding box center [490, 174] width 15 height 15
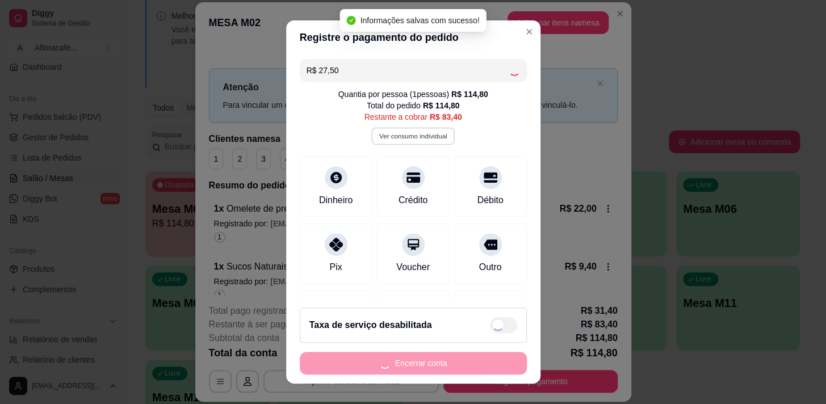
click at [409, 132] on button "Ver consumo individual" at bounding box center [412, 136] width 83 height 18
type input "R$ 55,90"
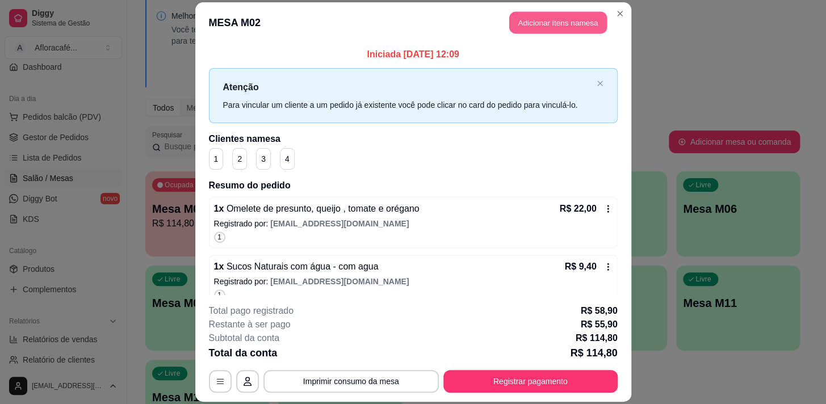
click at [546, 15] on button "Adicionar itens na mesa" at bounding box center [558, 22] width 98 height 22
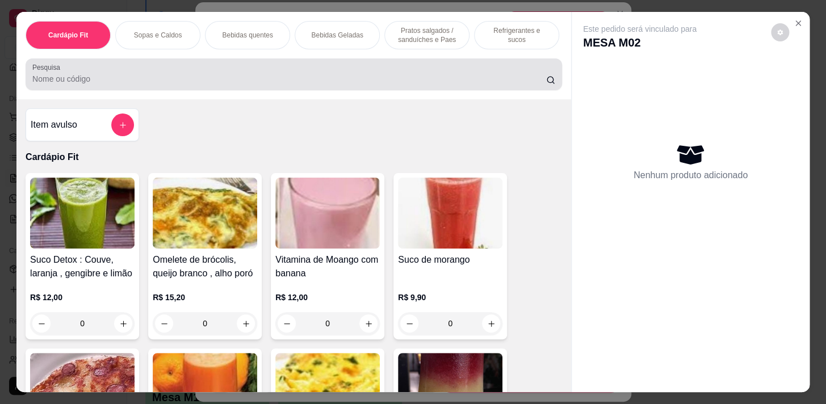
click at [459, 74] on div at bounding box center [293, 74] width 523 height 23
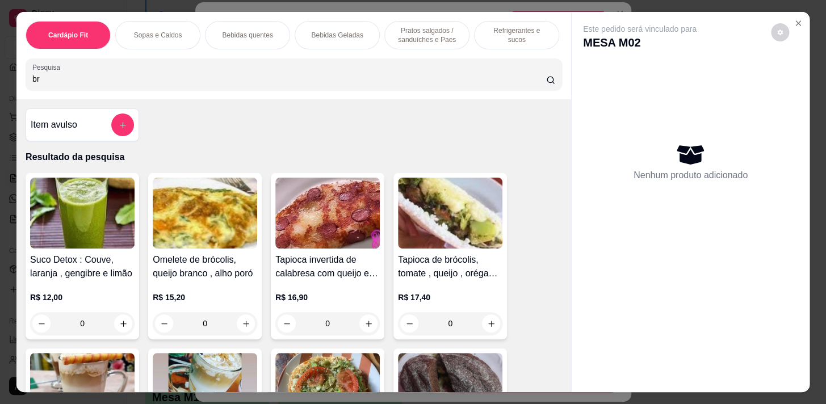
type input "b"
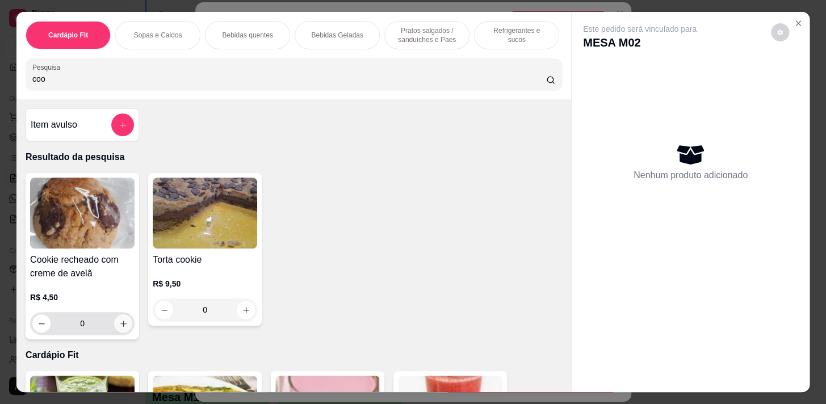
type input "coo"
click at [118, 330] on button "increase-product-quantity" at bounding box center [124, 324] width 18 height 18
type input "1"
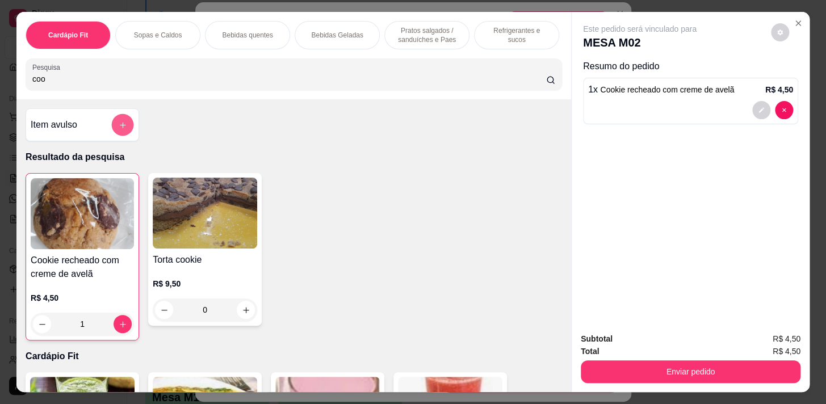
click at [123, 124] on button "add-separate-item" at bounding box center [123, 125] width 22 height 22
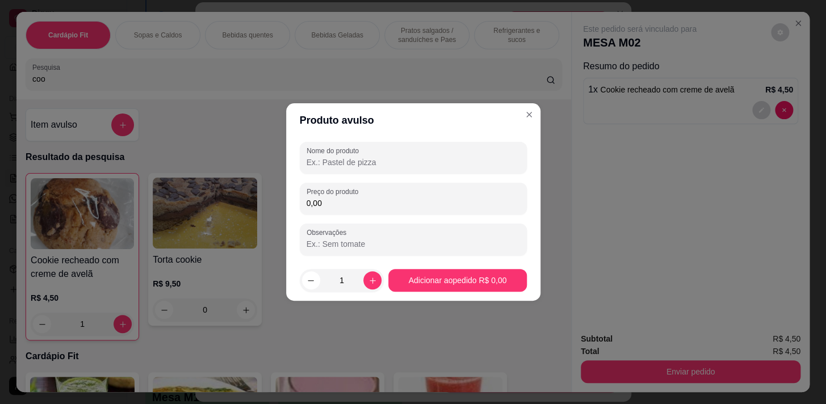
click at [392, 164] on input "Nome do produto" at bounding box center [414, 162] width 214 height 11
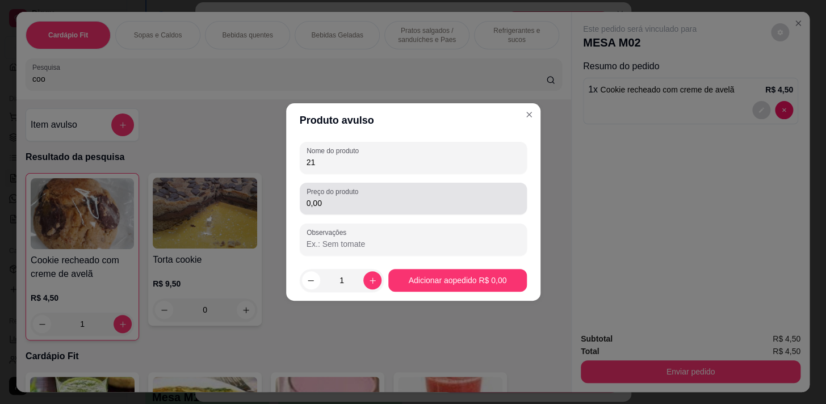
type input "21"
click at [390, 189] on div "0,00" at bounding box center [414, 198] width 214 height 23
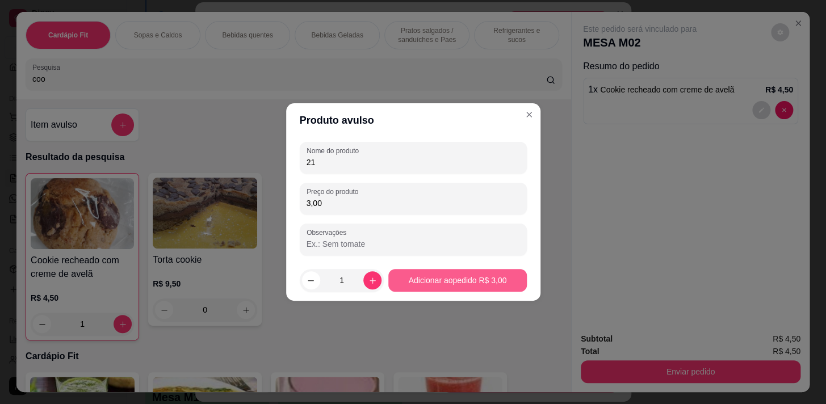
type input "3,00"
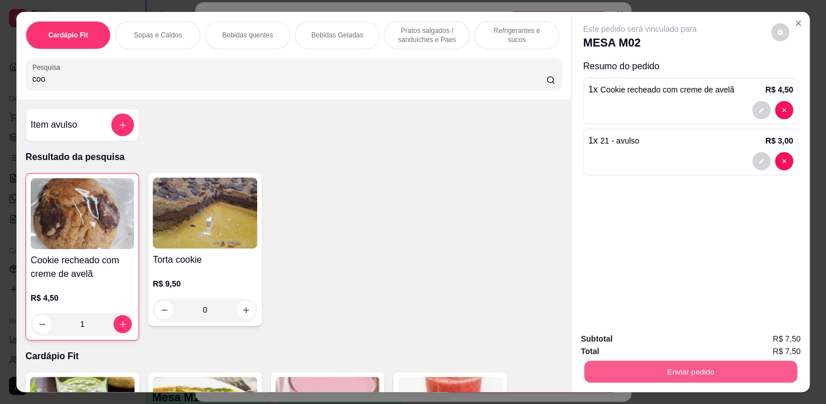
click at [753, 366] on button "Enviar pedido" at bounding box center [690, 372] width 213 height 22
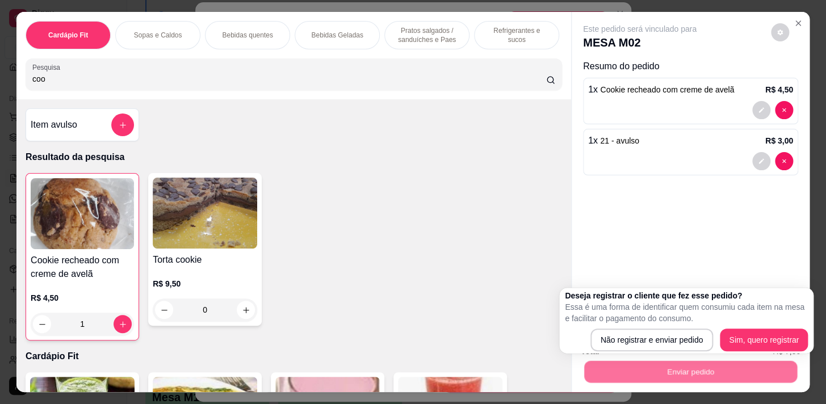
drag, startPoint x: 757, startPoint y: 321, endPoint x: 750, endPoint y: 337, distance: 17.3
click at [757, 323] on p "Essa é uma forma de identificar quem consumiu cada item na mesa e facilitar o p…" at bounding box center [686, 313] width 243 height 23
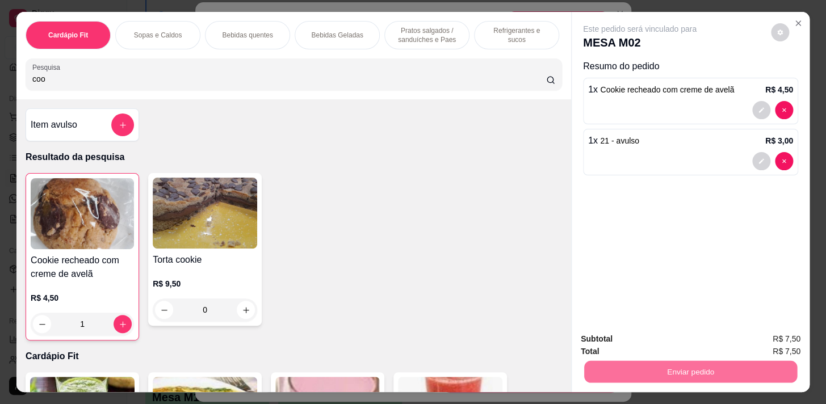
click at [746, 341] on button "Sim, quero registrar" at bounding box center [761, 341] width 85 height 22
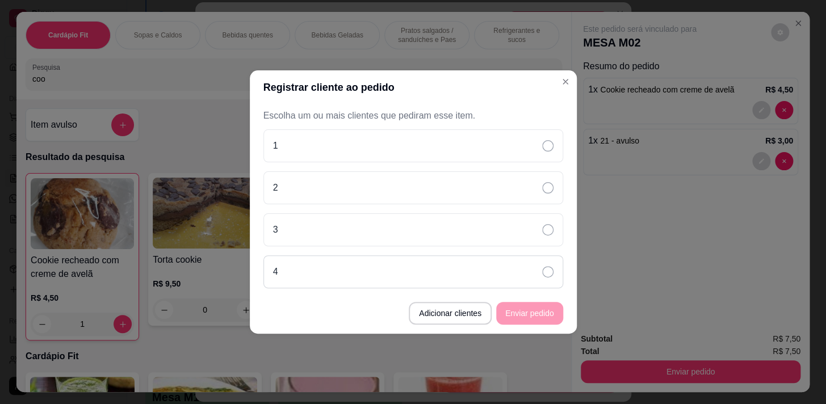
click at [352, 278] on div "4" at bounding box center [414, 272] width 300 height 33
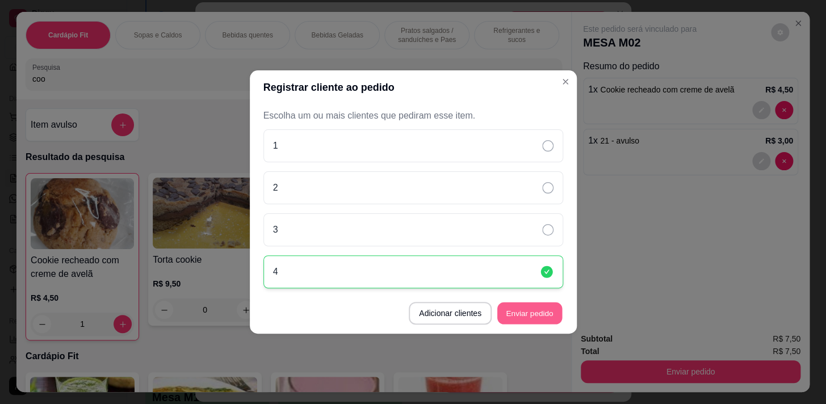
click at [524, 311] on button "Enviar pedido" at bounding box center [530, 314] width 65 height 22
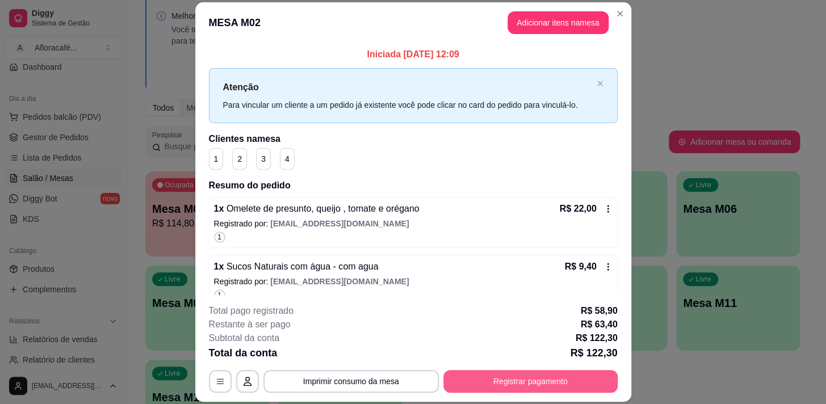
click at [545, 379] on button "Registrar pagamento" at bounding box center [531, 381] width 174 height 23
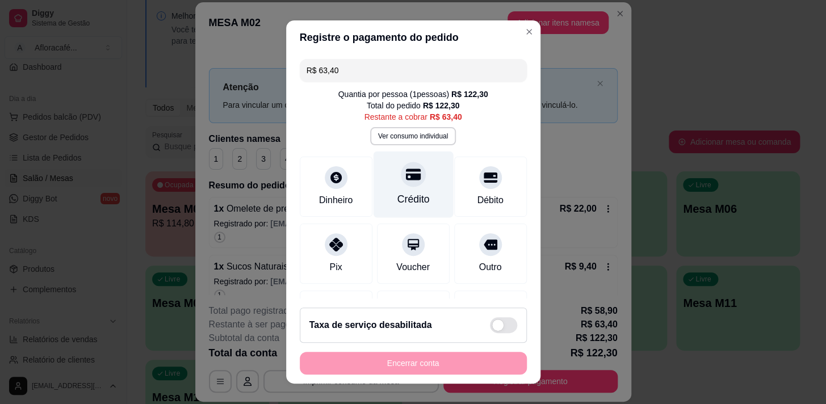
click at [406, 177] on icon at bounding box center [413, 174] width 15 height 15
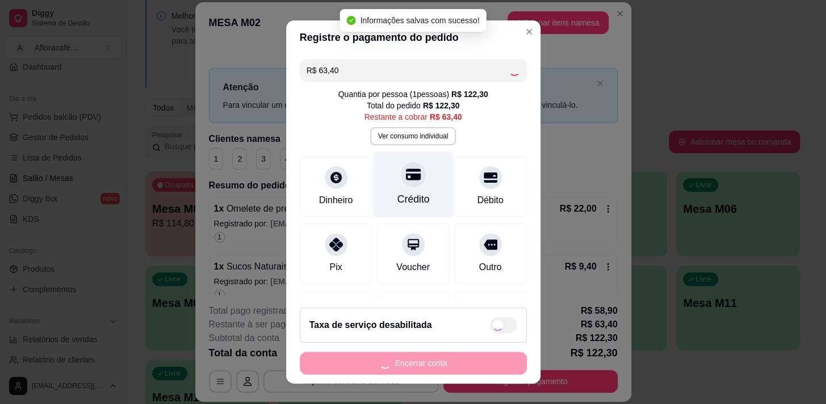
type input "R$ 0,00"
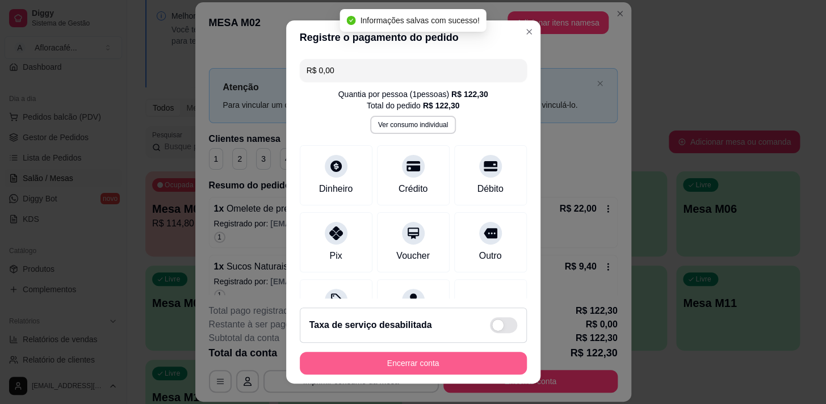
click at [476, 366] on button "Encerrar conta" at bounding box center [413, 363] width 227 height 23
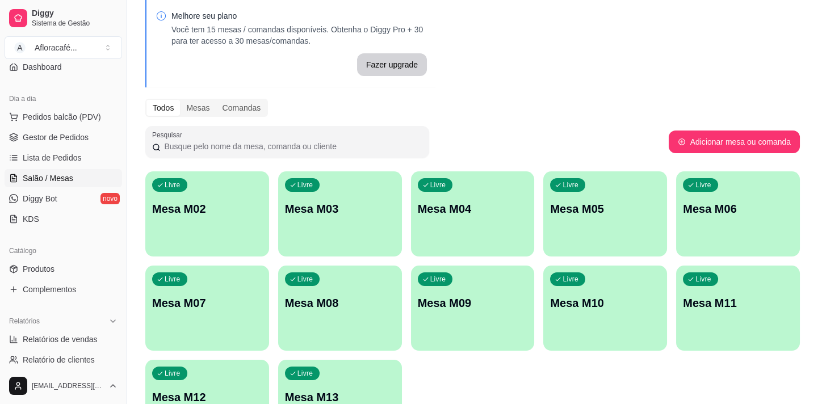
click at [258, 234] on div "Livre Mesa M02" at bounding box center [207, 208] width 124 height 72
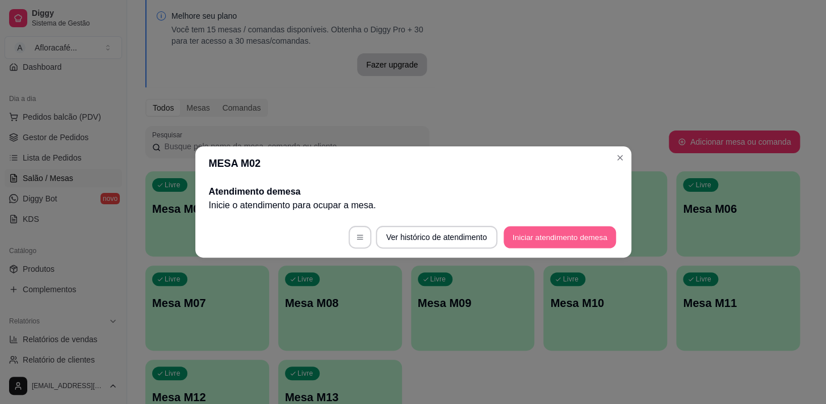
click at [556, 246] on button "Iniciar atendimento de mesa" at bounding box center [560, 238] width 112 height 22
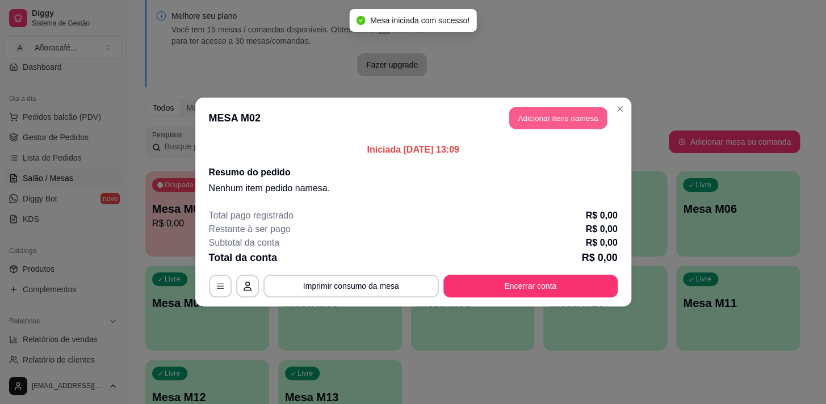
click at [596, 110] on button "Adicionar itens na mesa" at bounding box center [558, 118] width 98 height 22
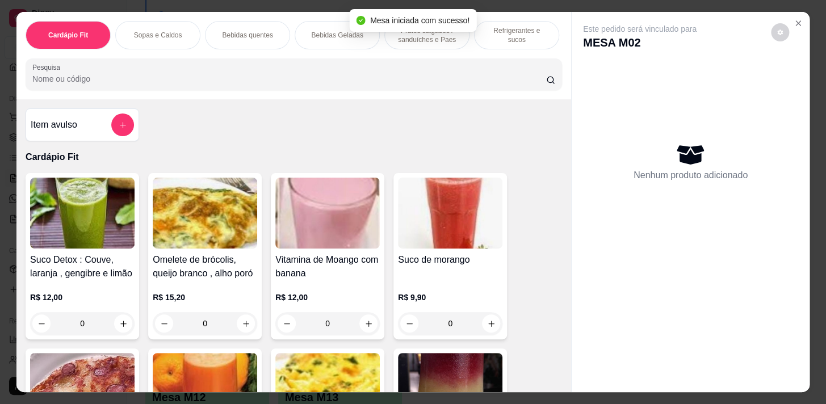
click at [415, 75] on div at bounding box center [293, 74] width 523 height 23
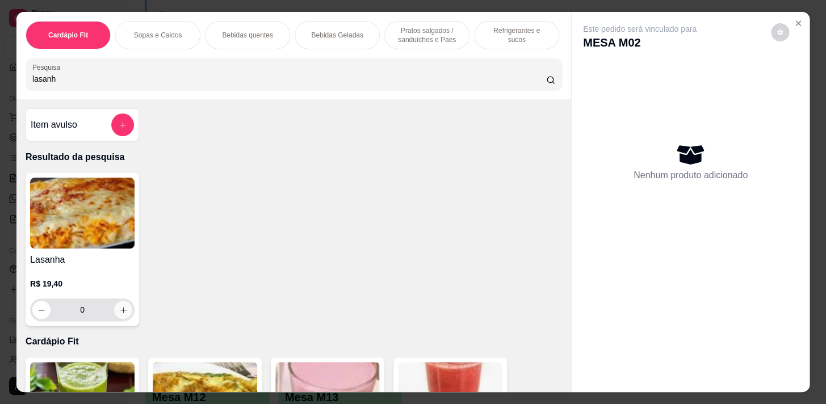
type input "lasanh"
click at [119, 304] on div "0" at bounding box center [82, 310] width 100 height 23
click at [118, 307] on button "increase-product-quantity" at bounding box center [124, 311] width 18 height 18
type input "1"
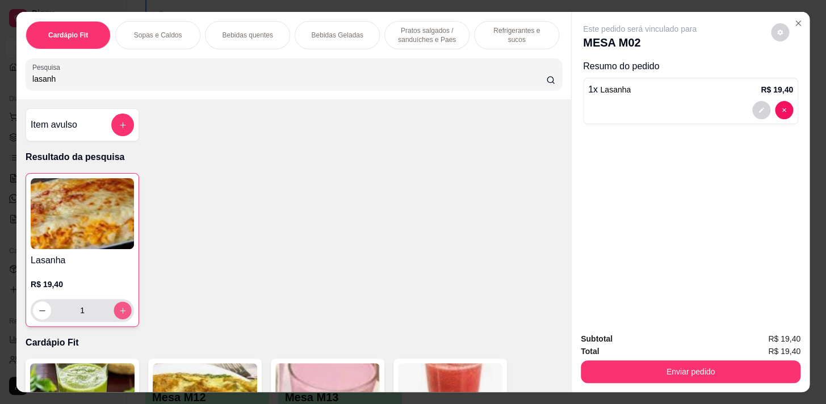
click at [118, 307] on button "increase-product-quantity" at bounding box center [123, 311] width 18 height 18
type input "3"
click at [121, 311] on icon "increase-product-quantity" at bounding box center [123, 311] width 9 height 9
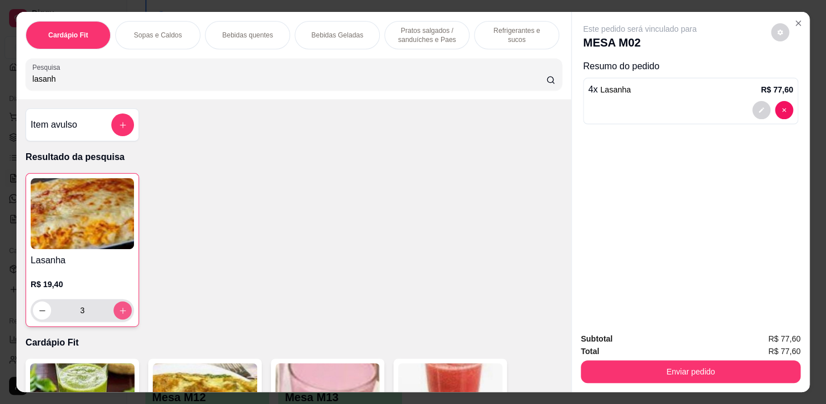
type input "4"
click at [40, 315] on icon "decrease-product-quantity" at bounding box center [42, 311] width 9 height 9
type input "3"
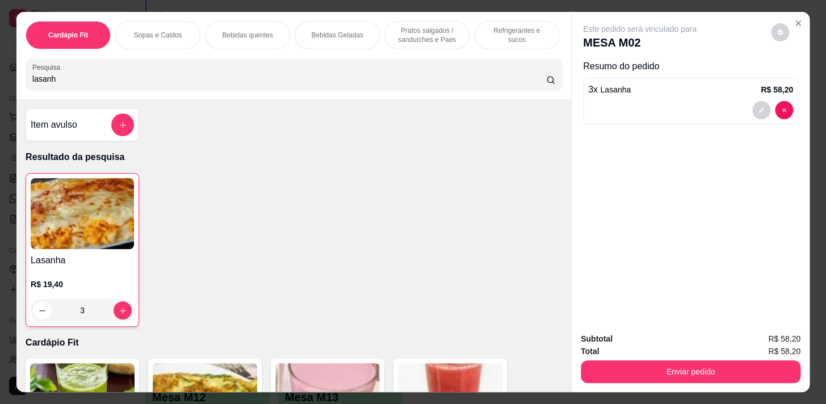
click at [500, 29] on p "Refrigerantes e sucos" at bounding box center [517, 35] width 66 height 18
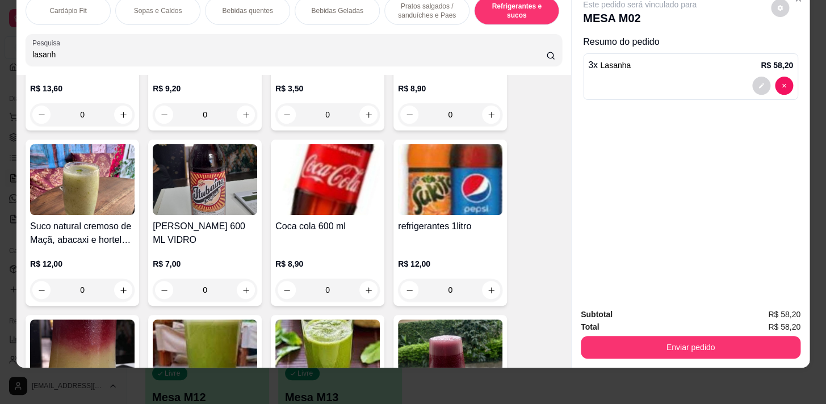
scroll to position [0, 469]
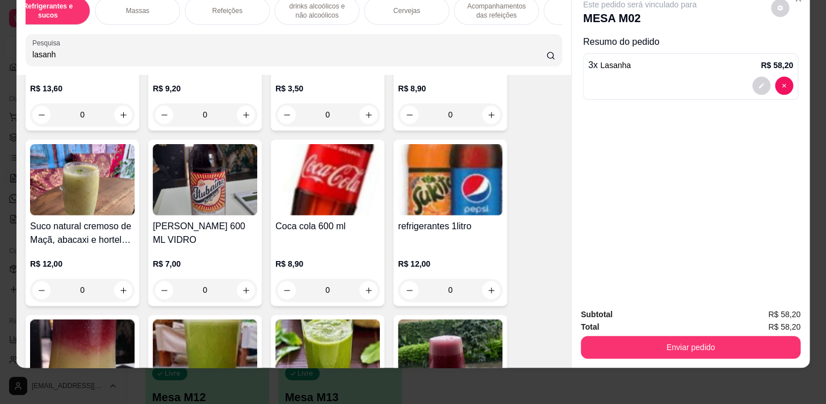
click at [199, 9] on div "Refeições" at bounding box center [227, 11] width 85 height 28
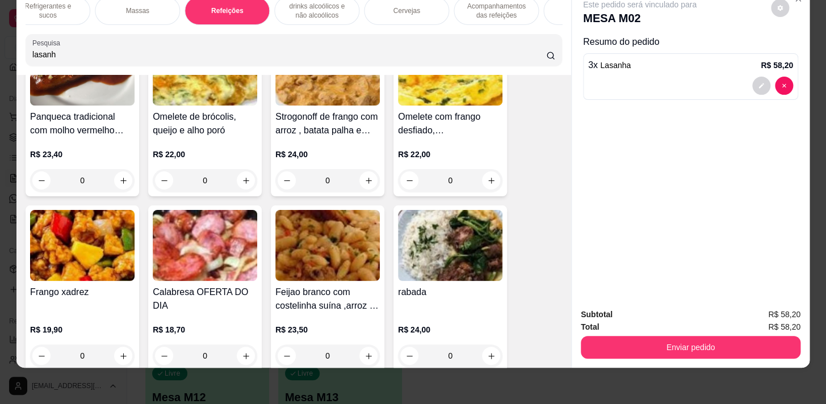
scroll to position [7370, 0]
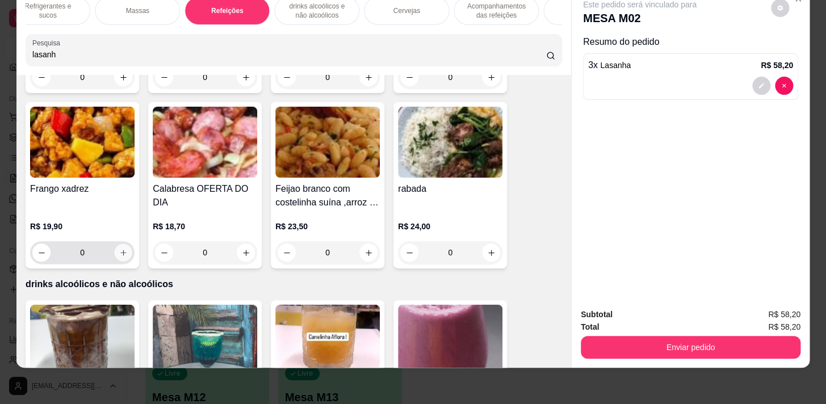
click at [119, 249] on icon "increase-product-quantity" at bounding box center [123, 253] width 9 height 9
type input "1"
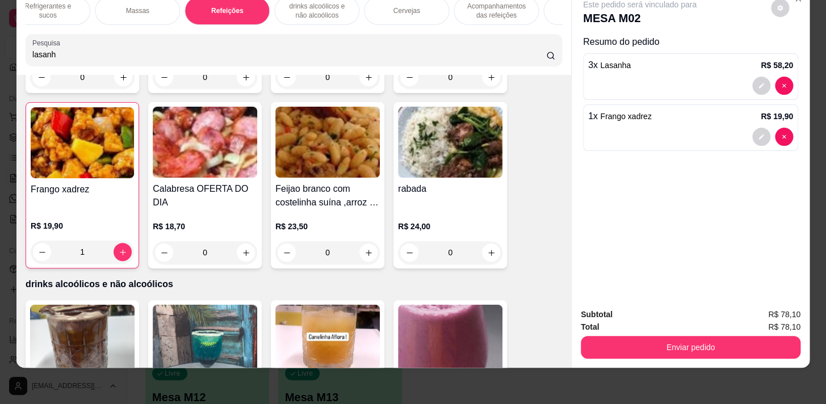
click at [154, 26] on div "Cardápio Fit Sopas e Caldos Bebidas quentes Bebidas Geladas Pratos salgados / s…" at bounding box center [293, 31] width 555 height 87
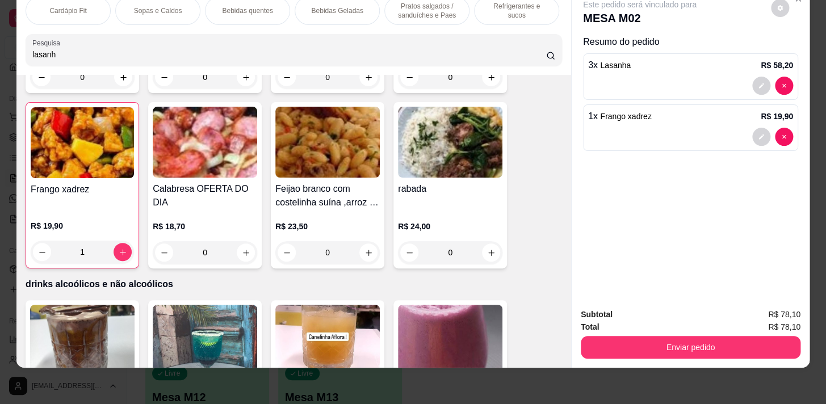
click at [156, 8] on div "Sopas e Caldos" at bounding box center [157, 11] width 85 height 28
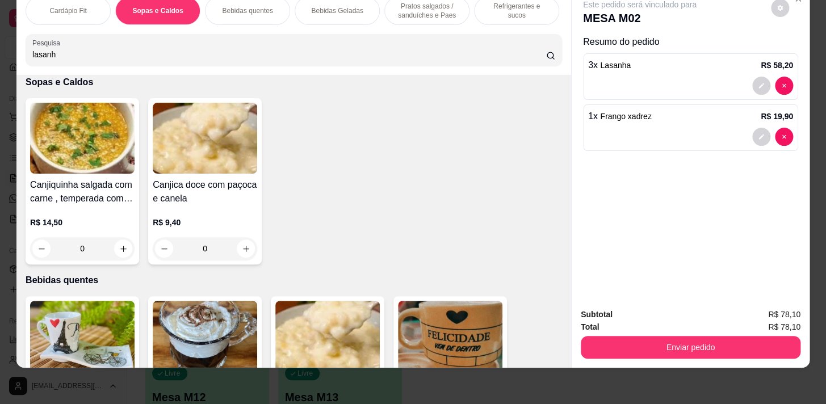
click at [396, 6] on p "Pratos salgados / sanduíches e Paes" at bounding box center [427, 11] width 66 height 18
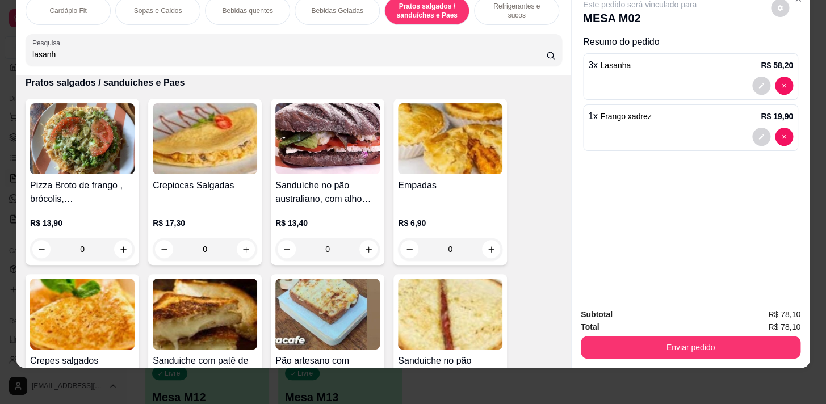
click at [506, 6] on p "Refrigerantes e sucos" at bounding box center [517, 11] width 66 height 18
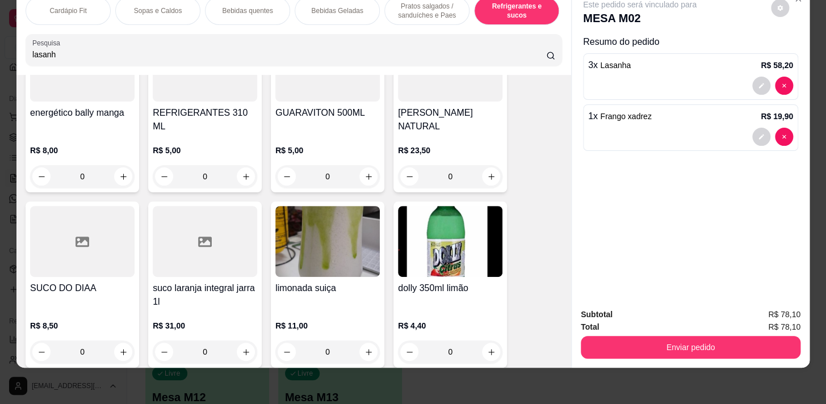
scroll to position [6420, 0]
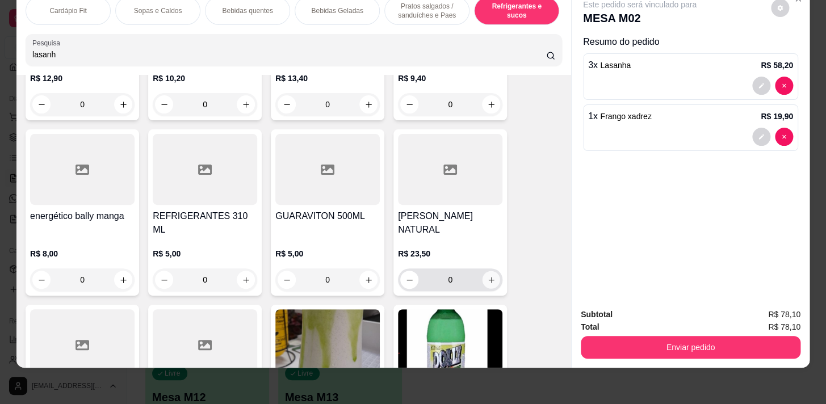
click at [484, 271] on button "increase-product-quantity" at bounding box center [492, 280] width 18 height 18
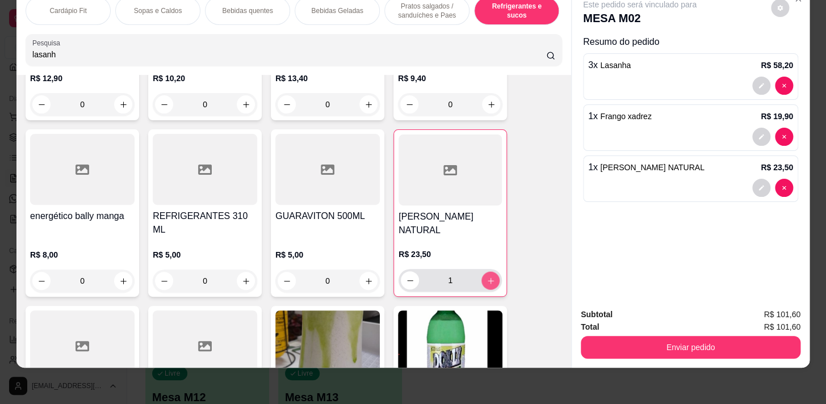
click at [487, 277] on icon "increase-product-quantity" at bounding box center [491, 281] width 9 height 9
type input "2"
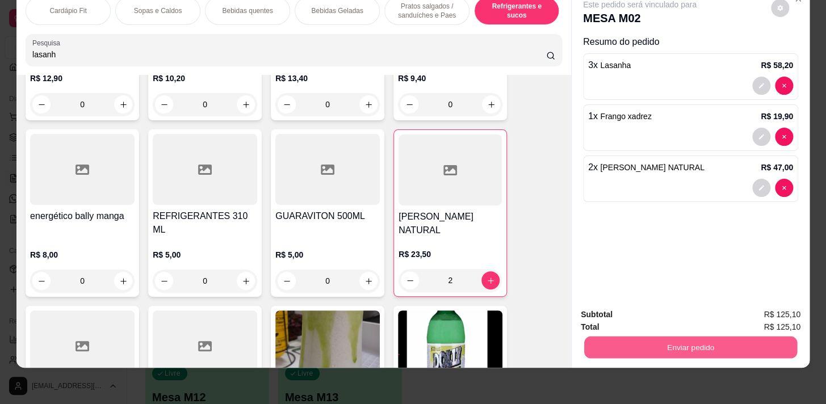
click at [730, 336] on button "Enviar pedido" at bounding box center [690, 347] width 213 height 22
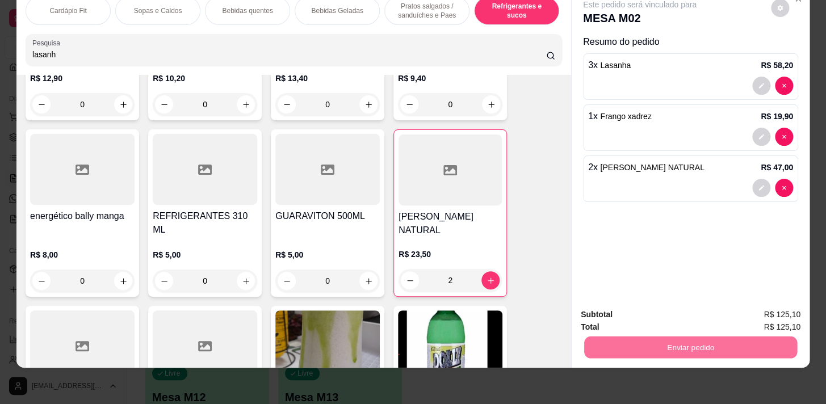
click at [700, 307] on button "Não registrar e enviar pedido" at bounding box center [653, 312] width 115 height 21
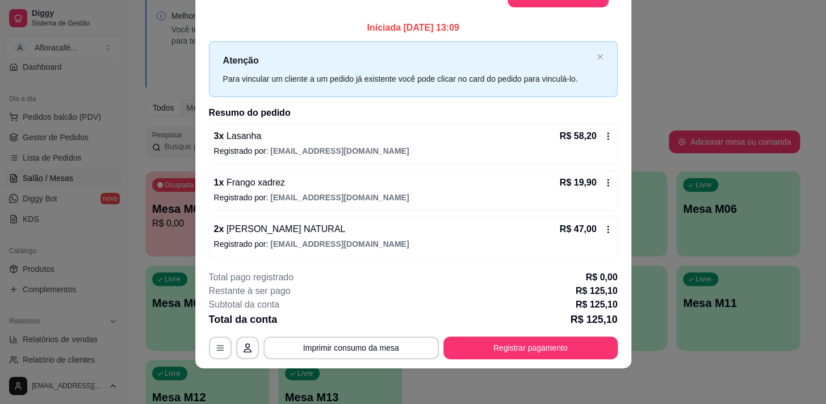
scroll to position [0, 0]
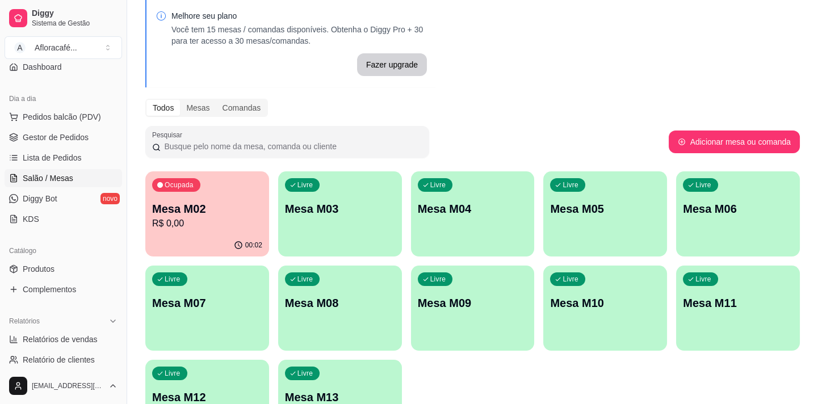
click at [193, 227] on p "R$ 0,00" at bounding box center [207, 224] width 110 height 14
click at [198, 214] on p "Mesa M02" at bounding box center [207, 209] width 110 height 16
click at [358, 218] on div "Livre Mesa M03" at bounding box center [340, 207] width 120 height 69
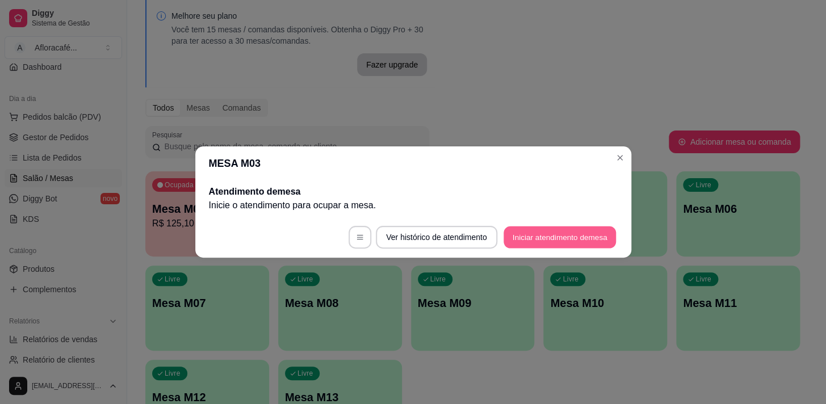
click at [564, 227] on button "Iniciar atendimento de mesa" at bounding box center [560, 238] width 112 height 22
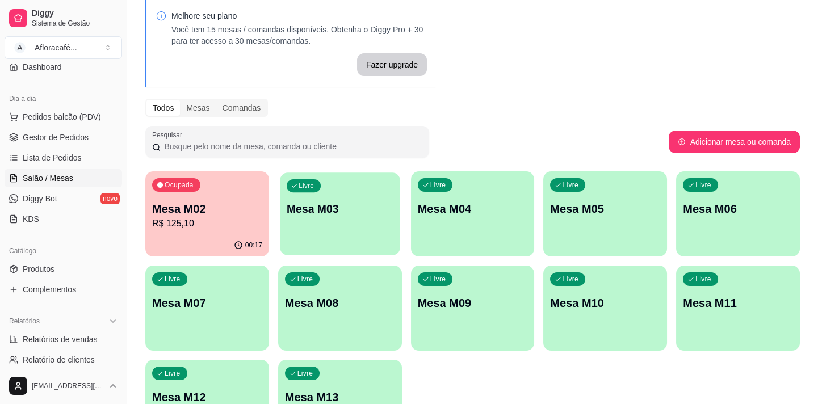
click at [357, 235] on div "Livre Mesa M03" at bounding box center [340, 207] width 120 height 69
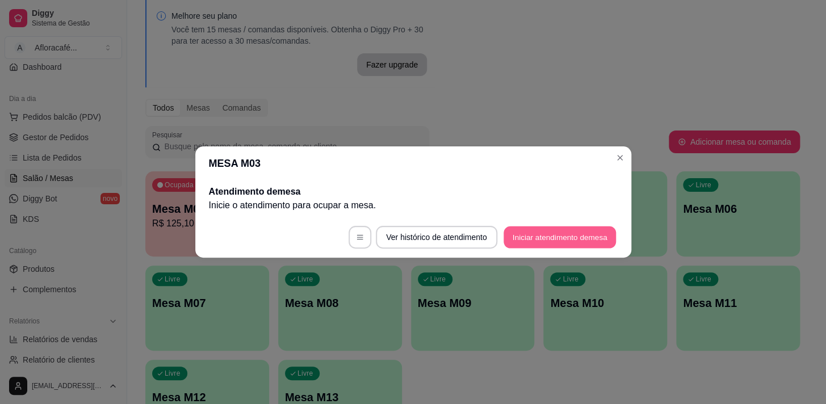
click at [545, 231] on button "Iniciar atendimento de mesa" at bounding box center [560, 238] width 112 height 22
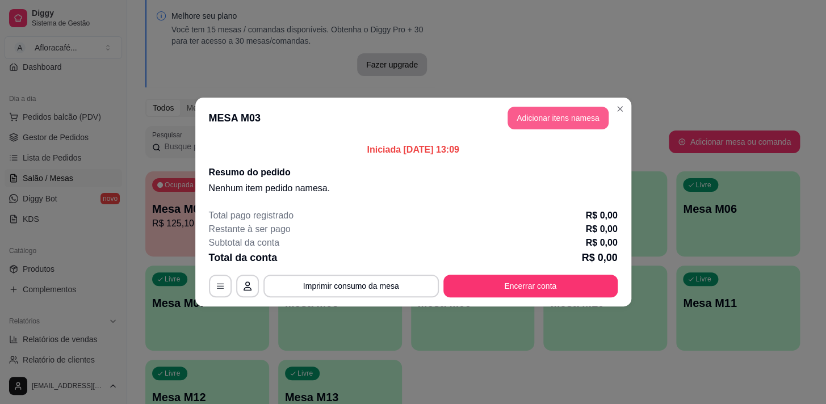
click at [577, 124] on button "Adicionar itens na mesa" at bounding box center [558, 118] width 101 height 23
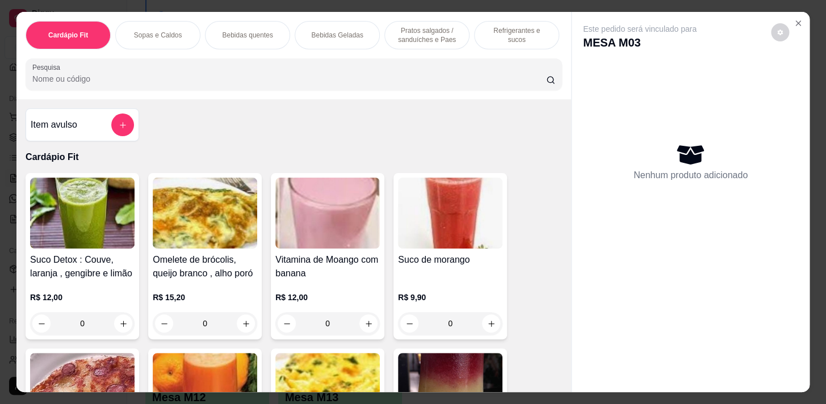
click at [344, 78] on input "Pesquisa" at bounding box center [289, 78] width 514 height 11
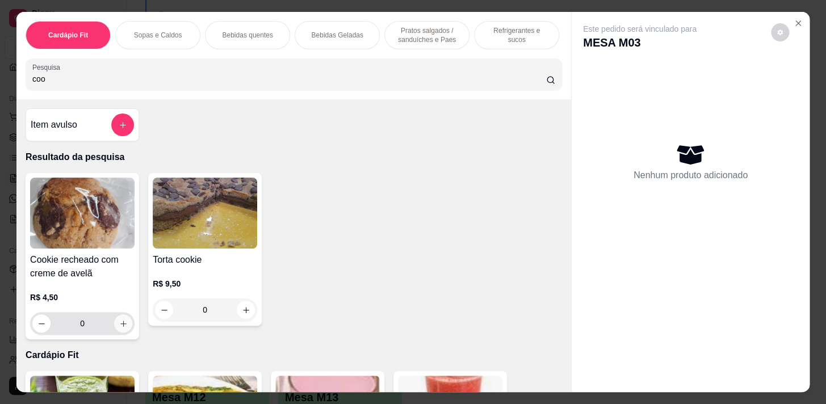
type input "coo"
click at [121, 321] on button "increase-product-quantity" at bounding box center [123, 324] width 18 height 18
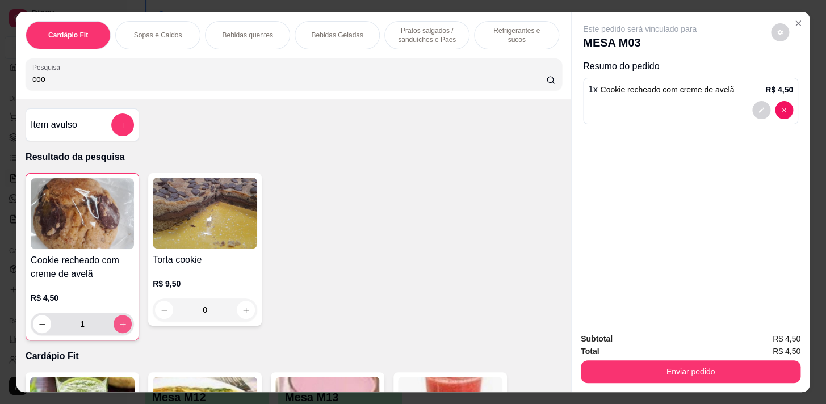
type input "1"
click at [119, 322] on button "increase-product-quantity" at bounding box center [123, 324] width 18 height 18
type input "2"
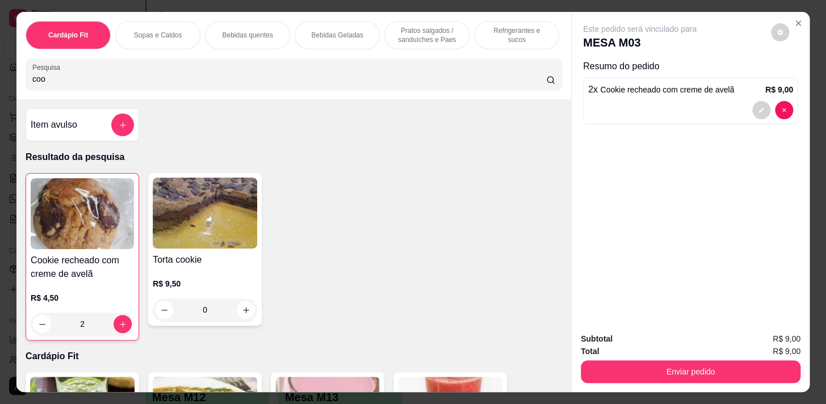
drag, startPoint x: 641, startPoint y: 391, endPoint x: 647, endPoint y: 385, distance: 8.4
click at [645, 387] on div "Cardápio Fit Sopas e Caldos Bebidas quentes Bebidas Geladas Pratos salgados / s…" at bounding box center [413, 202] width 826 height 404
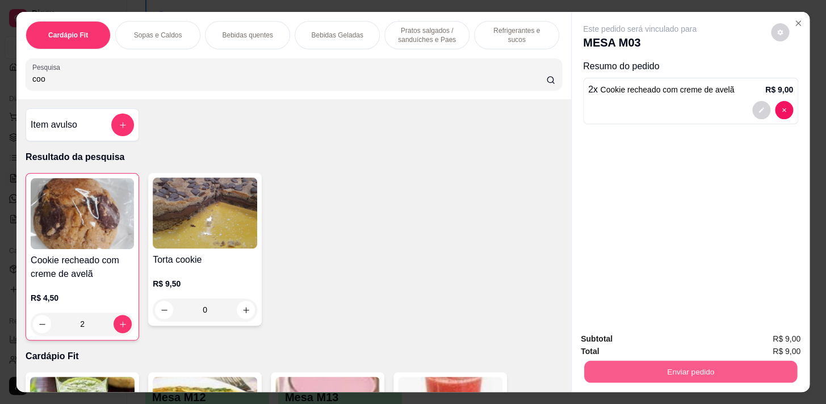
click at [655, 375] on button "Enviar pedido" at bounding box center [690, 372] width 213 height 22
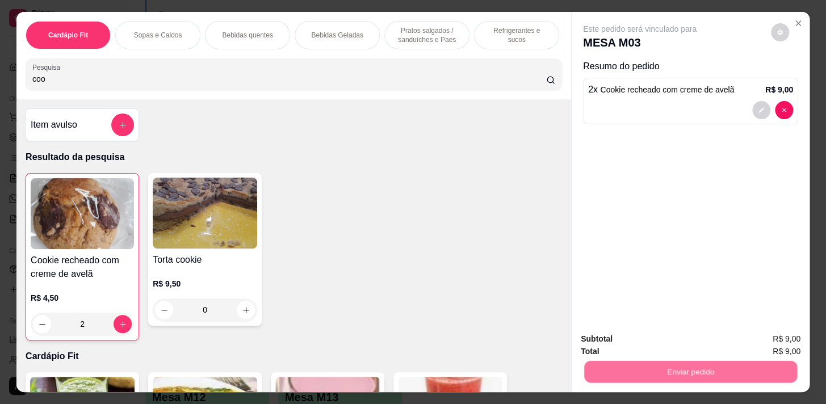
click at [669, 333] on button "Não registrar e enviar pedido" at bounding box center [653, 340] width 115 height 21
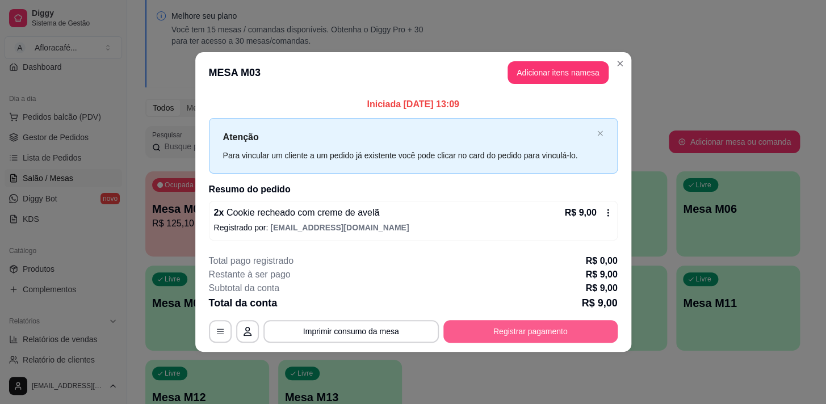
click at [571, 341] on button "Registrar pagamento" at bounding box center [531, 331] width 174 height 23
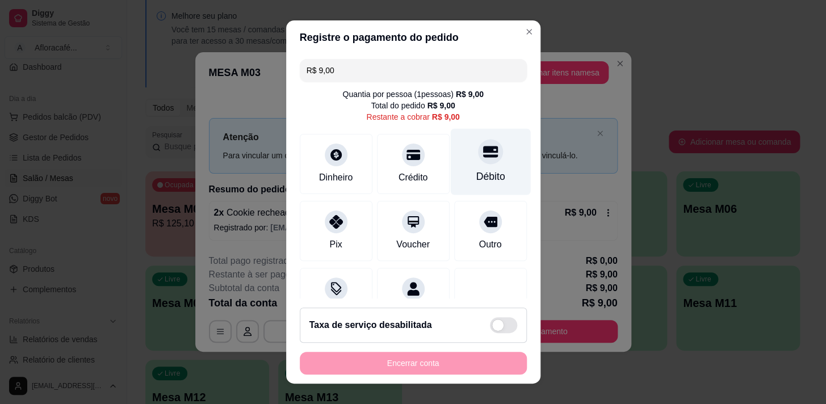
click at [478, 141] on div at bounding box center [490, 151] width 25 height 25
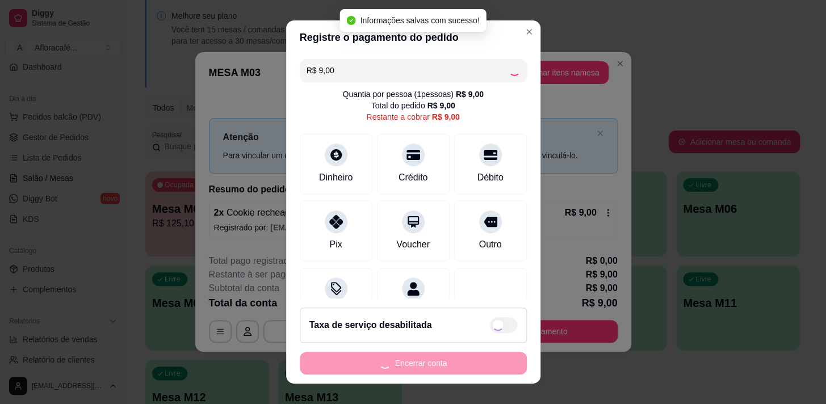
type input "R$ 0,00"
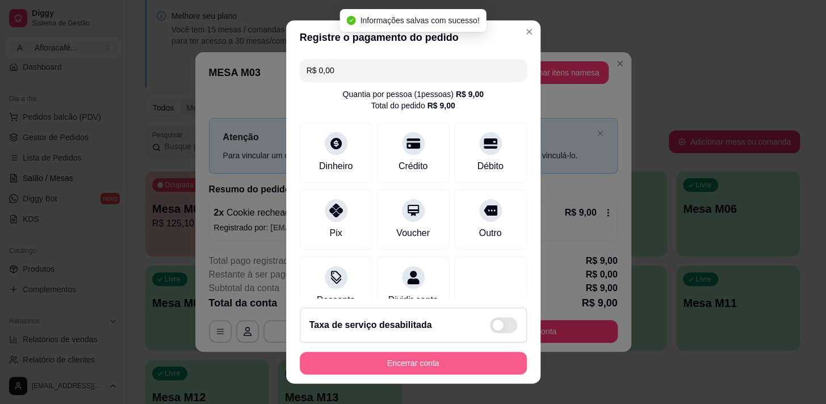
click at [461, 358] on button "Encerrar conta" at bounding box center [413, 363] width 227 height 23
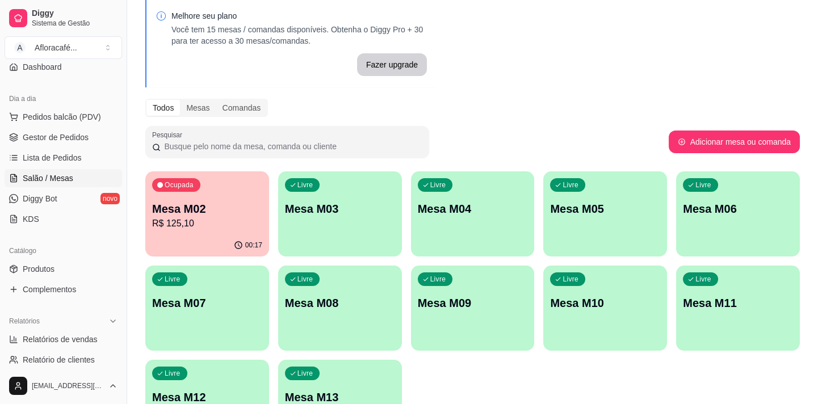
click at [360, 208] on p "Mesa M03" at bounding box center [340, 209] width 110 height 16
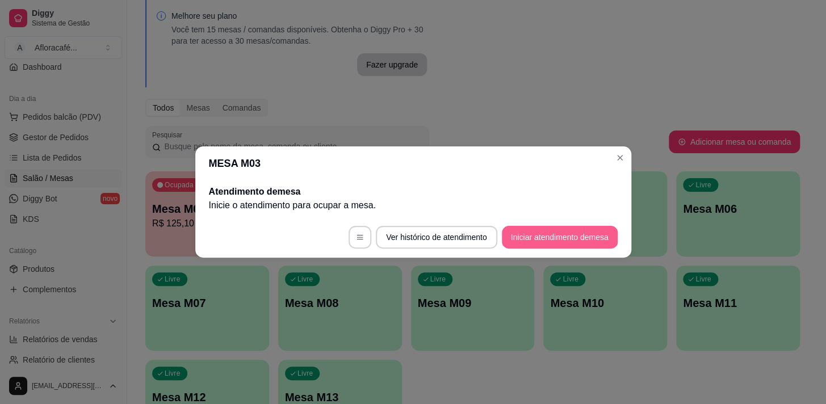
click at [558, 248] on button "Iniciar atendimento de mesa" at bounding box center [560, 237] width 116 height 23
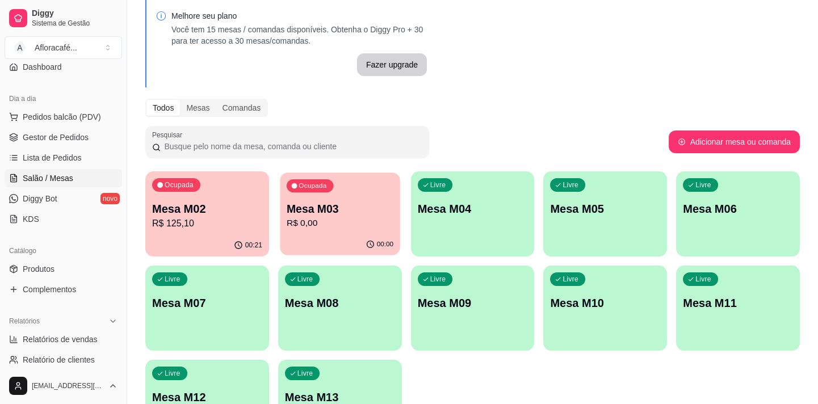
click at [379, 214] on p "Mesa M03" at bounding box center [340, 209] width 107 height 15
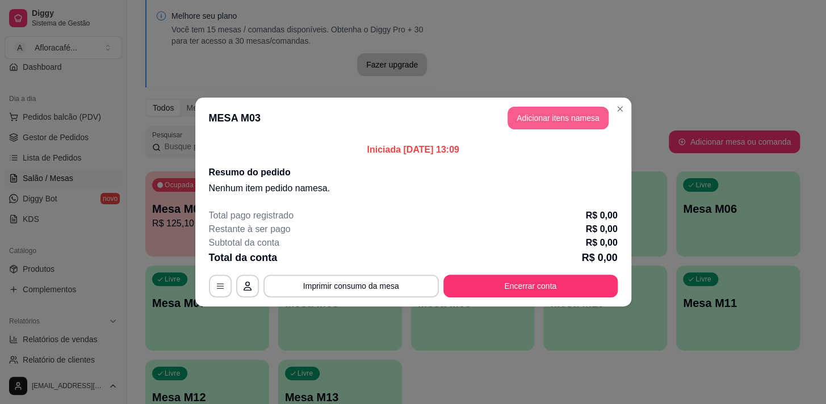
click at [563, 119] on button "Adicionar itens na mesa" at bounding box center [558, 118] width 101 height 23
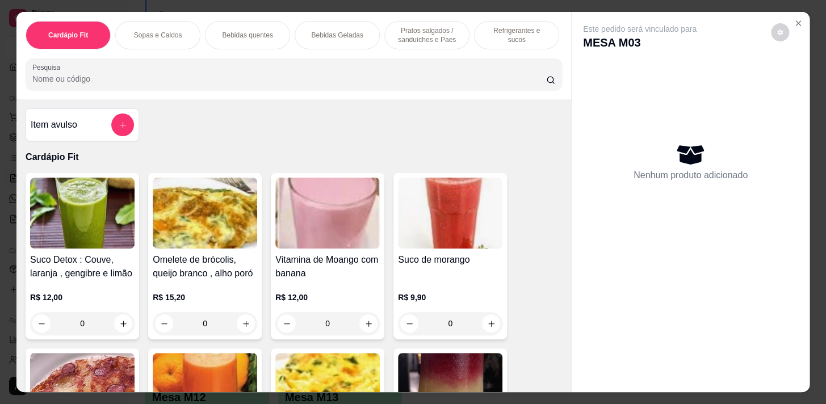
scroll to position [206, 0]
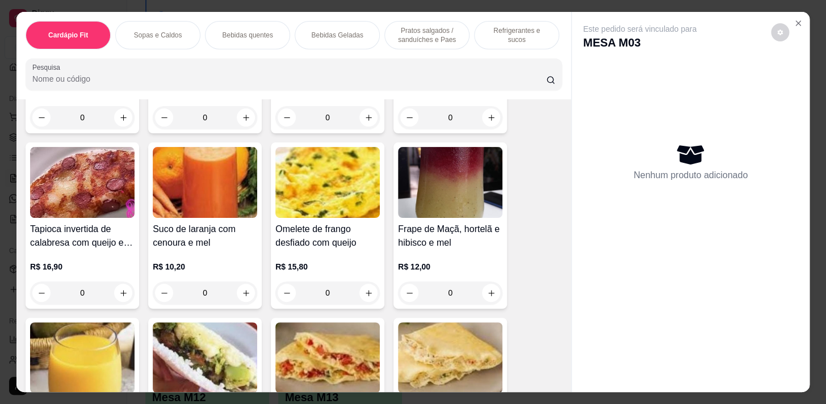
click at [251, 39] on div "Bebidas quentes" at bounding box center [247, 35] width 85 height 28
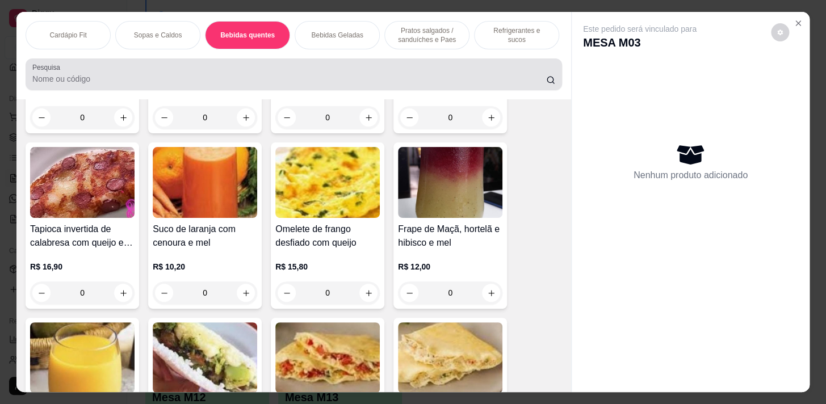
scroll to position [28, 0]
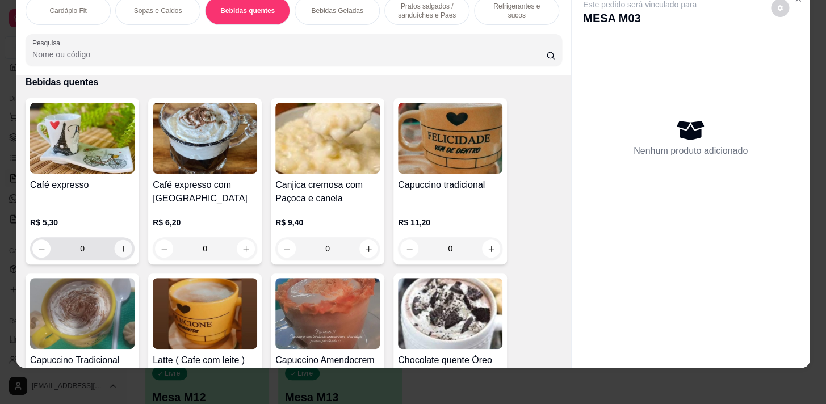
click at [119, 246] on icon "increase-product-quantity" at bounding box center [123, 249] width 9 height 9
type input "3"
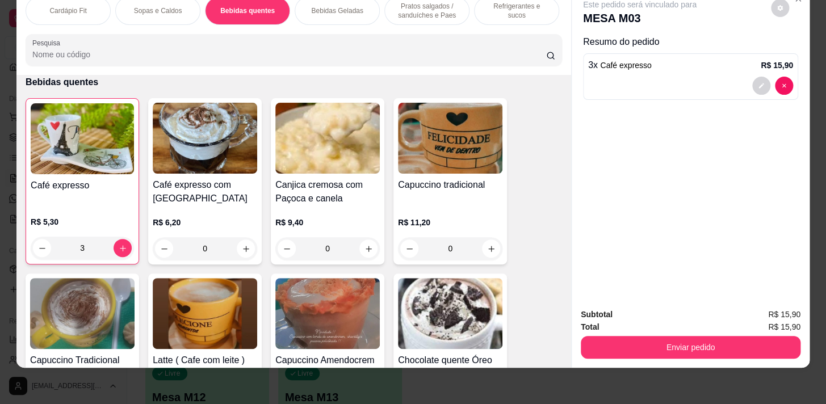
scroll to position [0, 469]
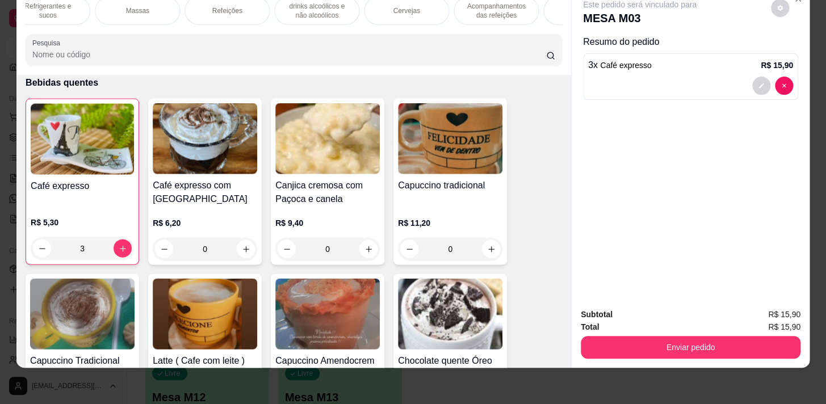
click at [492, 13] on div "Acompanhamentos das refeições" at bounding box center [496, 11] width 85 height 28
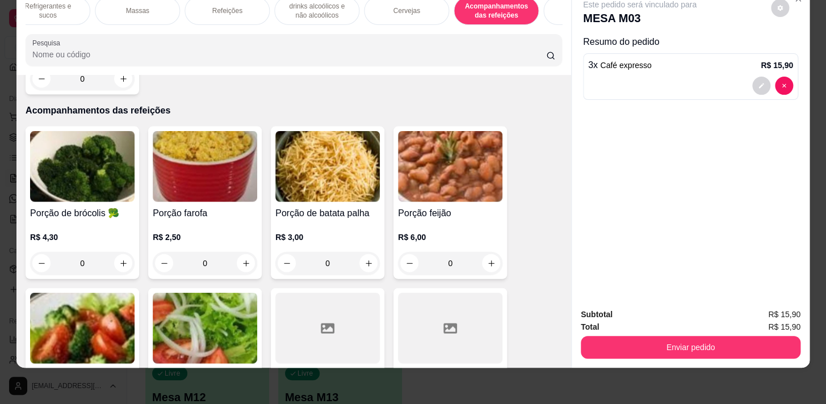
scroll to position [0, 625]
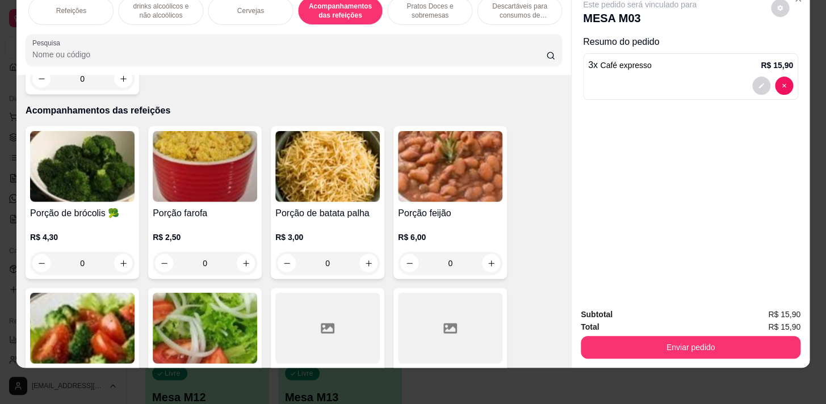
click at [487, 11] on p "Descartáveis para consumos de alimentos que não são da loja" at bounding box center [520, 11] width 66 height 18
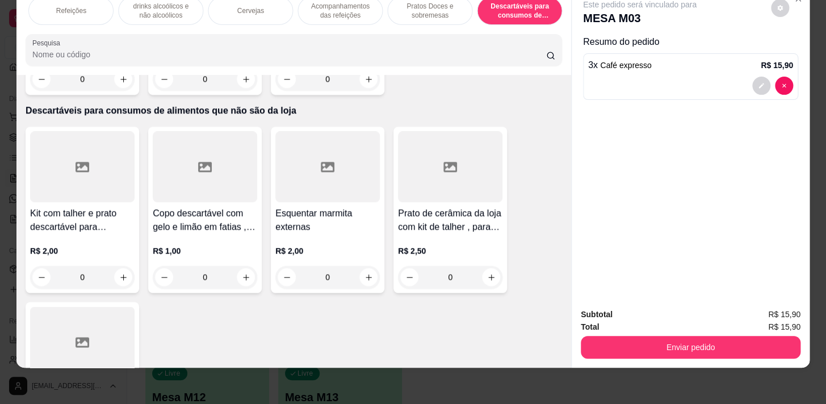
click at [440, 10] on p "Pratos Doces e sobremesas" at bounding box center [430, 11] width 66 height 18
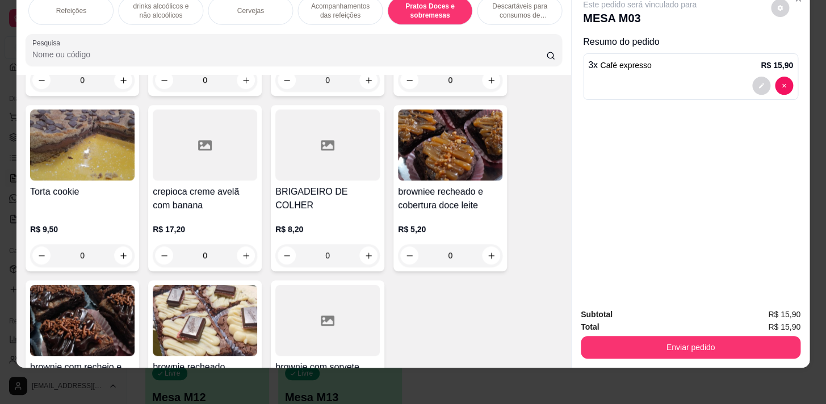
scroll to position [9616, 0]
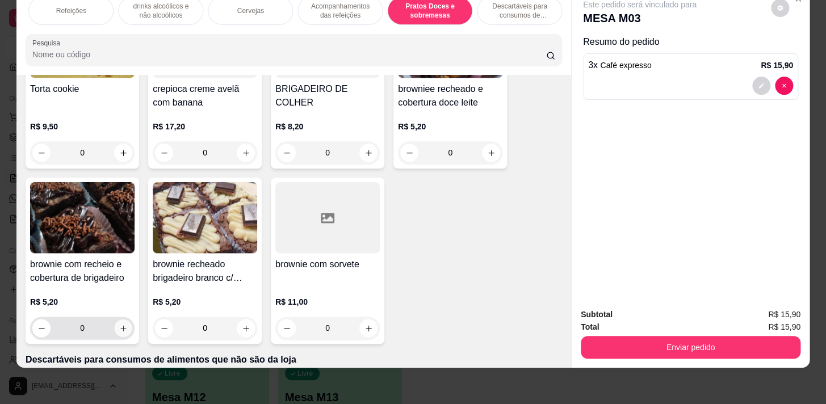
click at [119, 324] on icon "increase-product-quantity" at bounding box center [123, 328] width 9 height 9
type input "1"
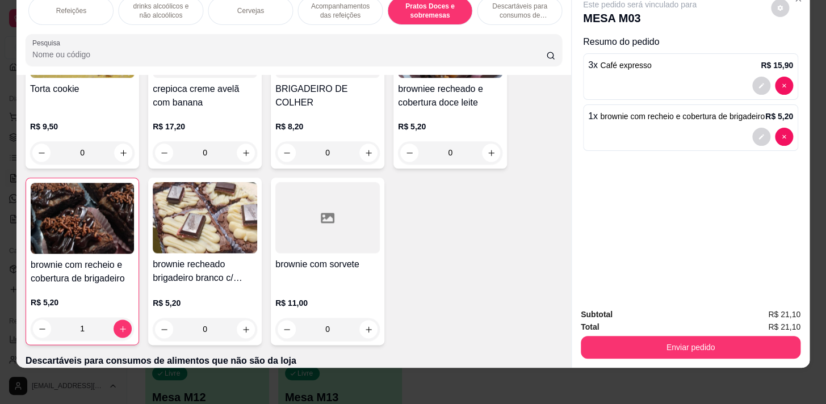
click at [745, 368] on div "Cardápio Fit Sopas e Caldos Bebidas quentes Bebidas Geladas Pratos salgados / s…" at bounding box center [413, 202] width 826 height 404
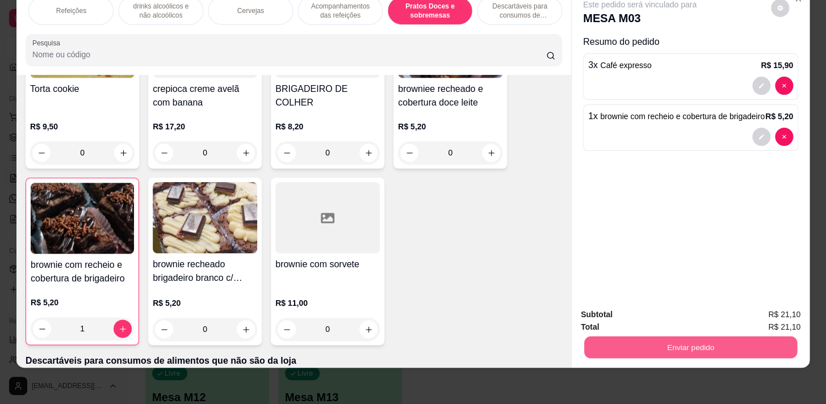
click at [735, 336] on button "Enviar pedido" at bounding box center [690, 347] width 213 height 22
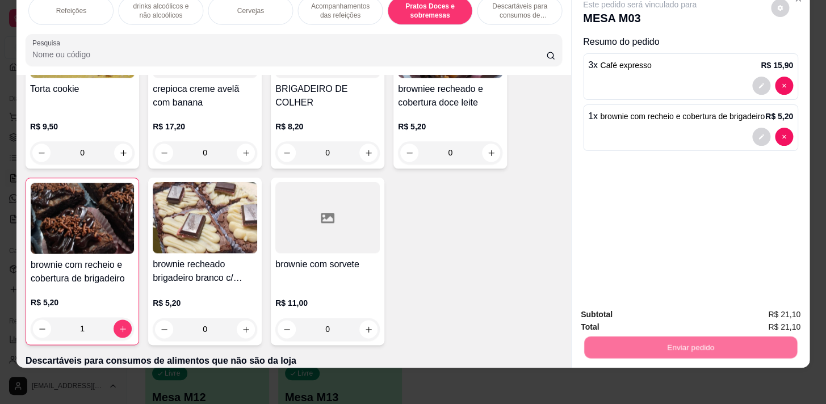
click at [658, 314] on button "Não registrar e enviar pedido" at bounding box center [653, 312] width 115 height 21
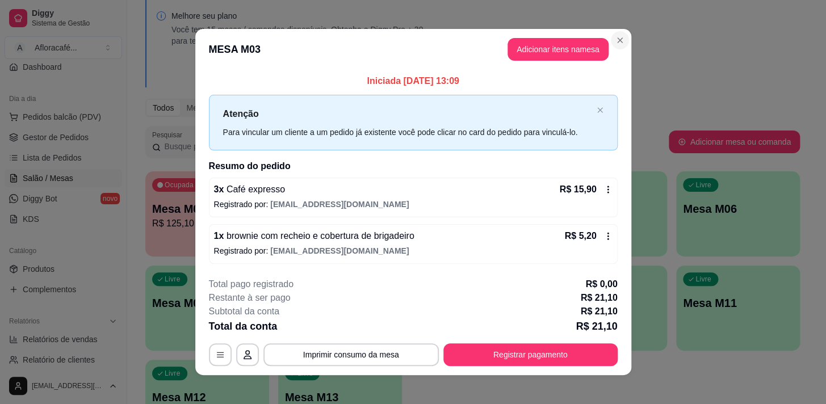
click at [611, 32] on header "MESA M03 Adicionar itens na mesa" at bounding box center [413, 49] width 436 height 41
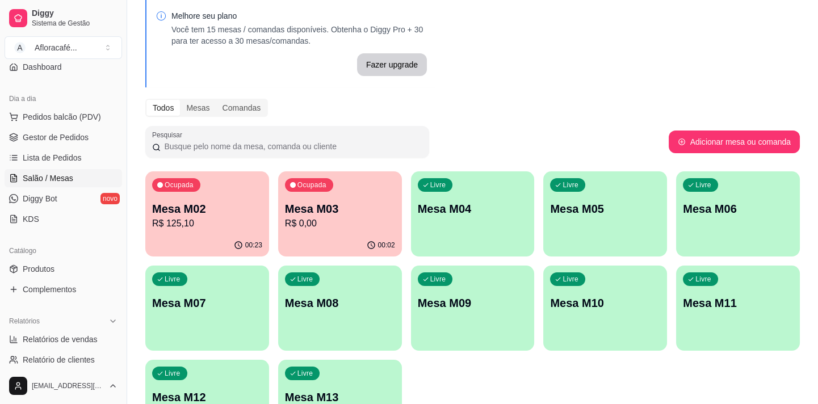
click at [231, 213] on p "Mesa M02" at bounding box center [207, 209] width 110 height 16
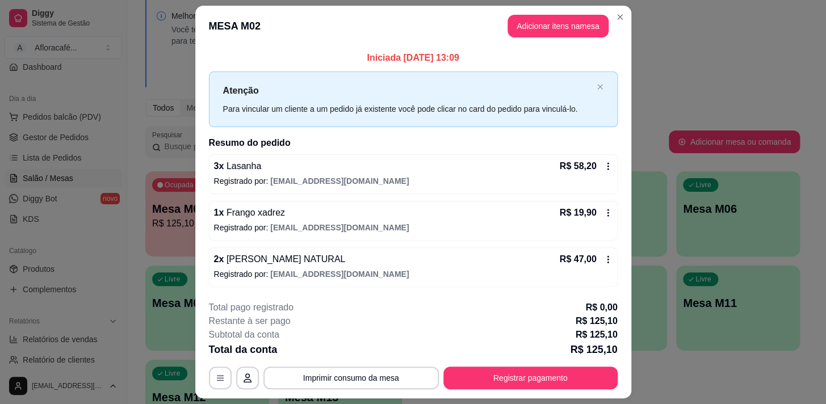
scroll to position [30, 0]
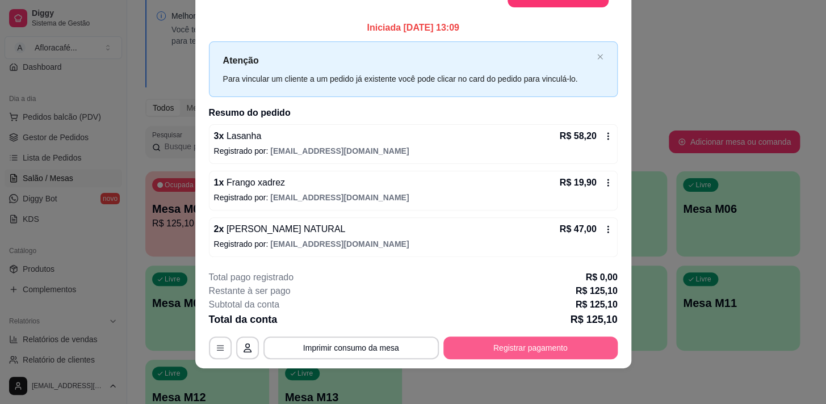
click at [539, 346] on button "Registrar pagamento" at bounding box center [531, 348] width 174 height 23
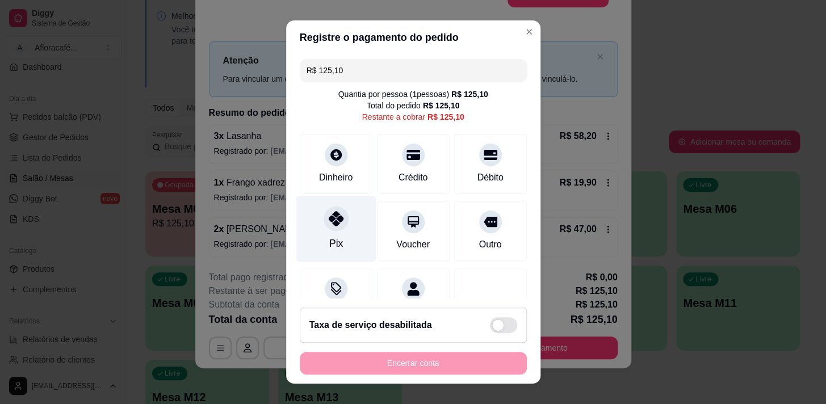
click at [339, 229] on div "Pix" at bounding box center [336, 228] width 80 height 66
type input "R$ 0,00"
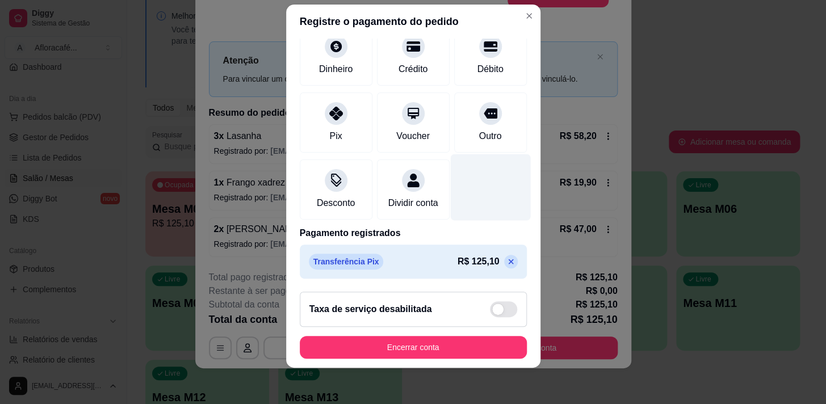
scroll to position [0, 0]
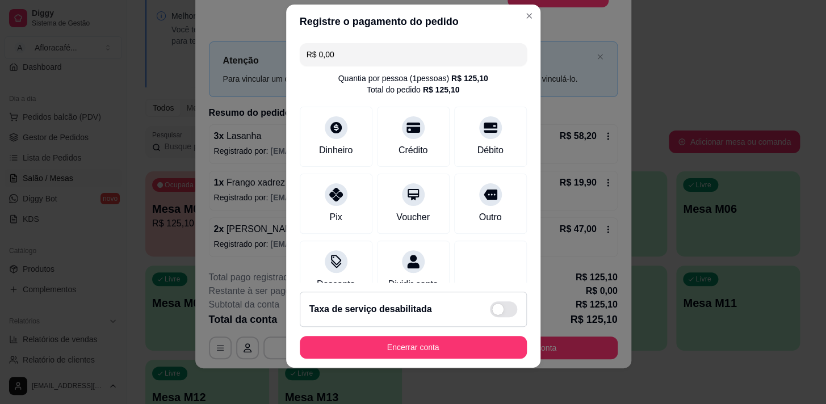
click at [462, 335] on footer "Taxa de serviço desabilitada Encerrar conta" at bounding box center [413, 325] width 254 height 85
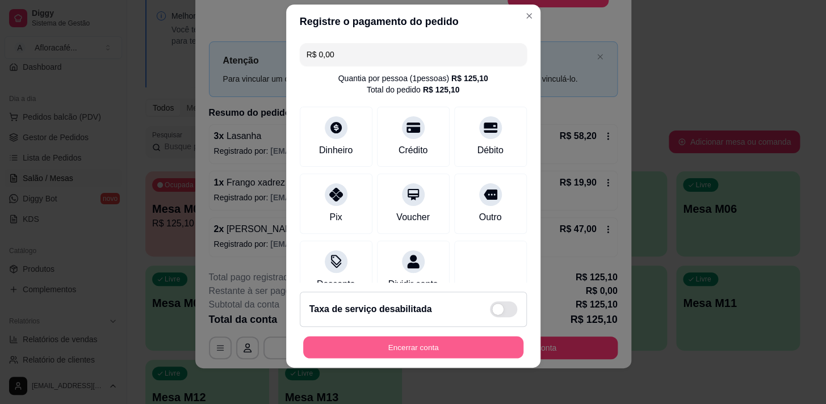
click at [463, 346] on button "Encerrar conta" at bounding box center [413, 348] width 220 height 22
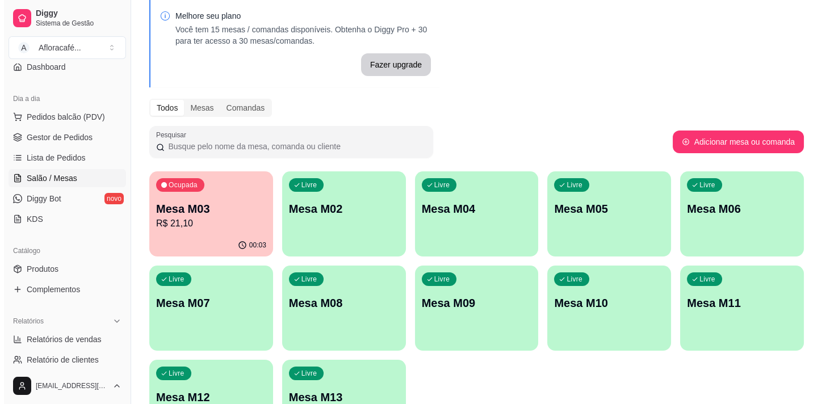
scroll to position [137, 0]
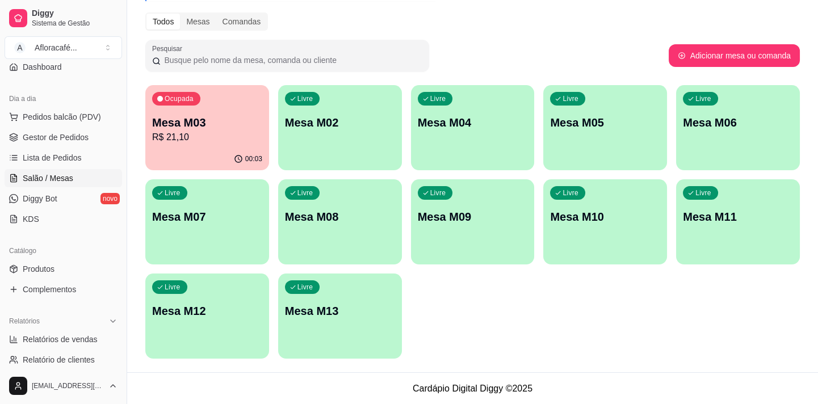
click at [205, 166] on div "00:03" at bounding box center [207, 159] width 124 height 22
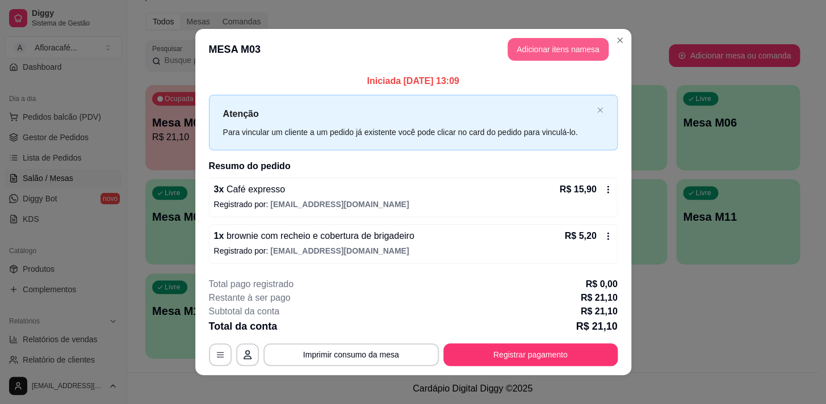
click at [560, 50] on button "Adicionar itens na mesa" at bounding box center [558, 49] width 101 height 23
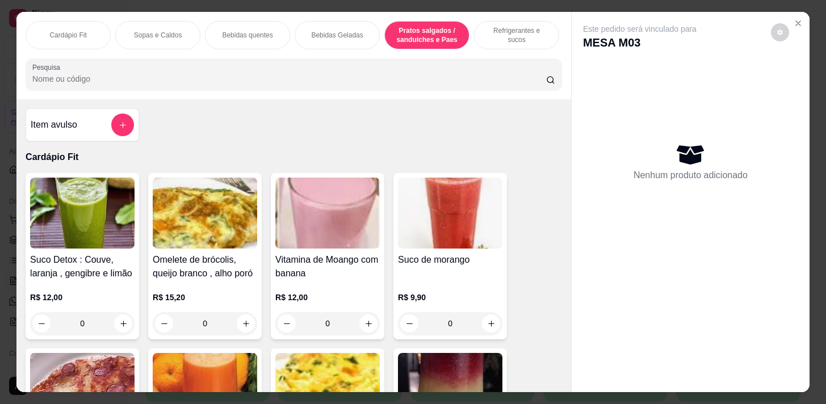
click at [484, 26] on p "Refrigerantes e sucos" at bounding box center [517, 35] width 66 height 18
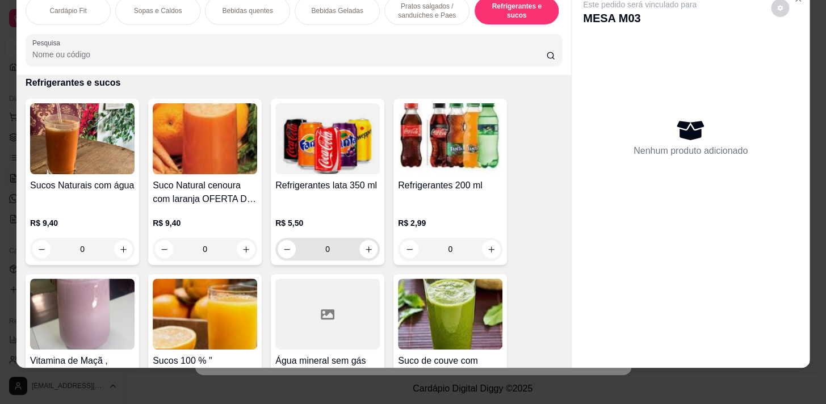
scroll to position [5666, 0]
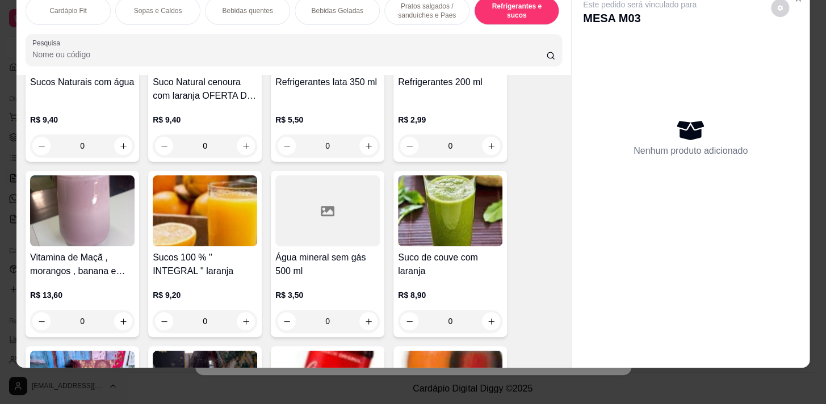
click at [372, 324] on div "0" at bounding box center [327, 321] width 105 height 23
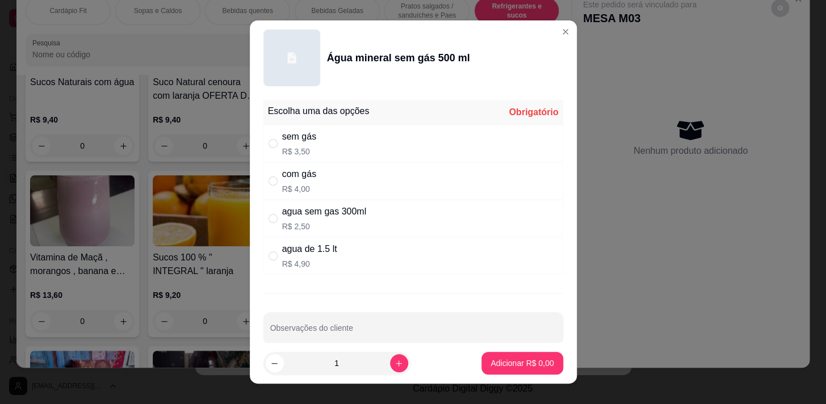
click at [375, 115] on div "Escolha uma das opções Obrigatório" at bounding box center [414, 112] width 300 height 25
drag, startPoint x: 375, startPoint y: 155, endPoint x: 361, endPoint y: 154, distance: 14.2
click at [375, 156] on div "sem gás R$ 3,50" at bounding box center [414, 143] width 300 height 37
radio input "true"
click at [529, 358] on button "Adicionar R$ 3,50" at bounding box center [522, 364] width 79 height 22
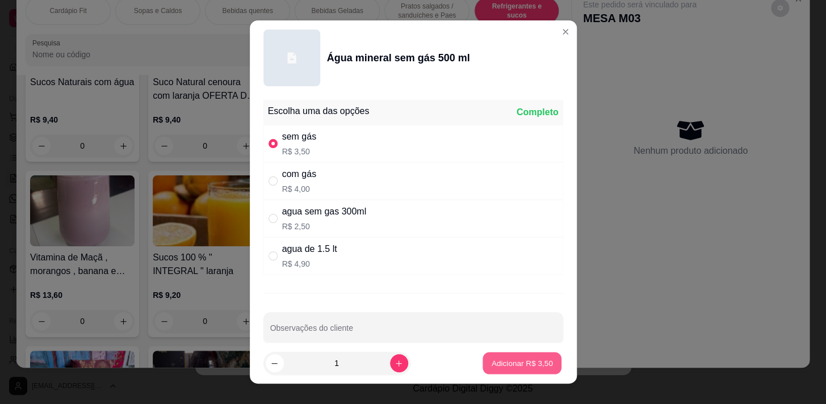
type input "1"
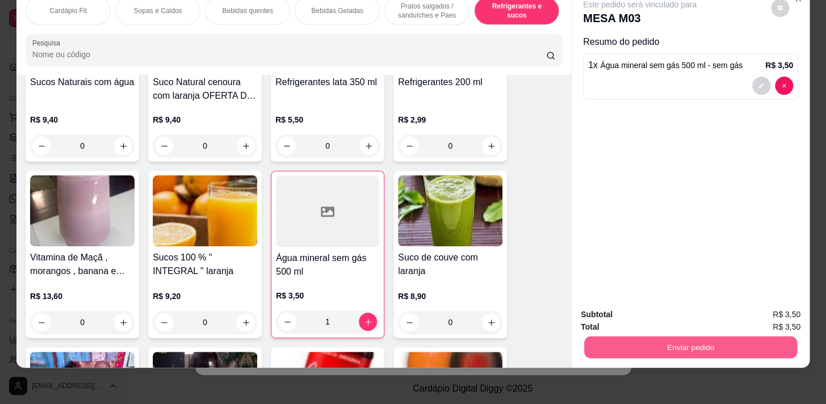
click at [750, 340] on button "Enviar pedido" at bounding box center [690, 347] width 213 height 22
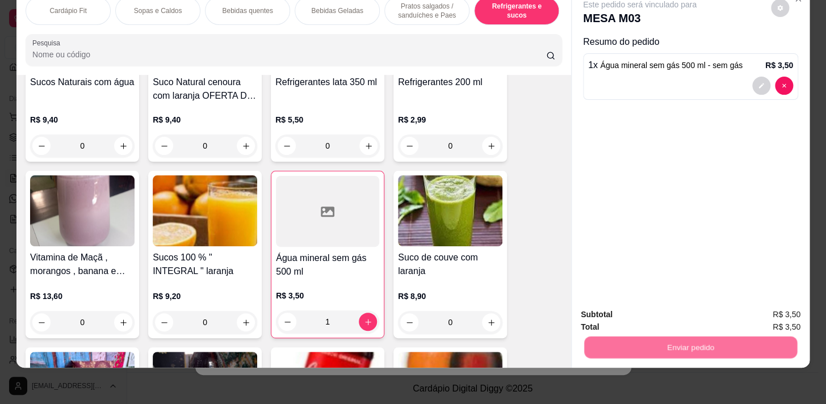
click at [690, 317] on button "Não registrar e enviar pedido" at bounding box center [653, 313] width 118 height 22
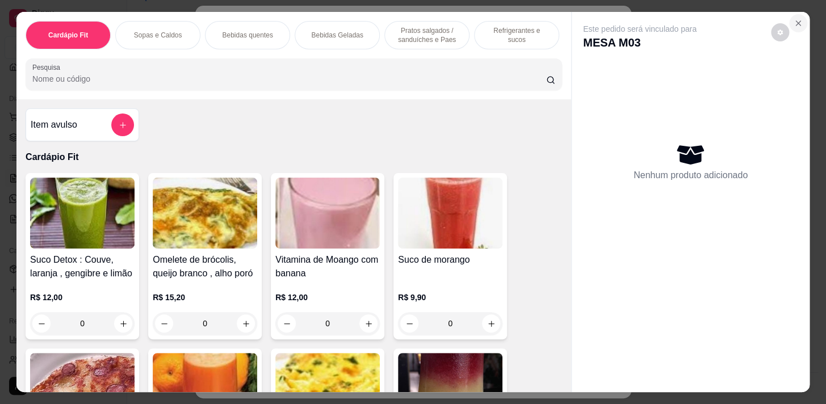
click at [799, 19] on icon "Close" at bounding box center [798, 23] width 9 height 9
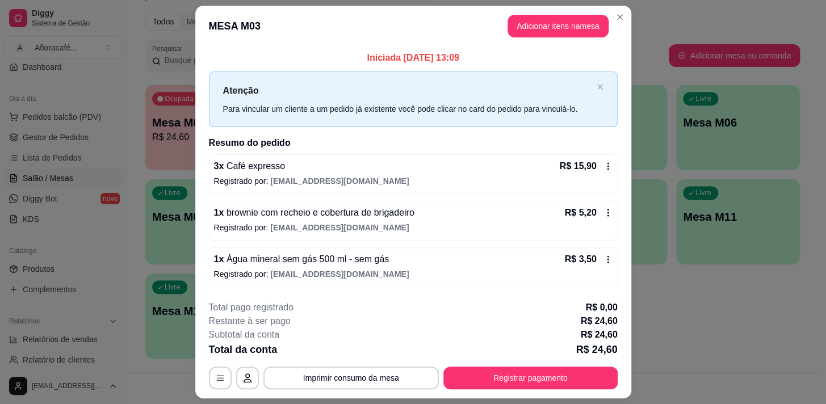
scroll to position [30, 0]
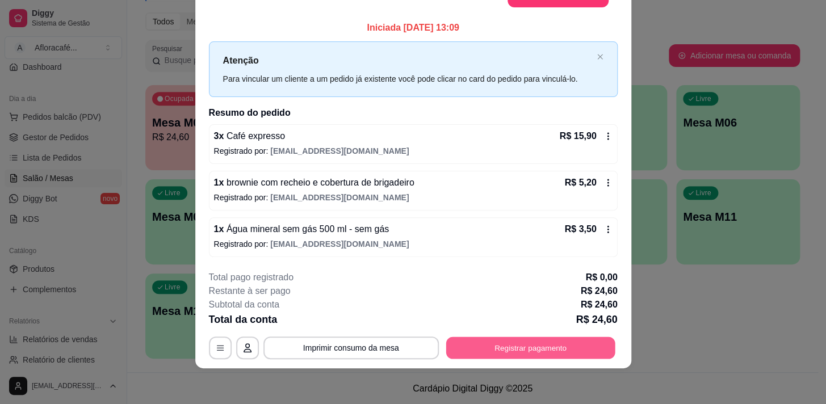
click at [555, 342] on button "Registrar pagamento" at bounding box center [530, 348] width 169 height 22
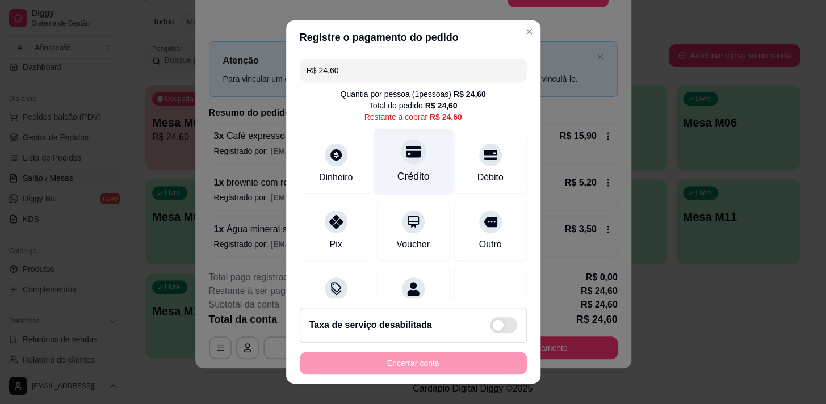
click at [409, 160] on div at bounding box center [413, 151] width 25 height 25
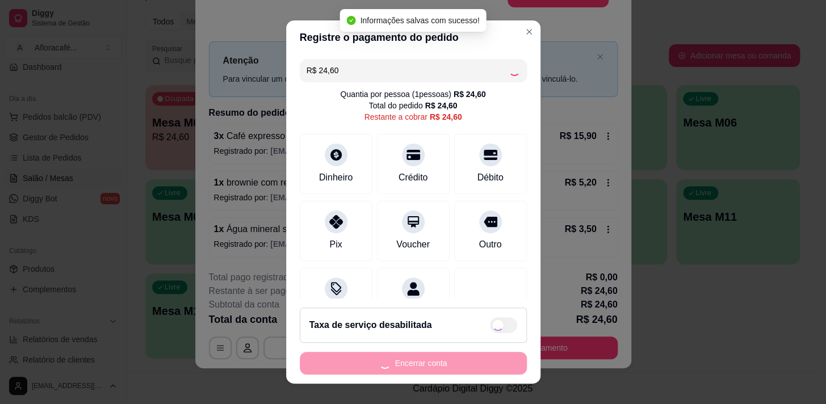
type input "R$ 0,00"
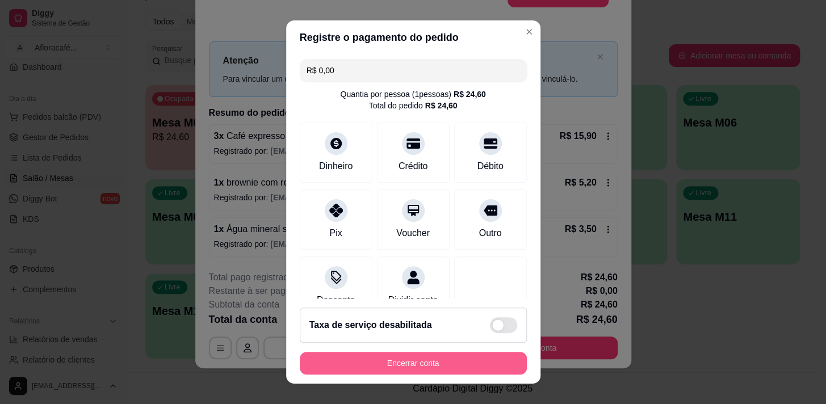
click at [434, 365] on button "Encerrar conta" at bounding box center [413, 363] width 227 height 23
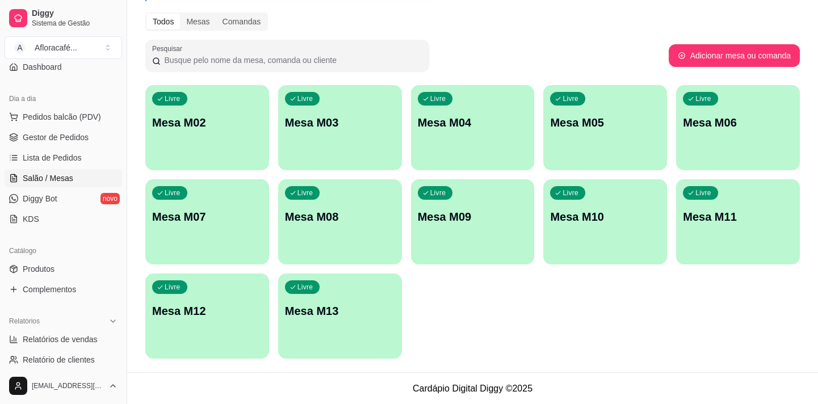
scroll to position [0, 0]
